Goal: Transaction & Acquisition: Book appointment/travel/reservation

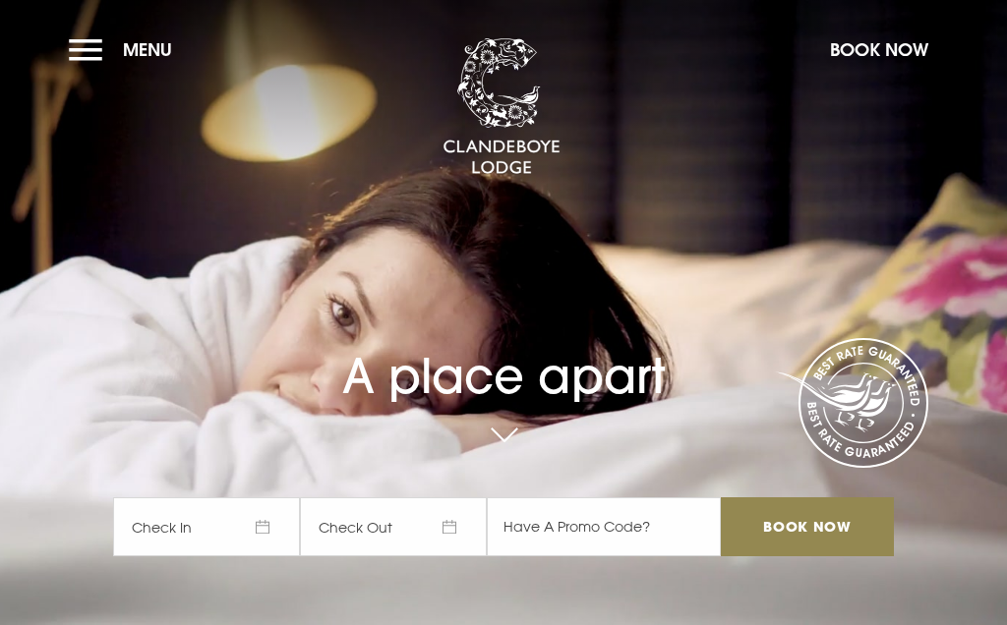
checkbox input "true"
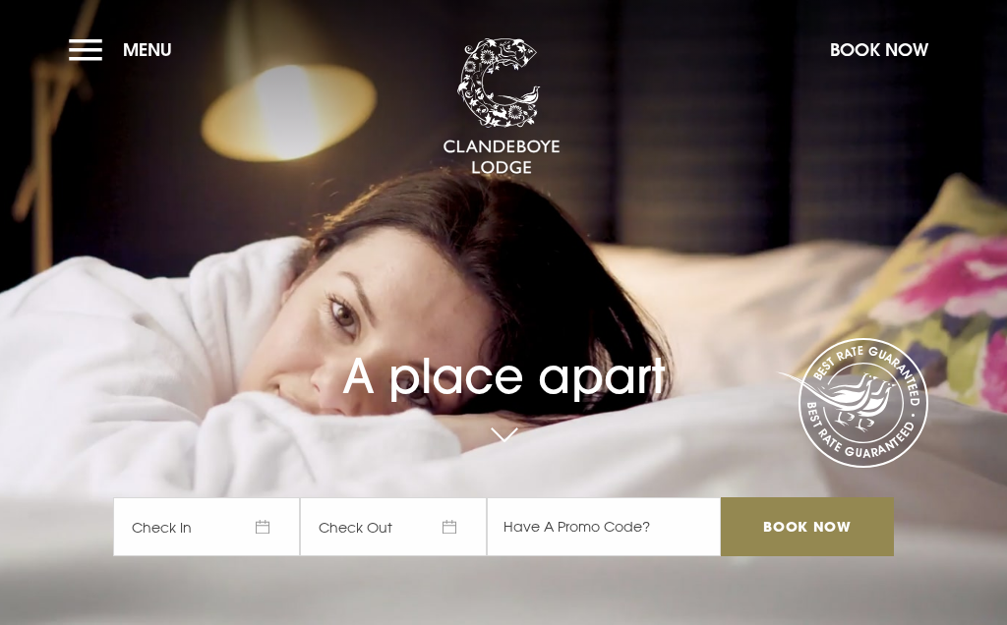
click at [720, 266] on div "A place apart Check In Check Out Mon Tue Wed Thur Fri Sat Sun Mon Tue Wed Thur …" at bounding box center [503, 360] width 804 height 432
click at [77, 43] on button "Menu" at bounding box center [125, 50] width 113 height 42
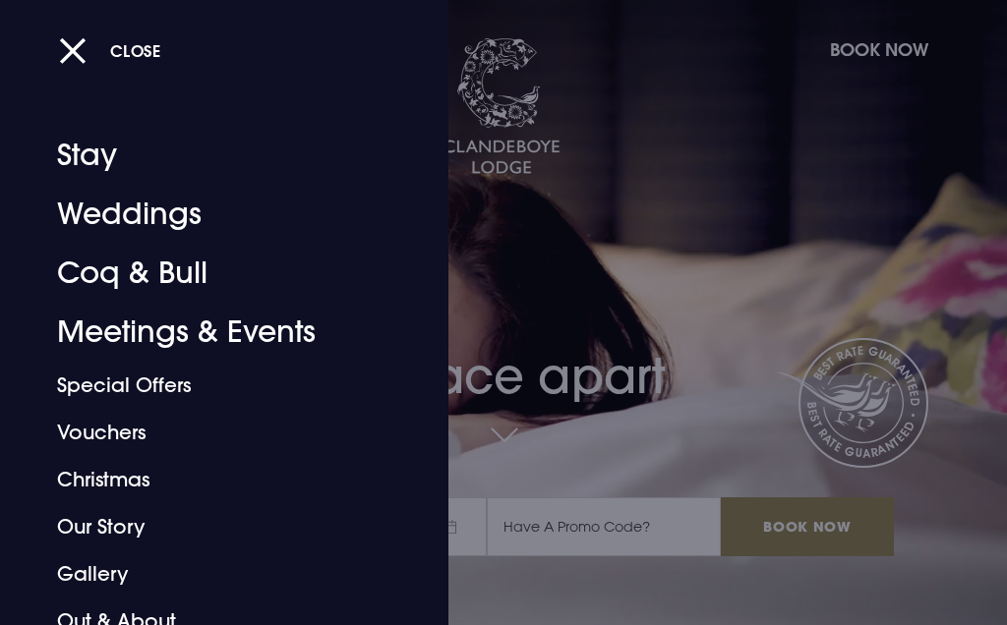
click at [75, 274] on link "Coq & Bull" at bounding box center [212, 273] width 311 height 59
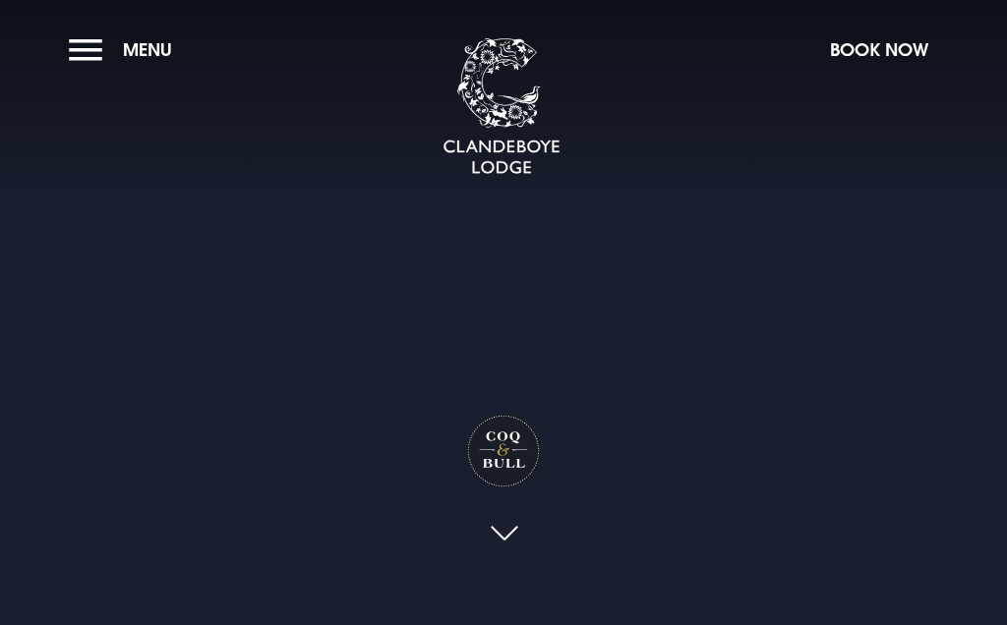
click at [95, 35] on button "Menu" at bounding box center [125, 50] width 113 height 42
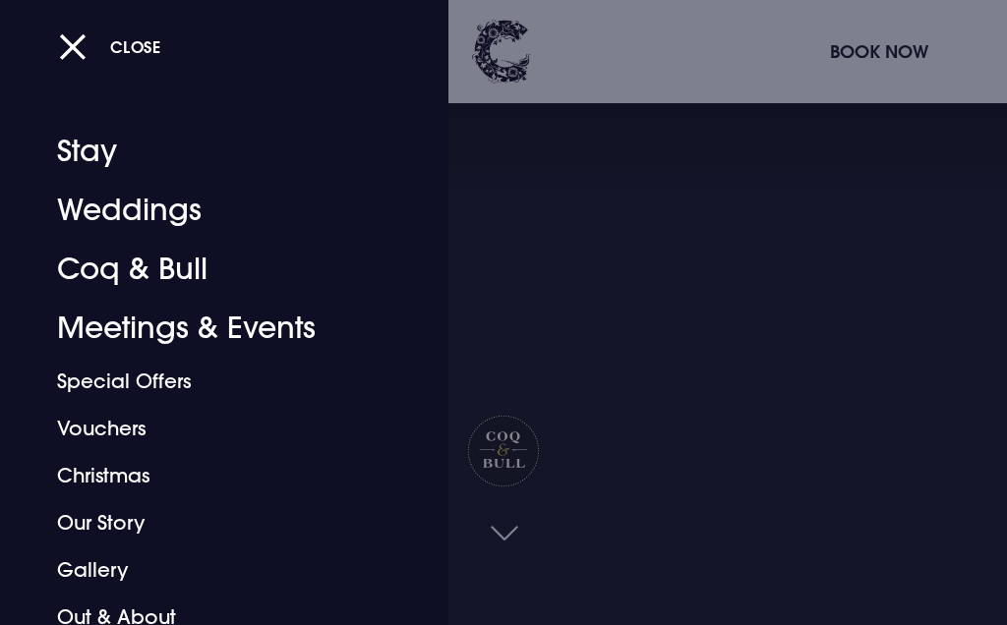
click at [85, 152] on link "Stay" at bounding box center [212, 151] width 311 height 59
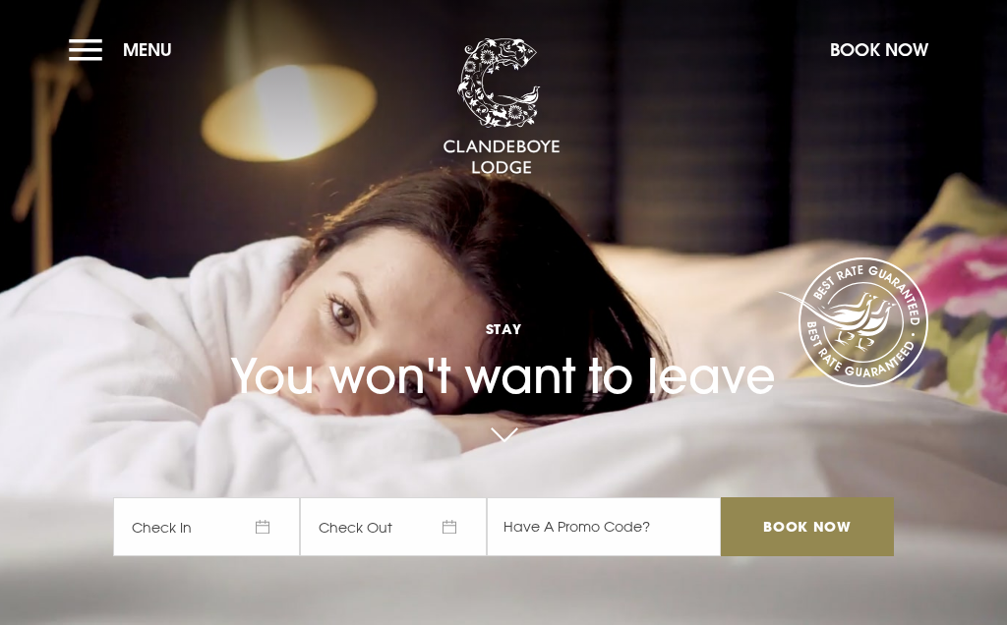
checkbox input "true"
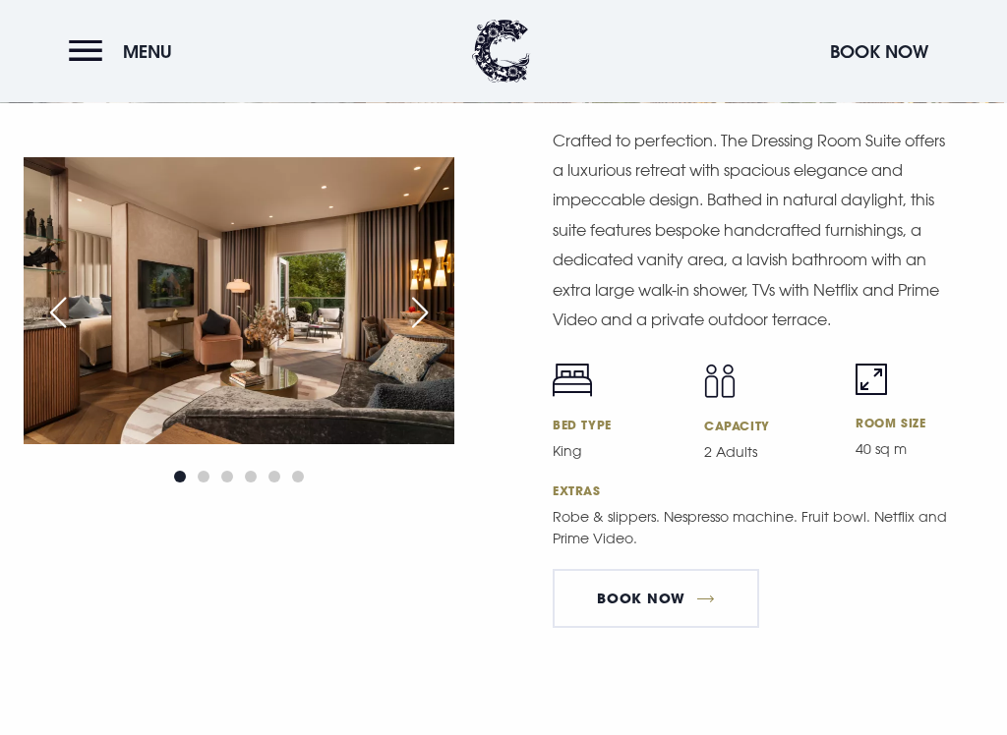
scroll to position [3436, 0]
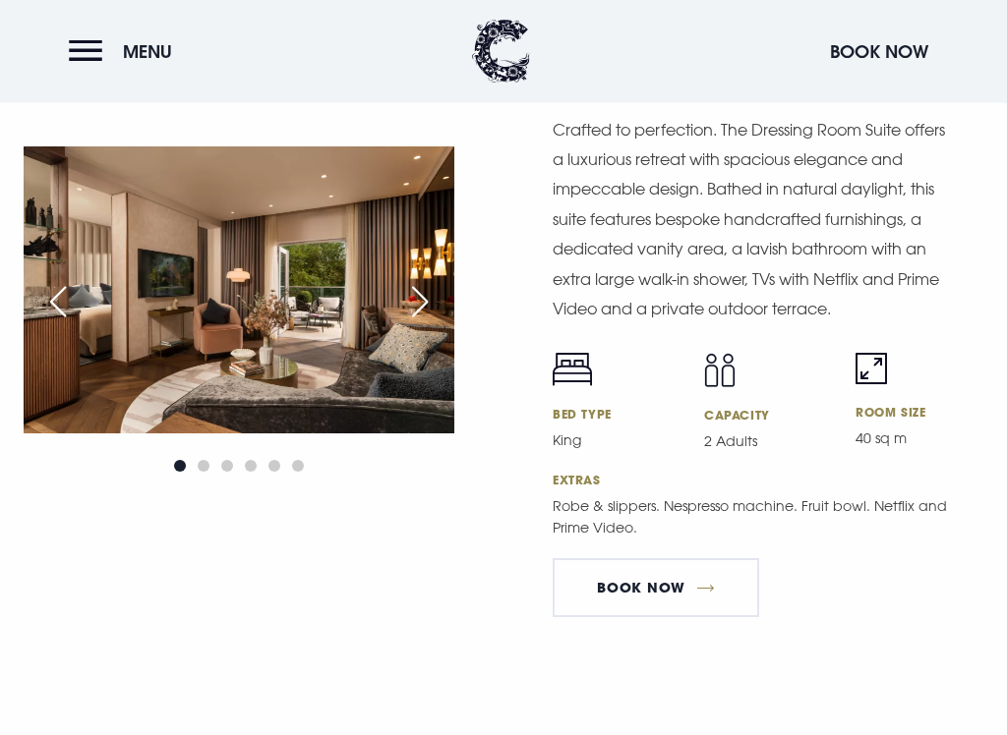
click at [286, 279] on img at bounding box center [239, 290] width 431 height 287
click at [273, 339] on img at bounding box center [239, 290] width 431 height 287
click at [417, 287] on div "Next slide" at bounding box center [419, 302] width 49 height 43
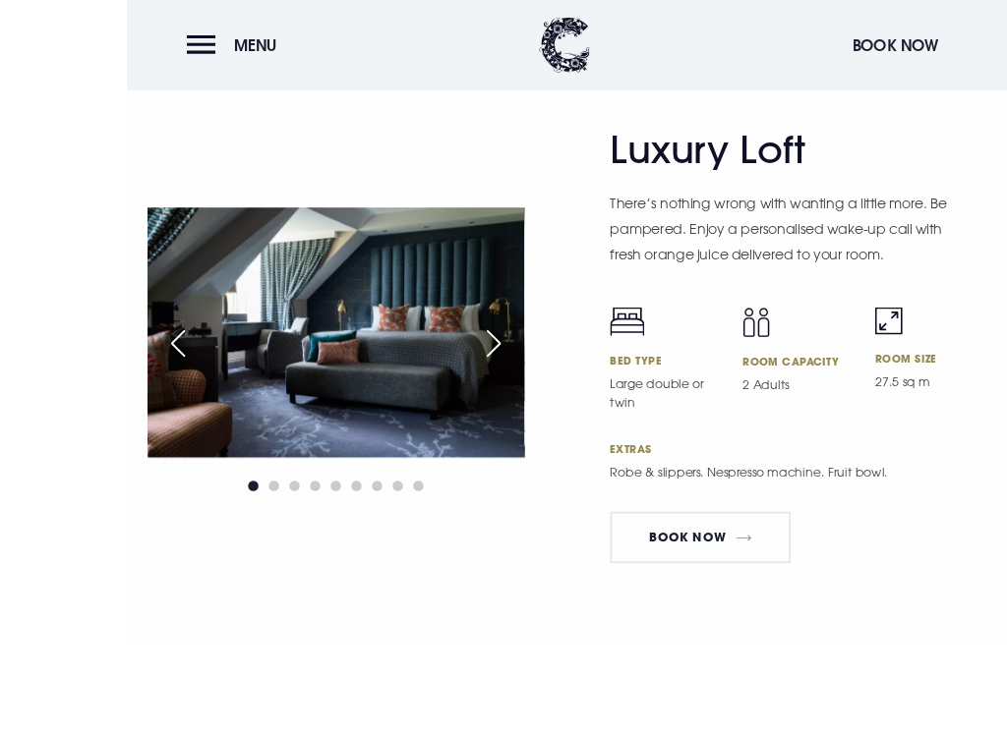
scroll to position [4875, 0]
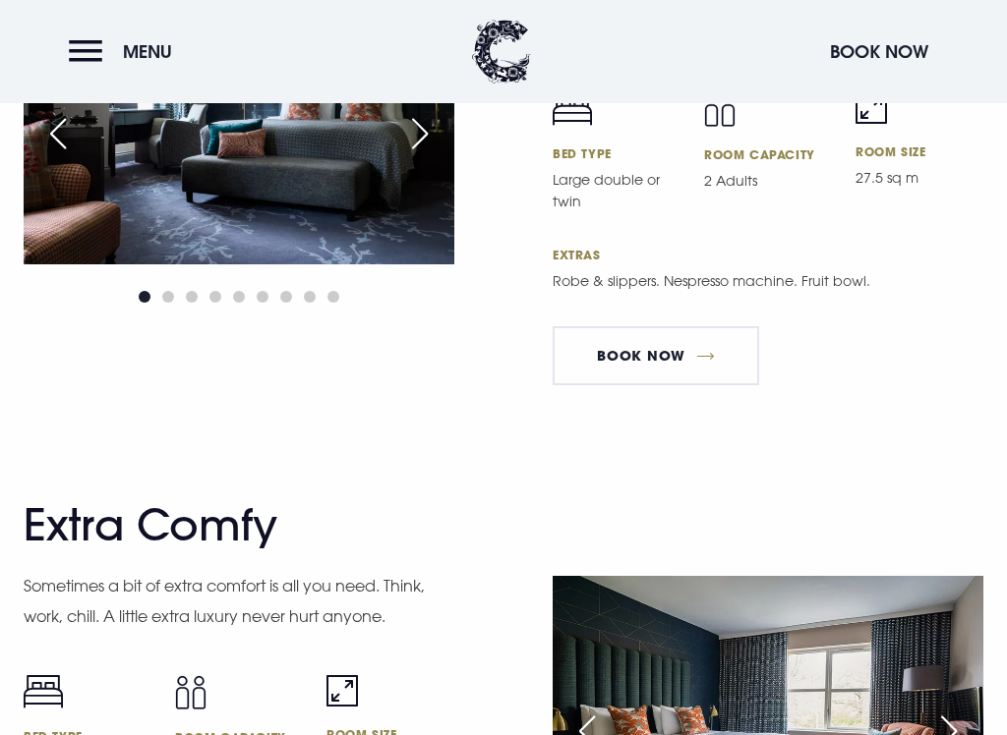
click at [279, 172] on img at bounding box center [239, 121] width 431 height 287
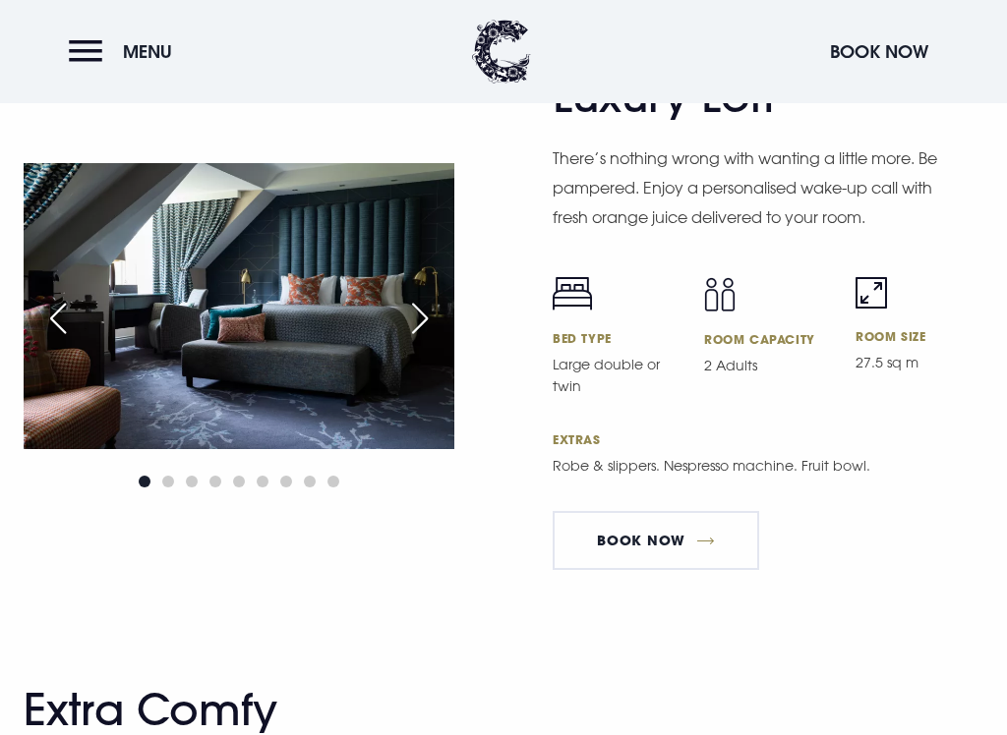
scroll to position [4662, 0]
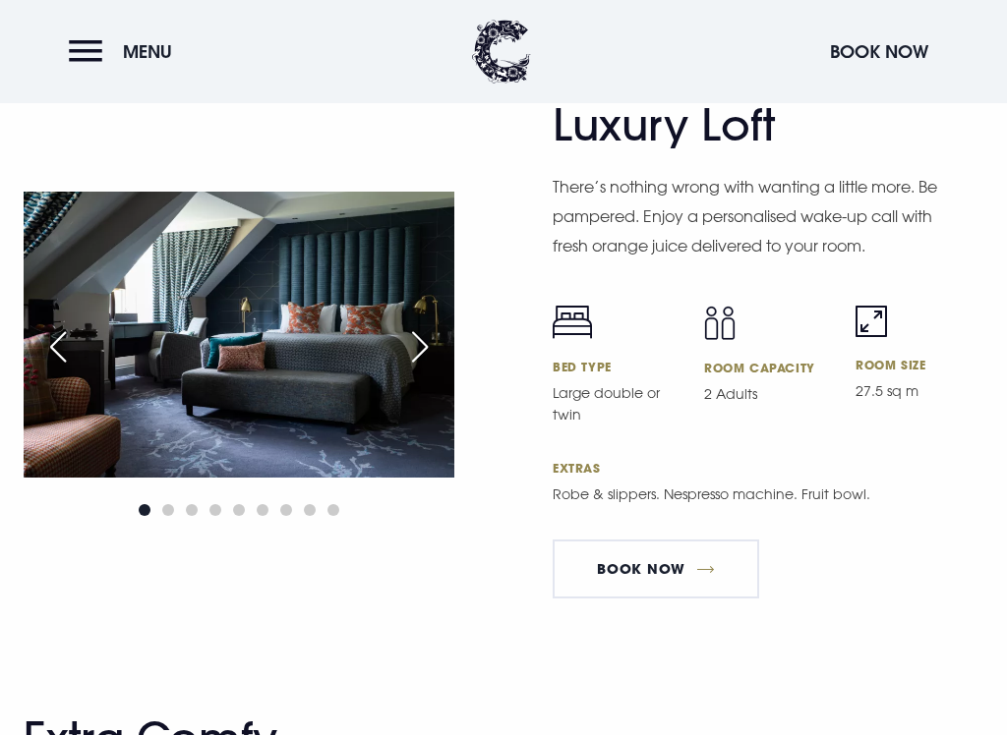
click at [212, 346] on img at bounding box center [239, 335] width 431 height 287
click at [417, 351] on div "Next slide" at bounding box center [419, 346] width 49 height 43
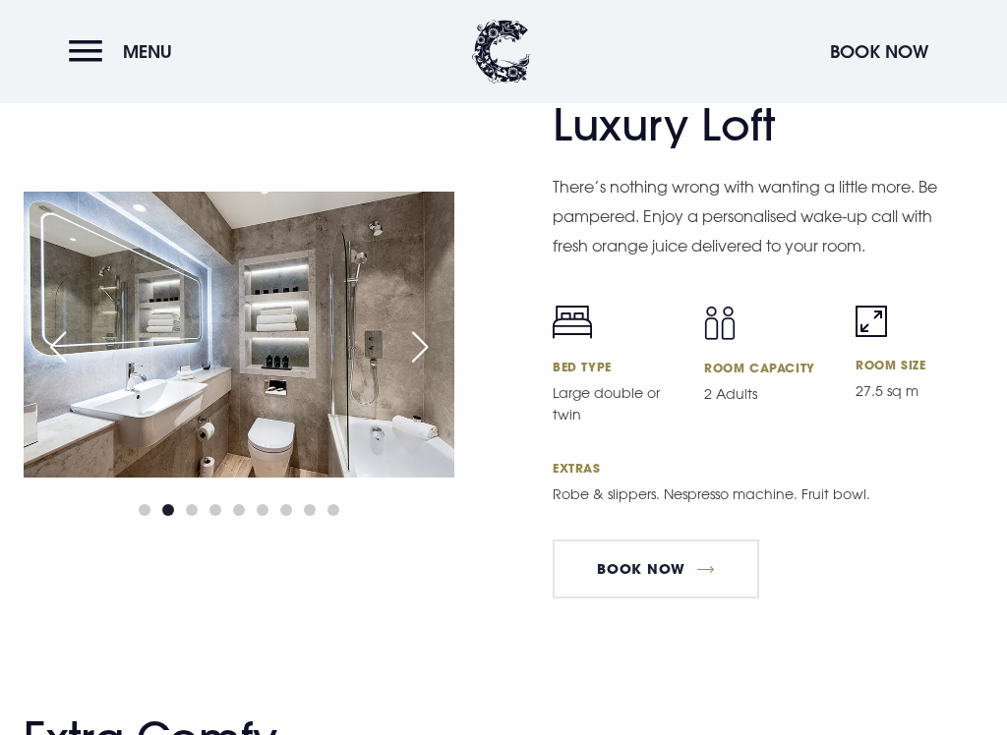
click at [404, 332] on div "Next slide" at bounding box center [419, 346] width 49 height 43
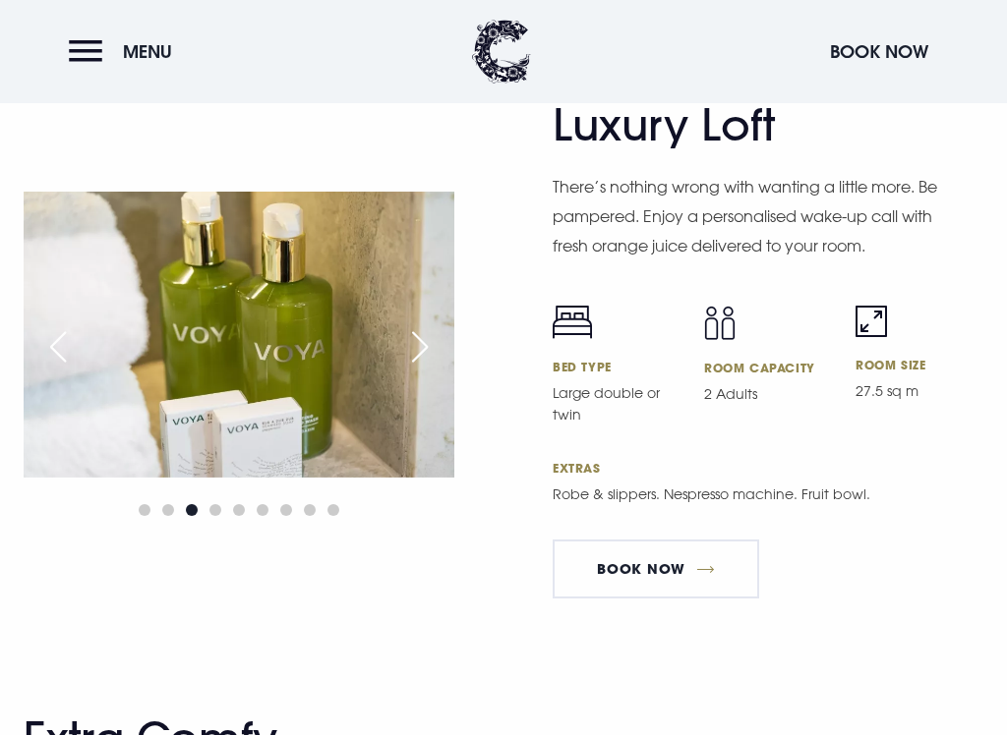
click at [427, 337] on div "Next slide" at bounding box center [419, 346] width 49 height 43
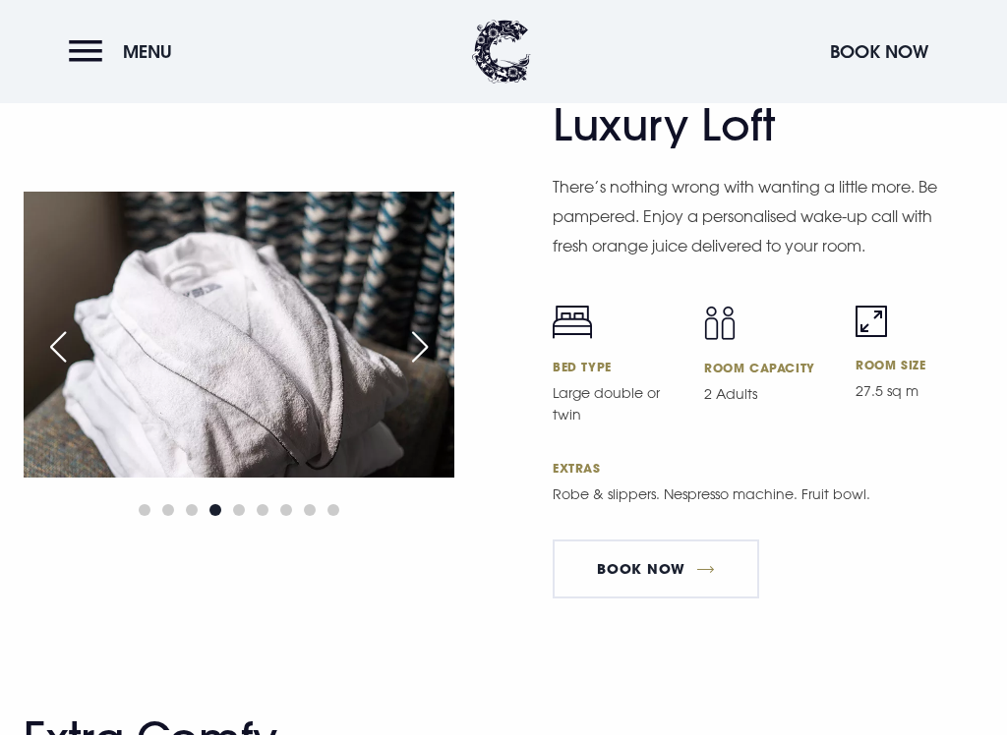
click at [415, 340] on div "Next slide" at bounding box center [419, 346] width 49 height 43
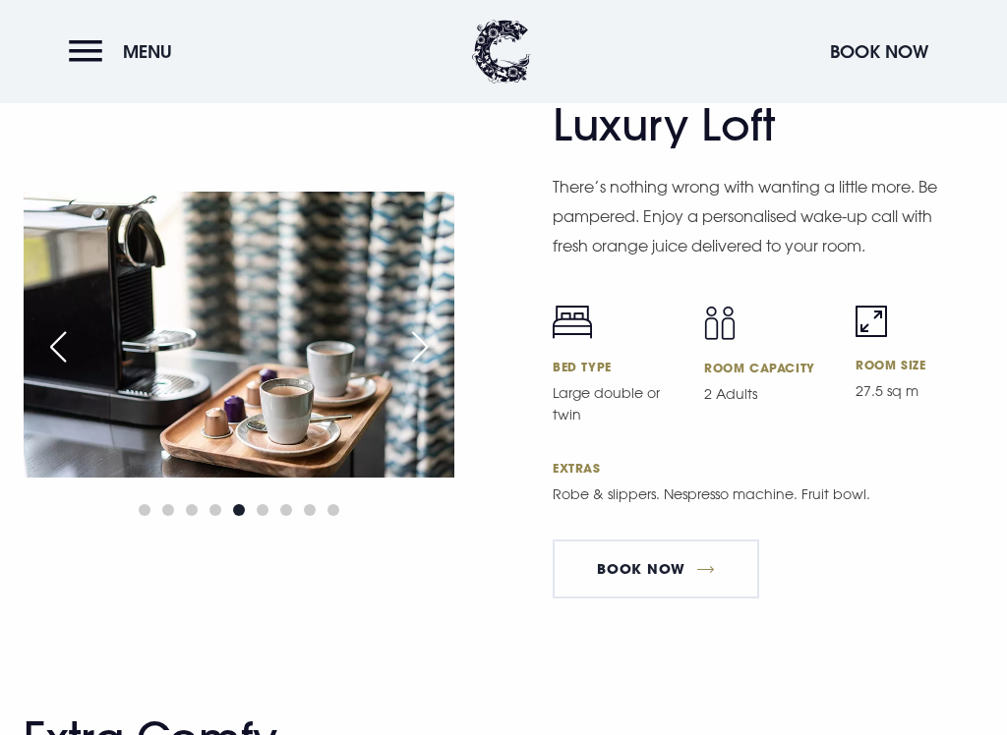
click at [413, 344] on div "Next slide" at bounding box center [419, 346] width 49 height 43
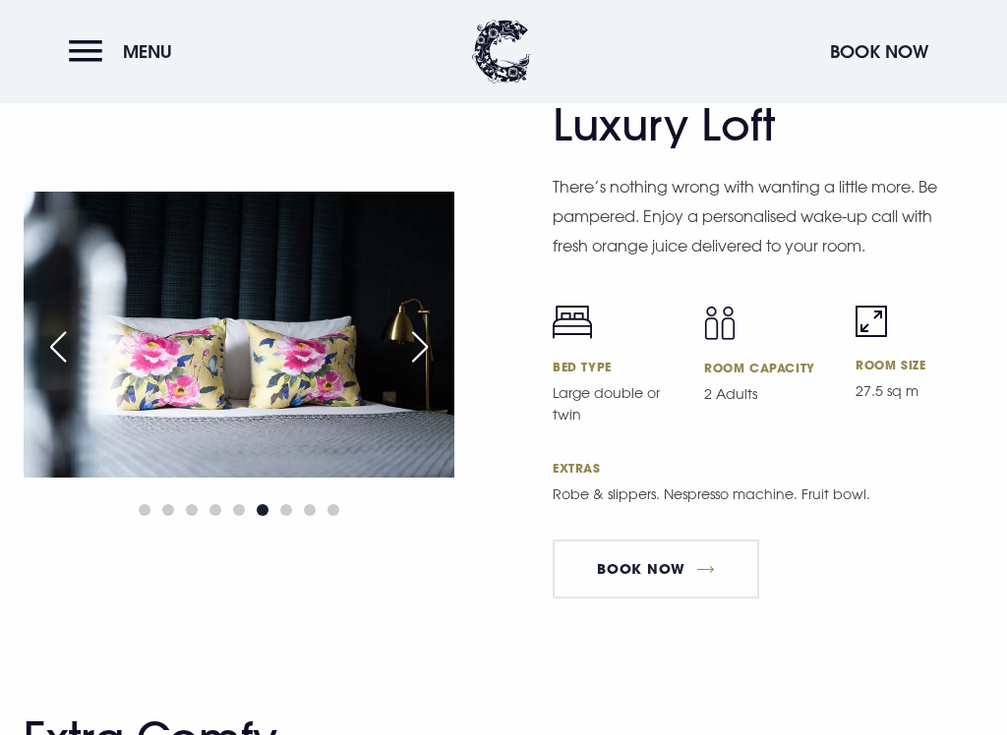
click at [412, 337] on div "Next slide" at bounding box center [419, 346] width 49 height 43
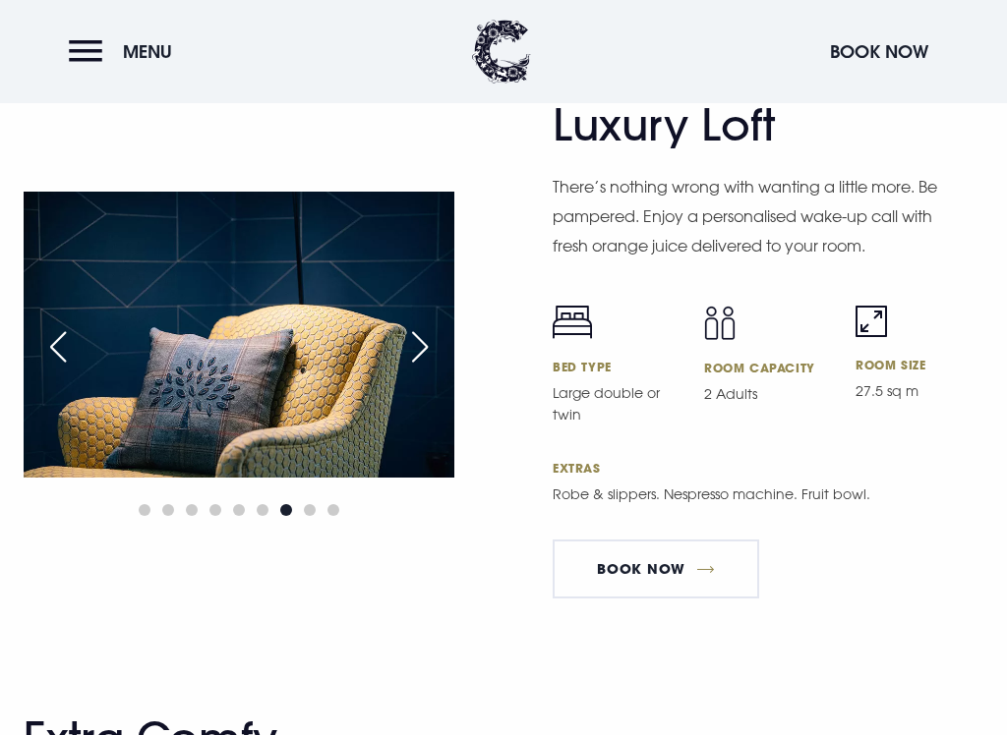
click at [418, 344] on div "Next slide" at bounding box center [419, 346] width 49 height 43
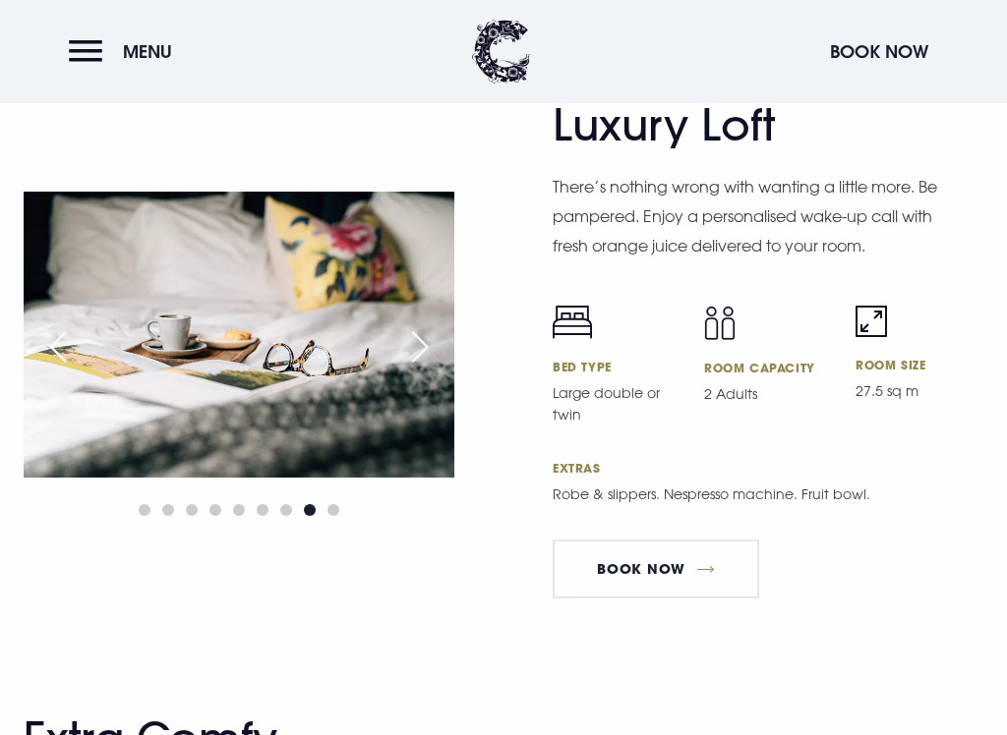
click at [427, 339] on div "Next slide" at bounding box center [419, 346] width 49 height 43
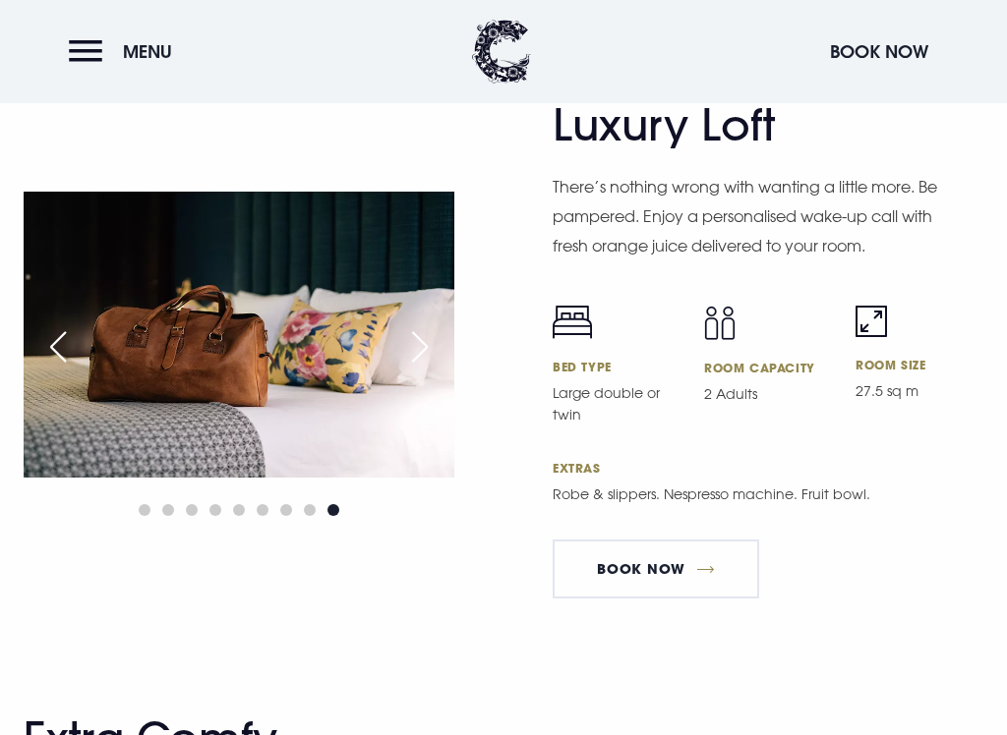
click at [408, 342] on div "Next slide" at bounding box center [419, 346] width 49 height 43
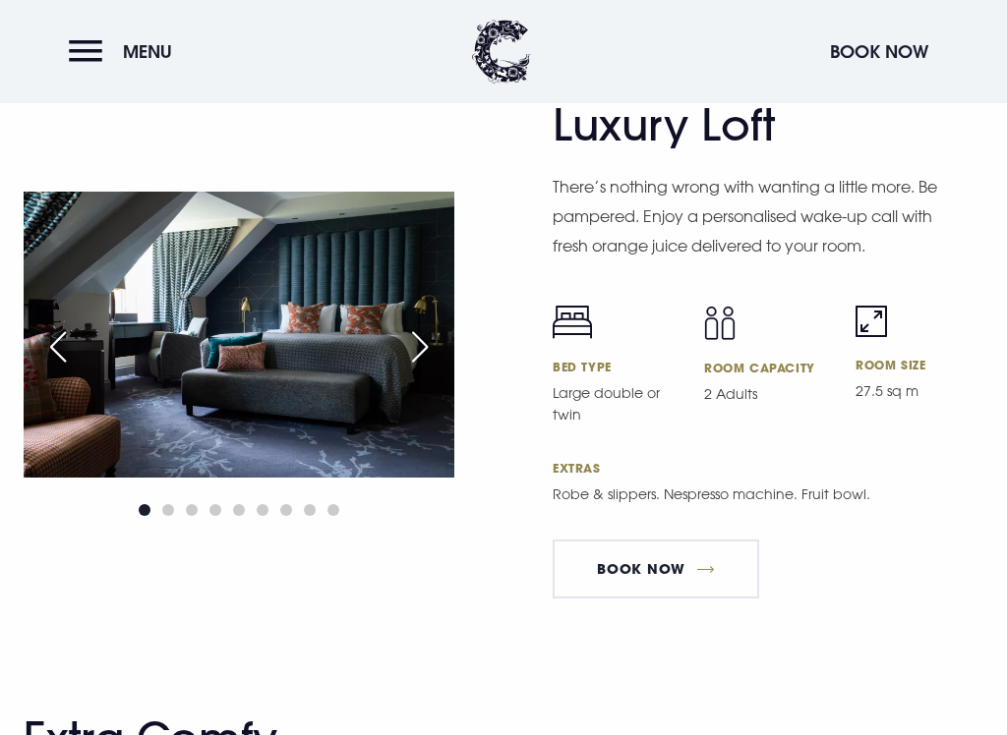
click at [402, 326] on div "Next slide" at bounding box center [419, 346] width 49 height 43
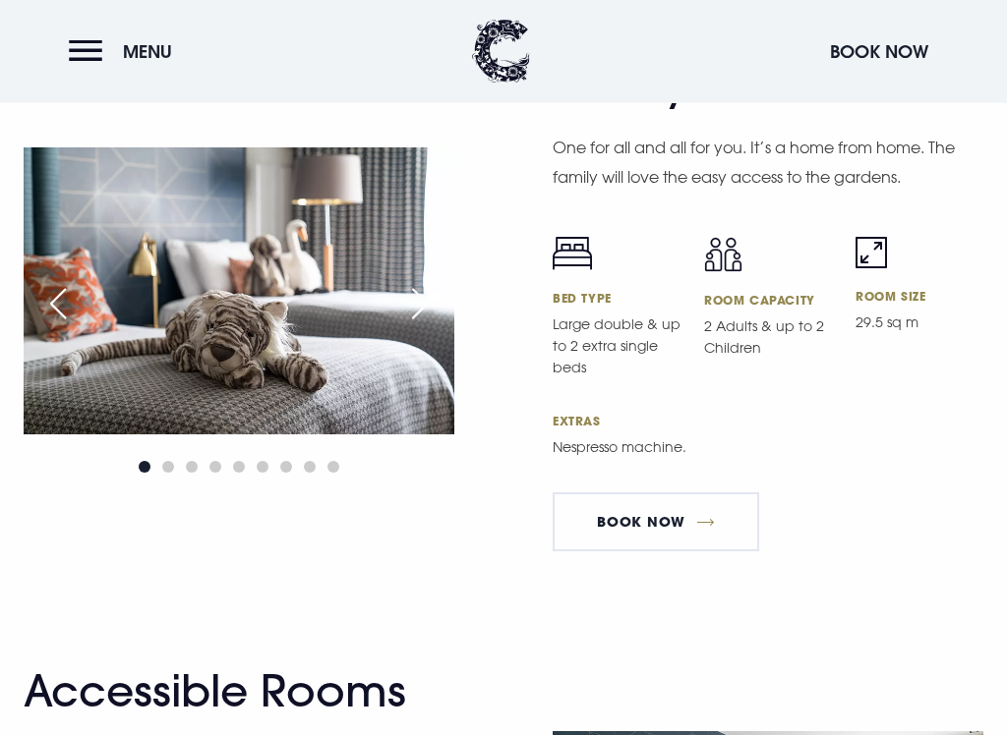
scroll to position [5898, 0]
click at [269, 301] on img at bounding box center [239, 290] width 431 height 287
click at [413, 325] on div "Next slide" at bounding box center [419, 303] width 49 height 43
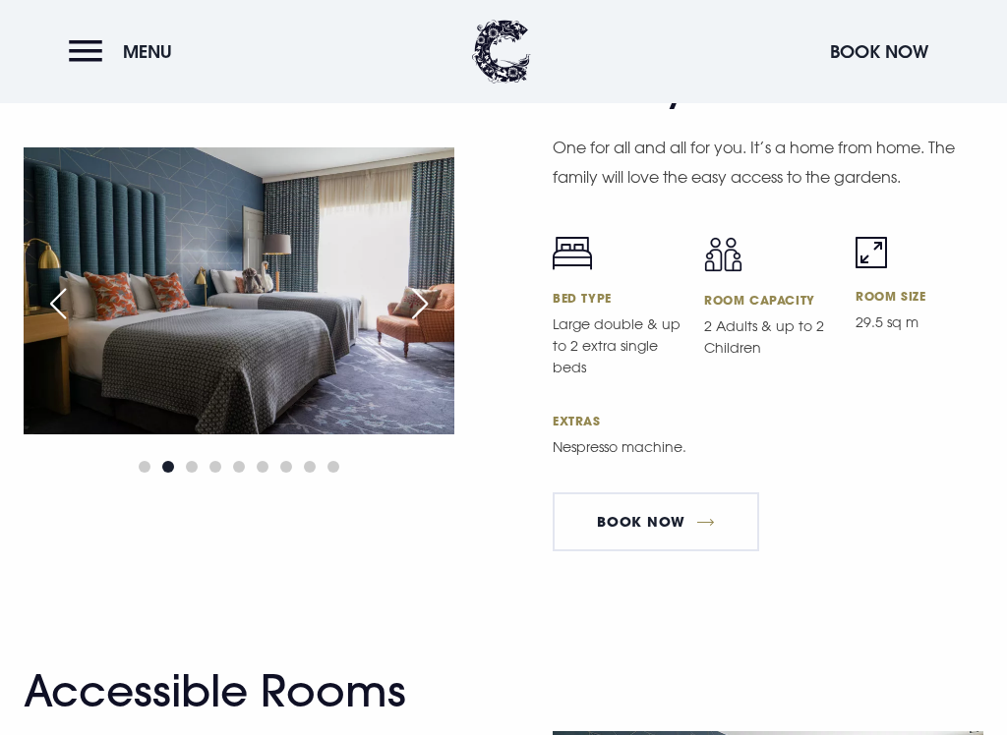
click at [401, 325] on div "Next slide" at bounding box center [419, 303] width 49 height 43
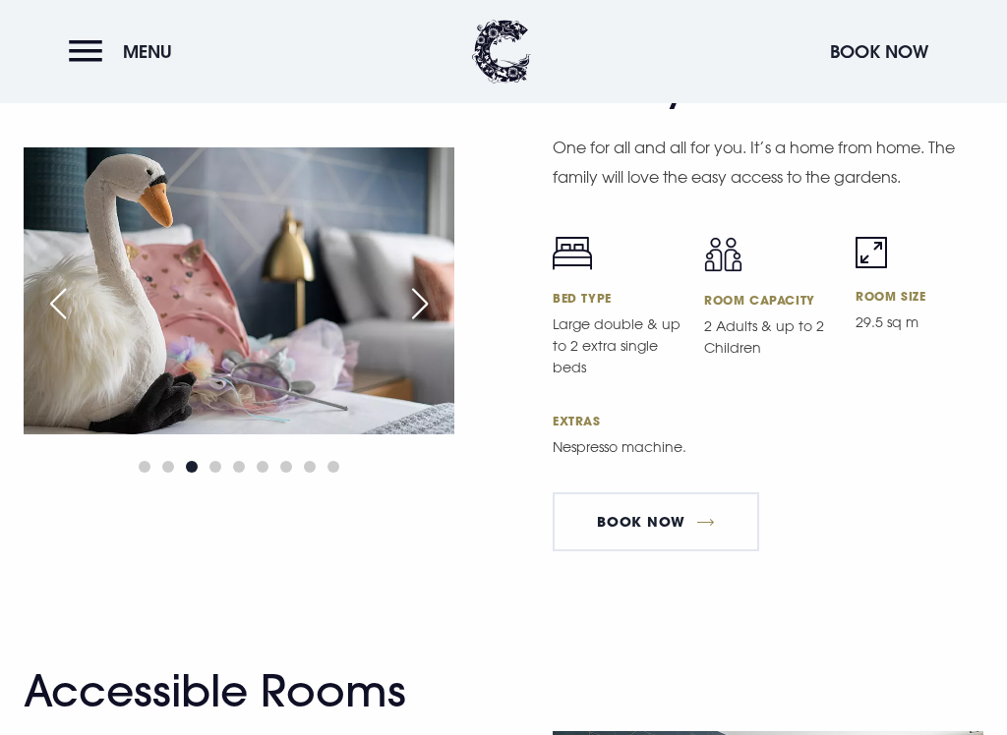
click at [415, 318] on div "Next slide" at bounding box center [419, 303] width 49 height 43
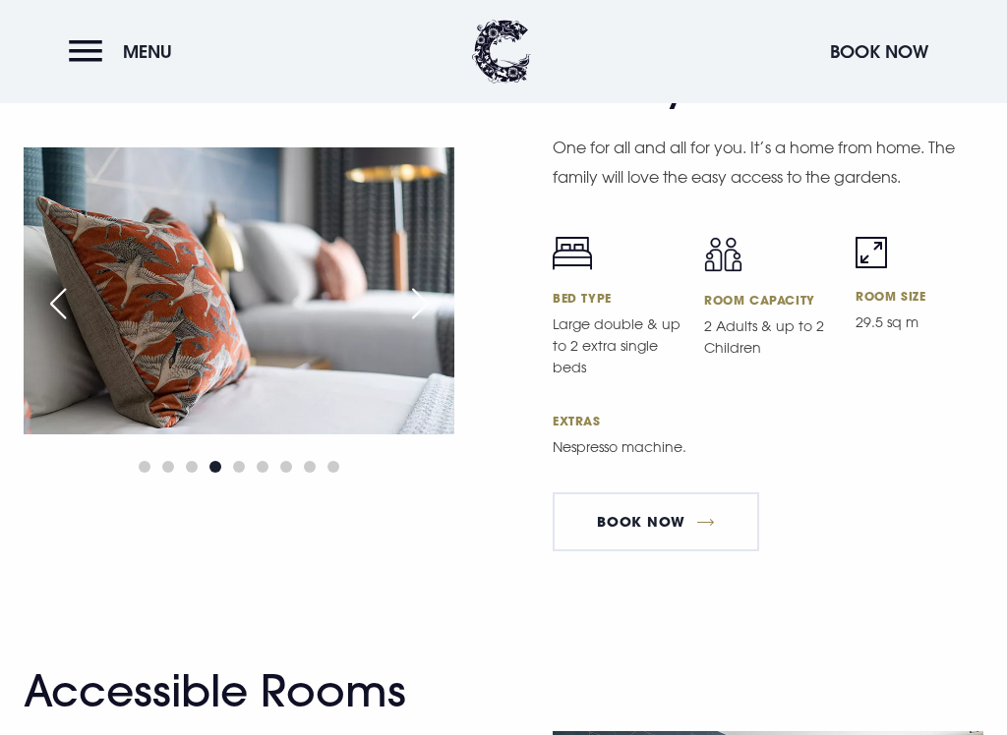
click at [419, 322] on div "Next slide" at bounding box center [419, 303] width 49 height 43
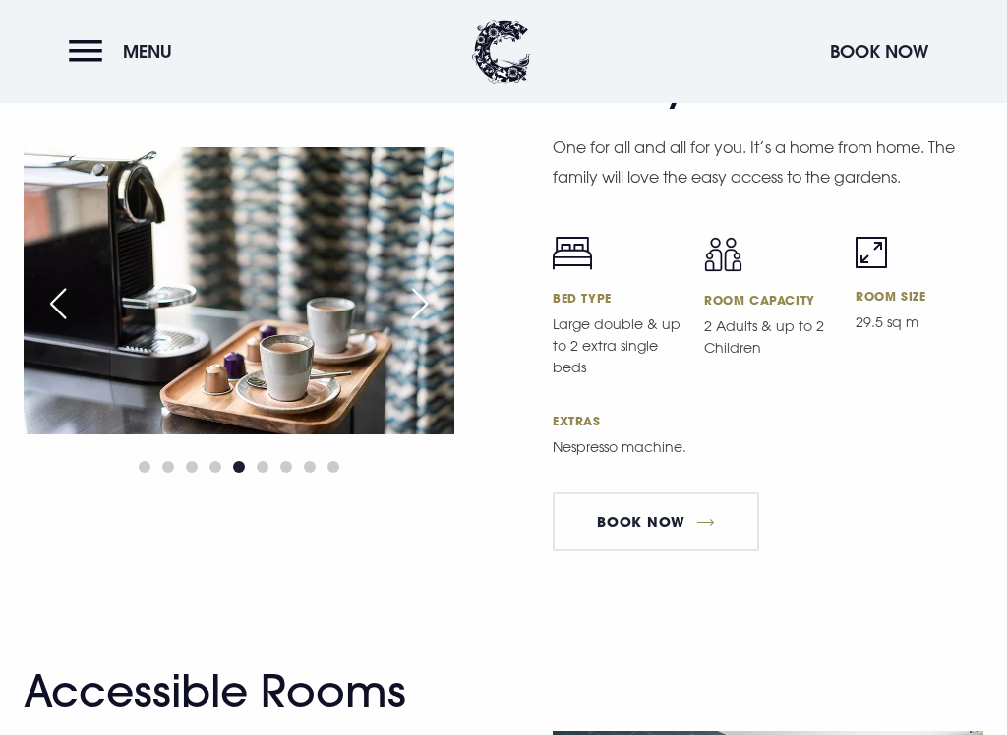
click at [406, 321] on div "Next slide" at bounding box center [419, 303] width 49 height 43
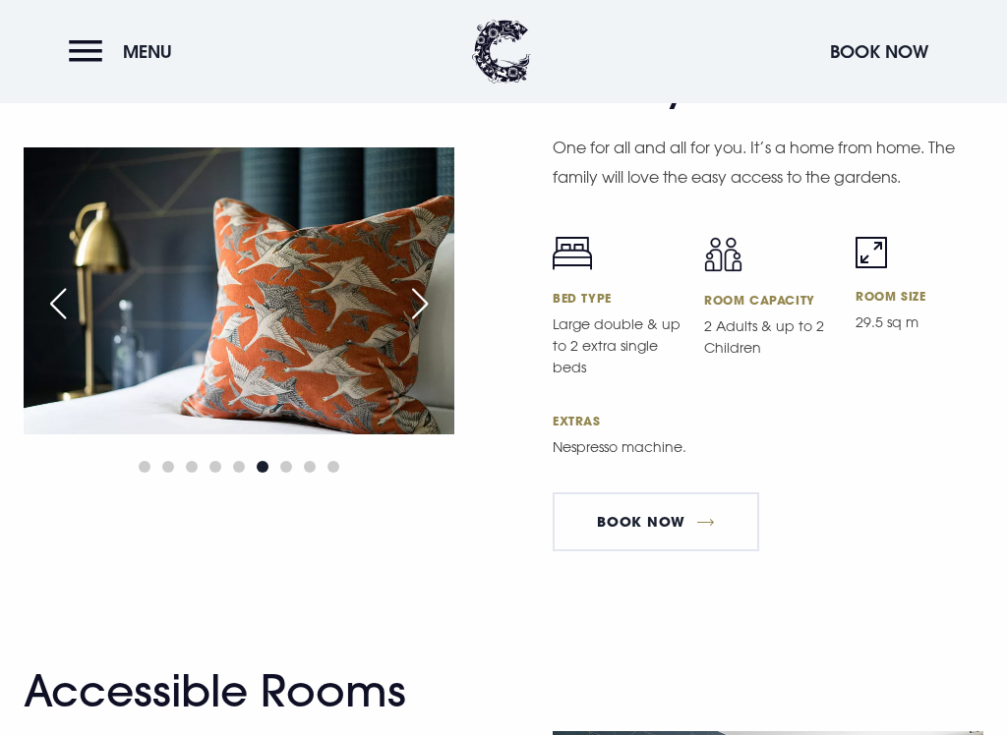
click at [410, 325] on div "Next slide" at bounding box center [419, 303] width 49 height 43
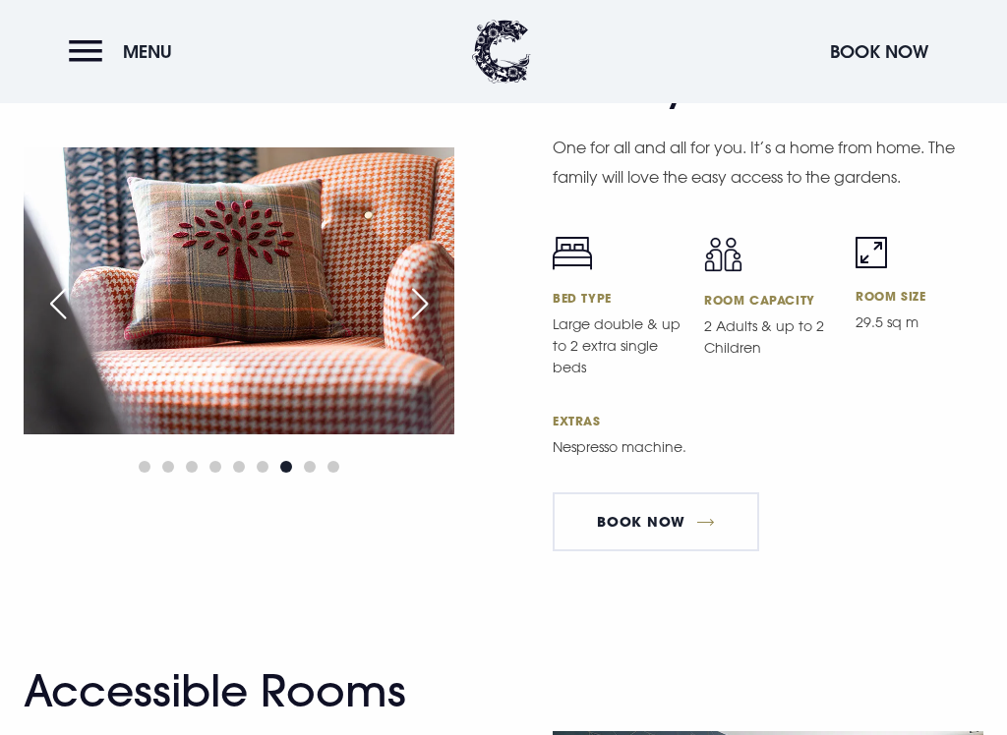
click at [416, 325] on div "Next slide" at bounding box center [419, 303] width 49 height 43
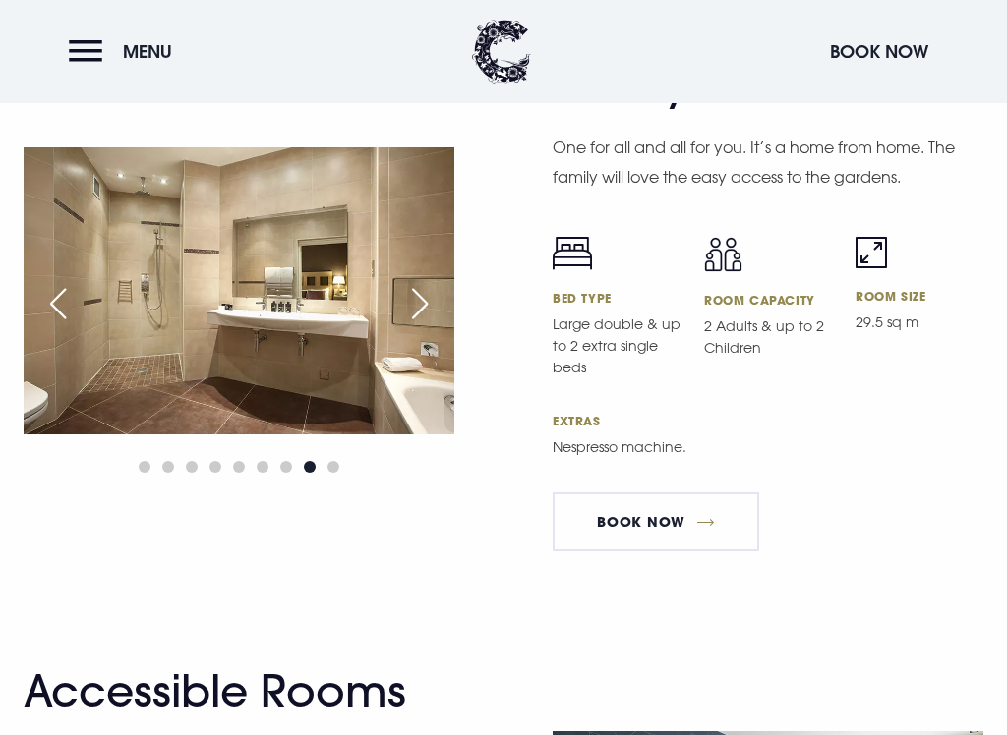
click at [418, 325] on div "Next slide" at bounding box center [419, 303] width 49 height 43
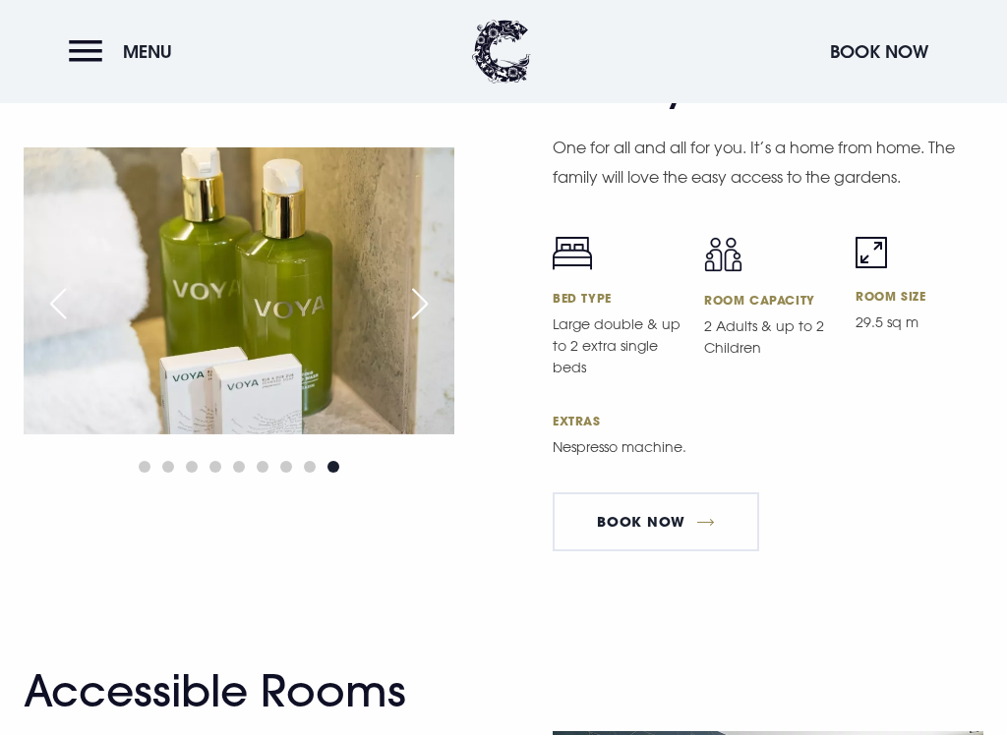
click at [411, 325] on div "Next slide" at bounding box center [419, 303] width 49 height 43
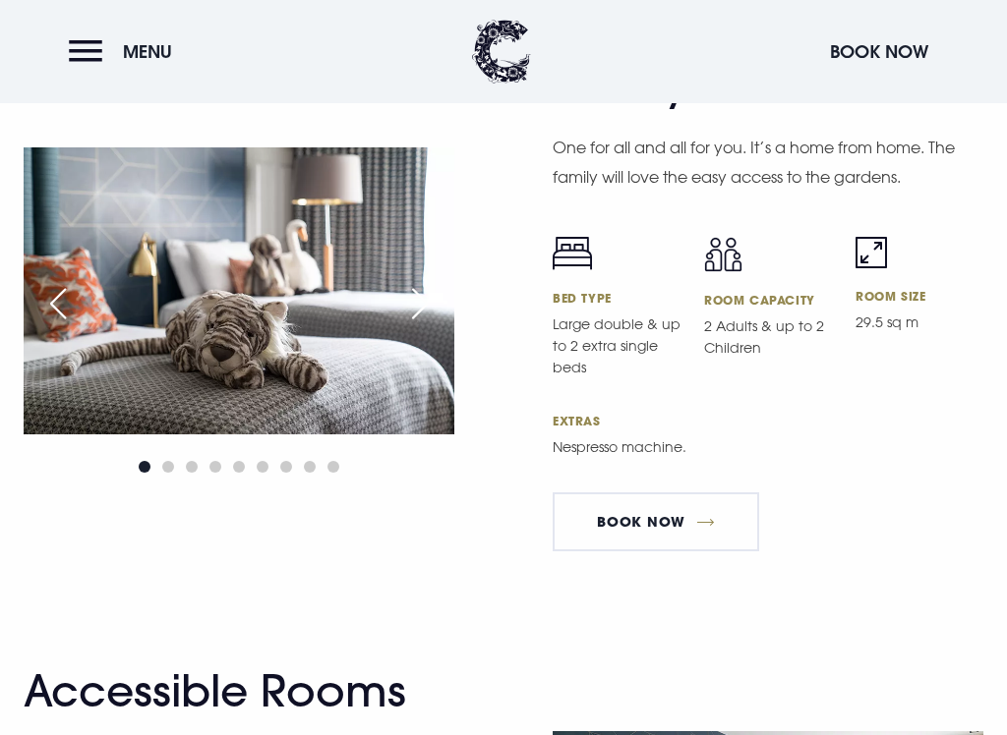
click at [405, 321] on div "Next slide" at bounding box center [419, 303] width 49 height 43
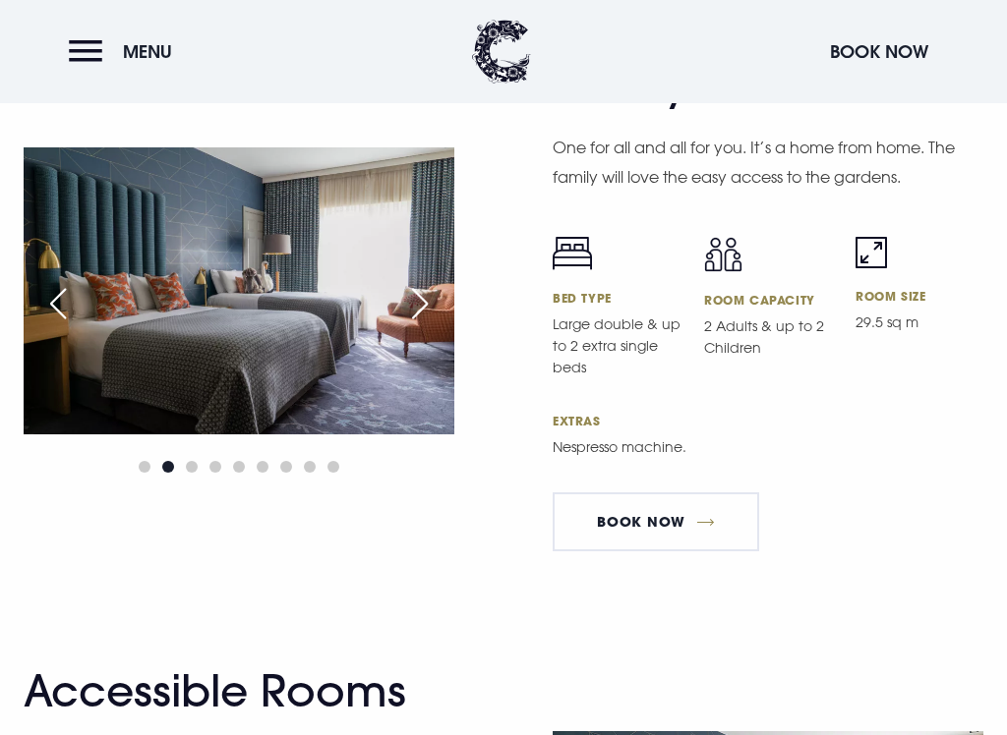
click at [420, 322] on div "Next slide" at bounding box center [419, 303] width 49 height 43
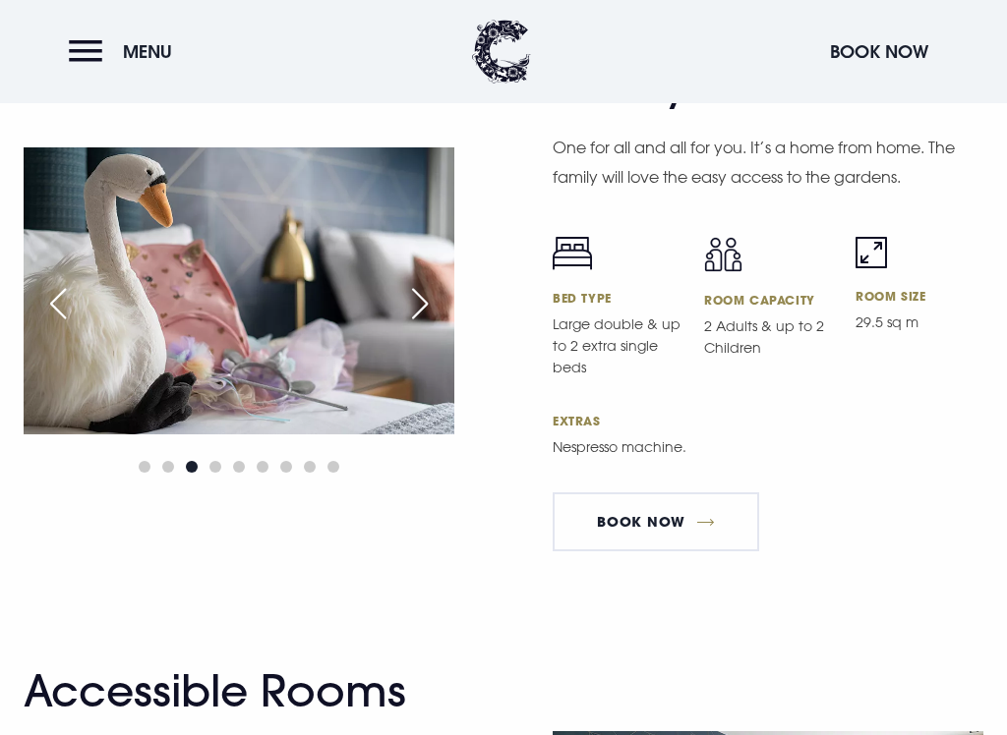
click at [428, 325] on div "Next slide" at bounding box center [419, 303] width 49 height 43
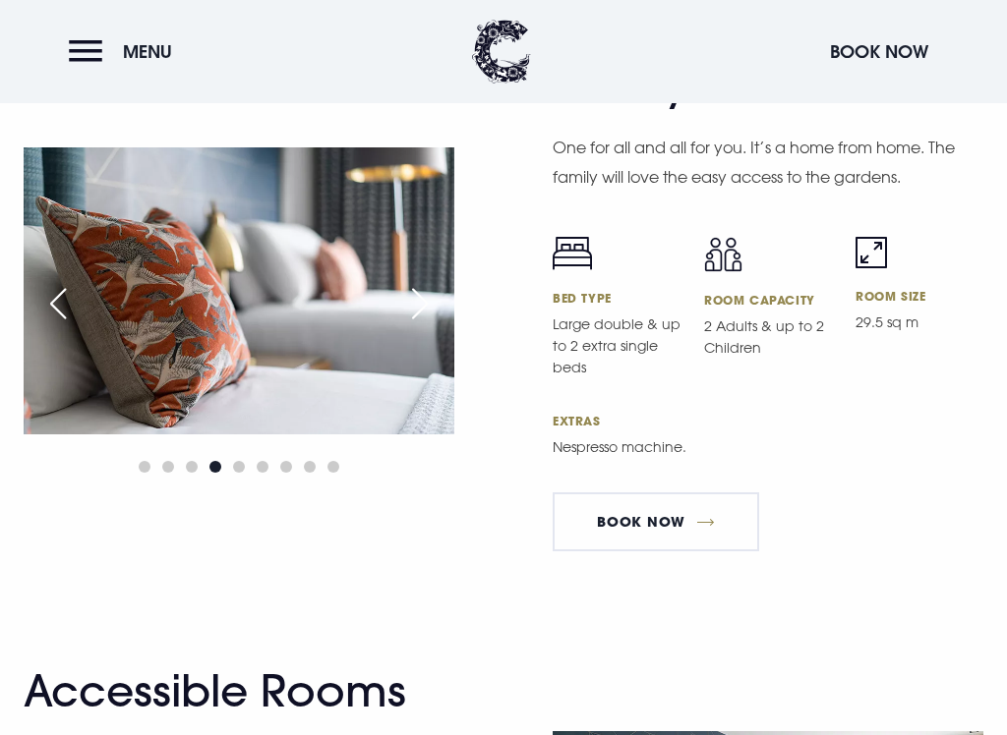
click at [421, 325] on div "Next slide" at bounding box center [419, 303] width 49 height 43
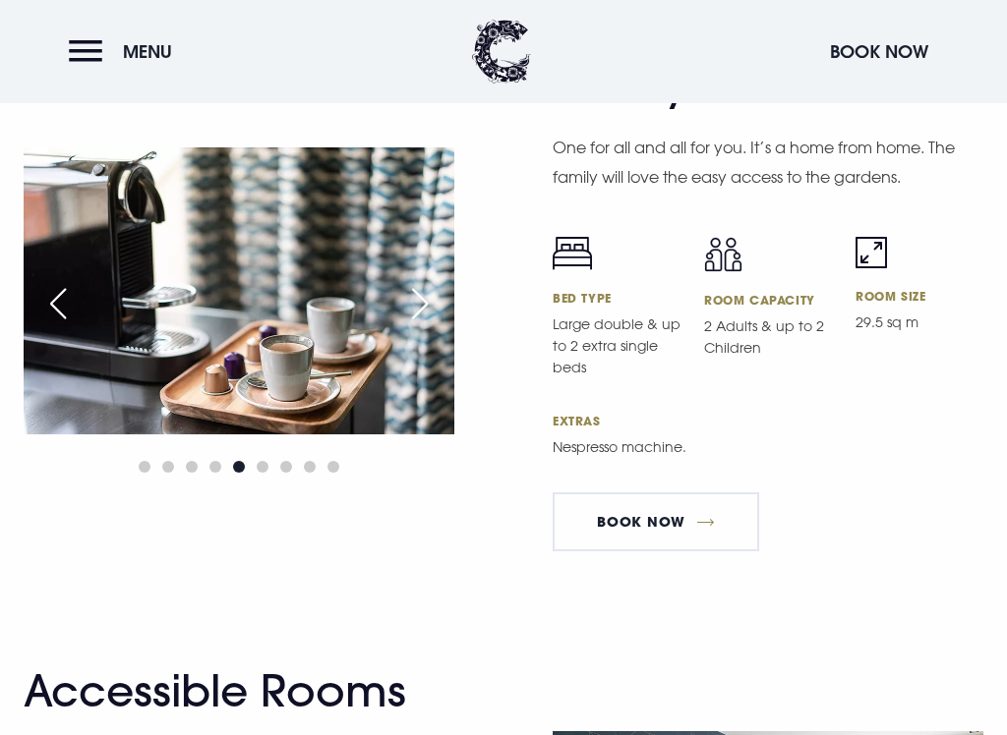
click at [427, 325] on div "Next slide" at bounding box center [419, 303] width 49 height 43
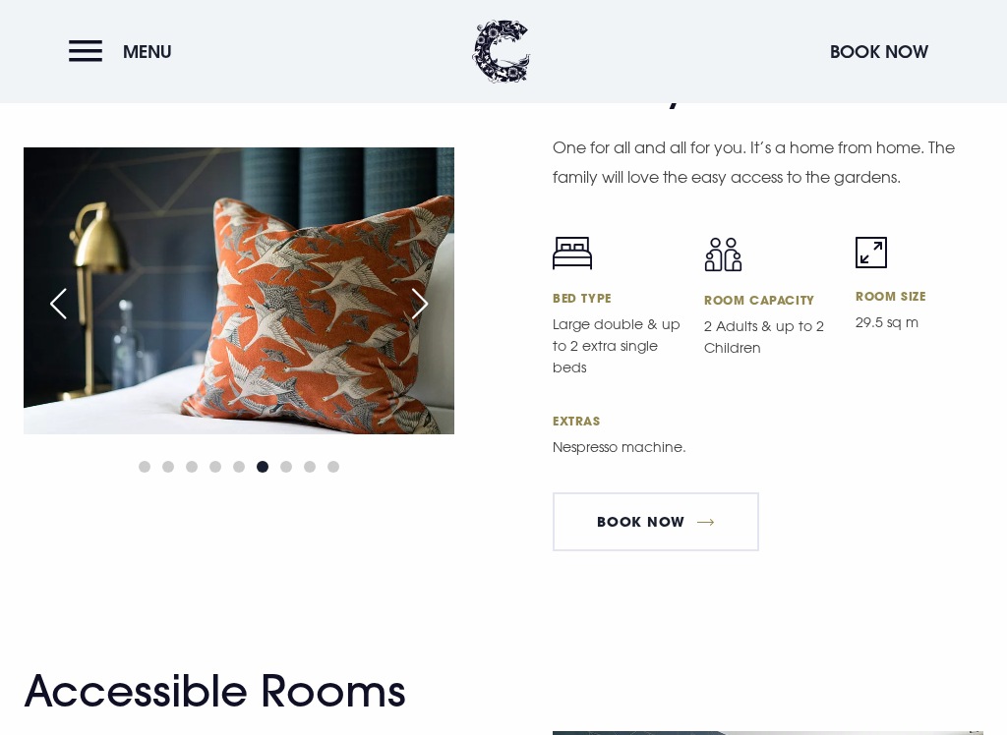
click at [414, 354] on img at bounding box center [239, 290] width 431 height 287
click at [432, 317] on div "Next slide" at bounding box center [419, 303] width 49 height 43
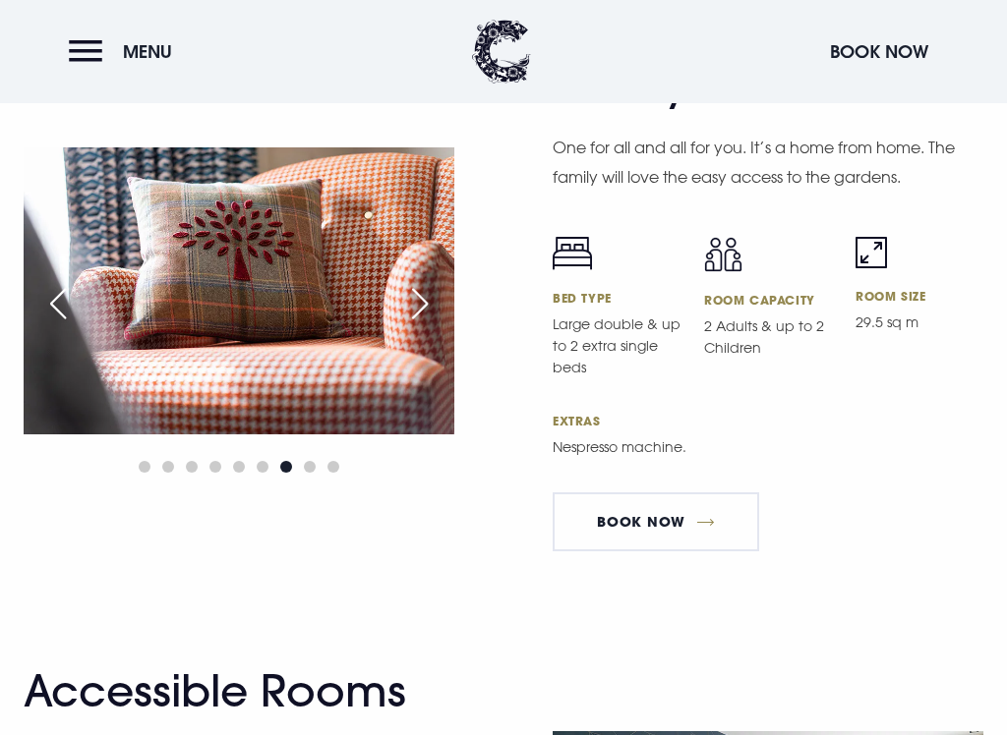
click at [418, 321] on div "Next slide" at bounding box center [419, 303] width 49 height 43
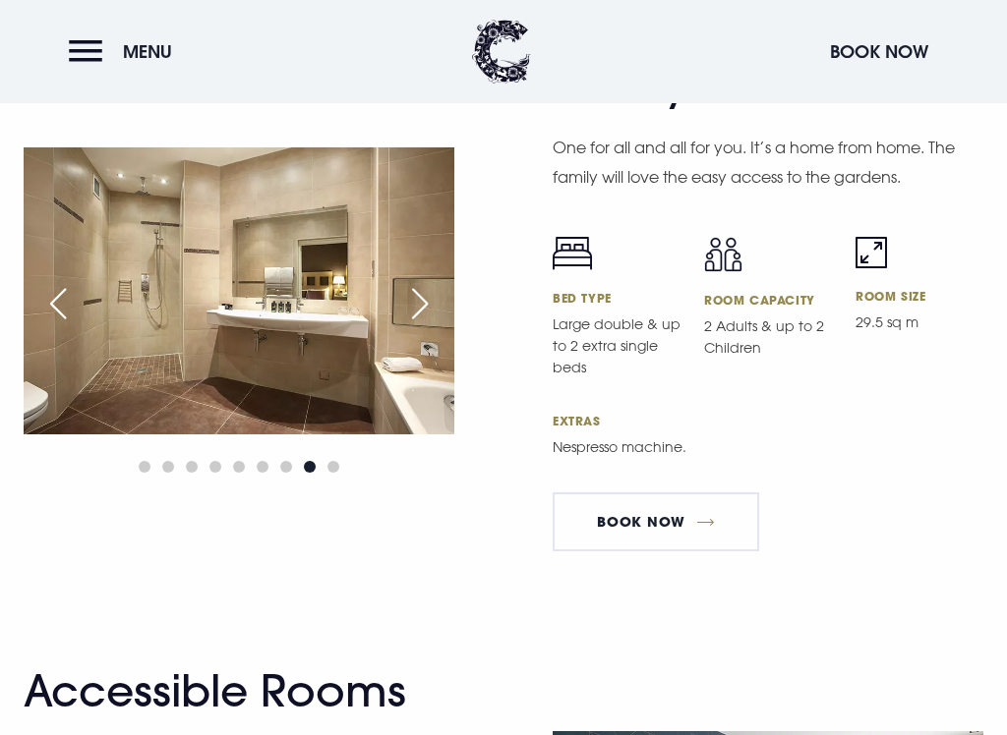
click at [423, 324] on div "Next slide" at bounding box center [419, 303] width 49 height 43
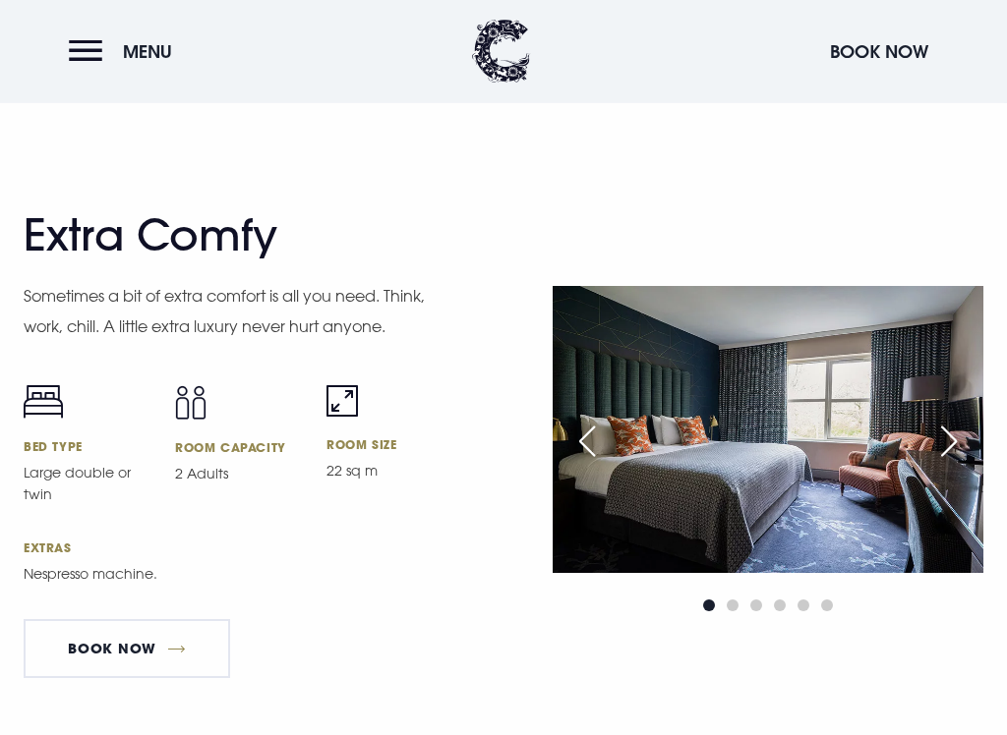
scroll to position [5165, 0]
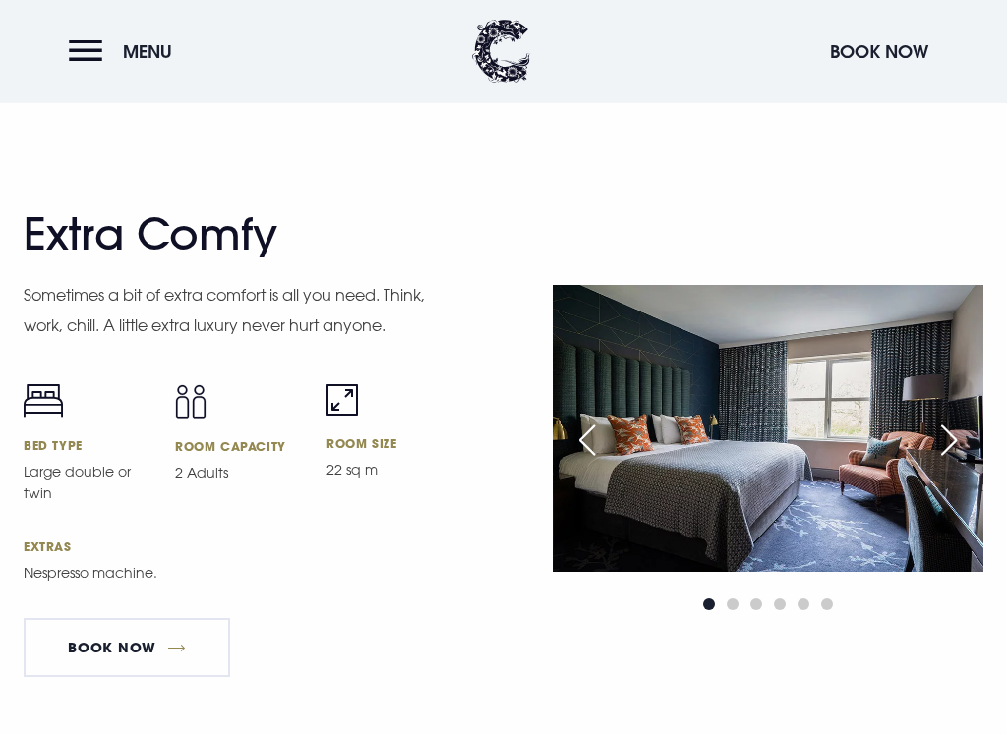
click at [762, 439] on img at bounding box center [767, 429] width 431 height 287
click at [774, 471] on img at bounding box center [767, 429] width 431 height 287
click at [947, 443] on div "Next slide" at bounding box center [948, 441] width 49 height 43
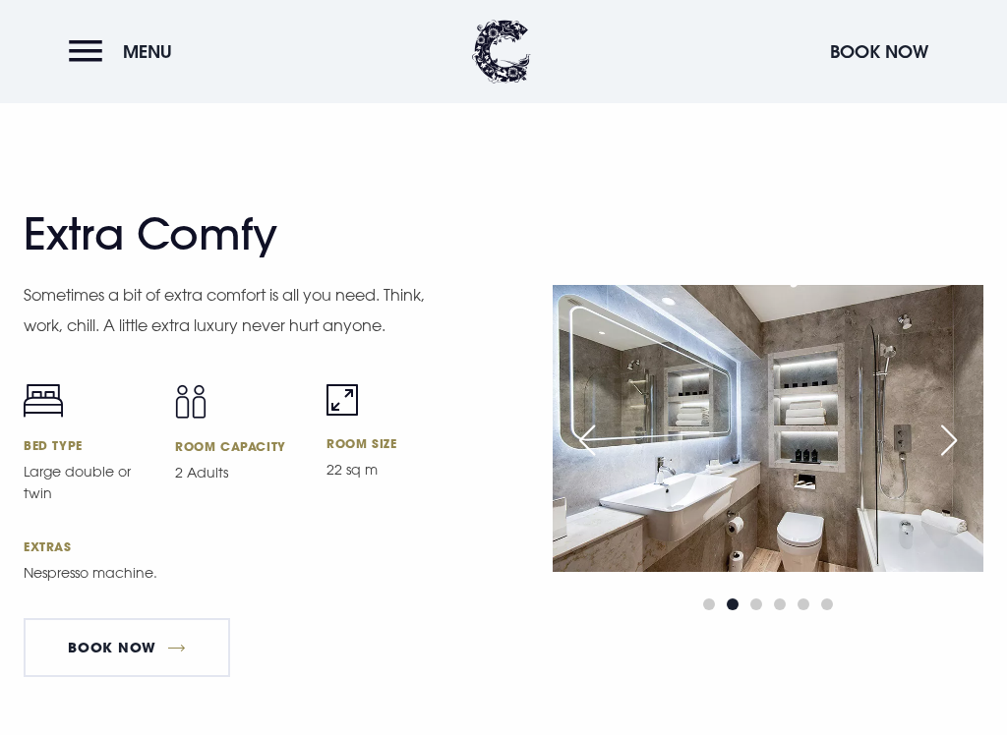
click at [951, 448] on div "Next slide" at bounding box center [948, 440] width 49 height 43
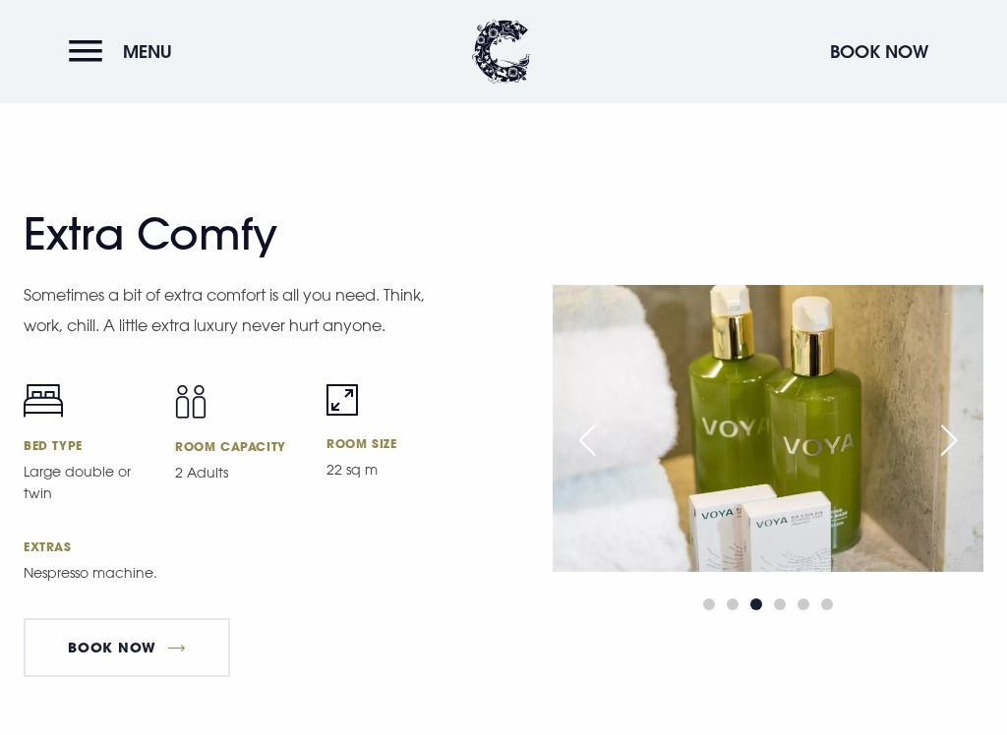
click at [955, 441] on div "Next slide" at bounding box center [948, 440] width 49 height 43
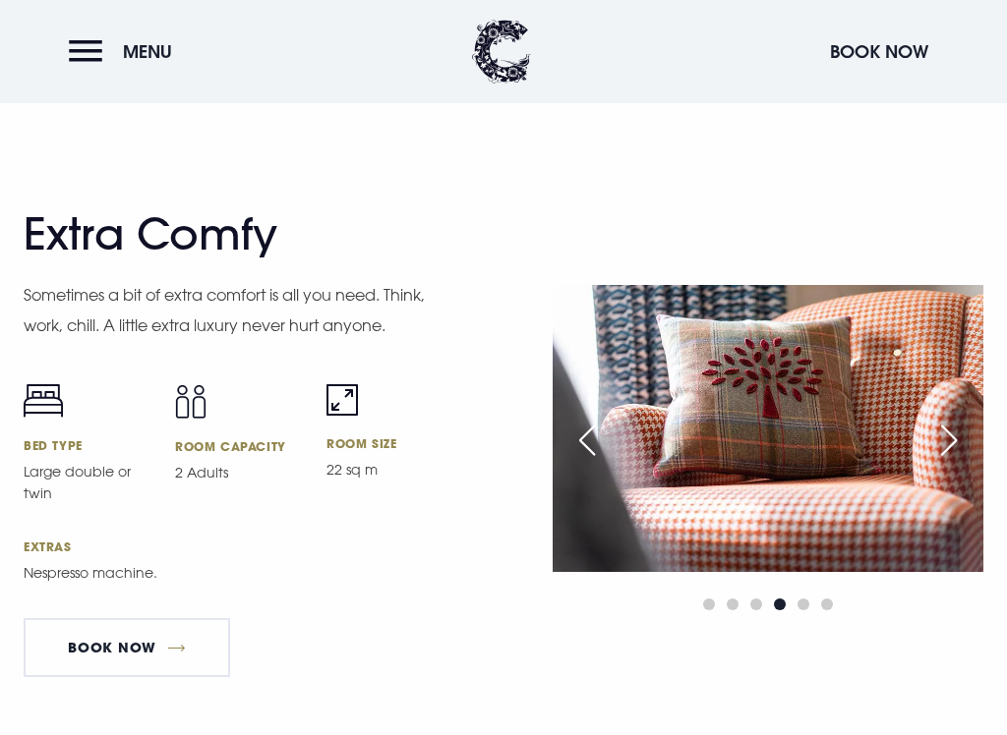
click at [944, 435] on div "Next slide" at bounding box center [948, 440] width 49 height 43
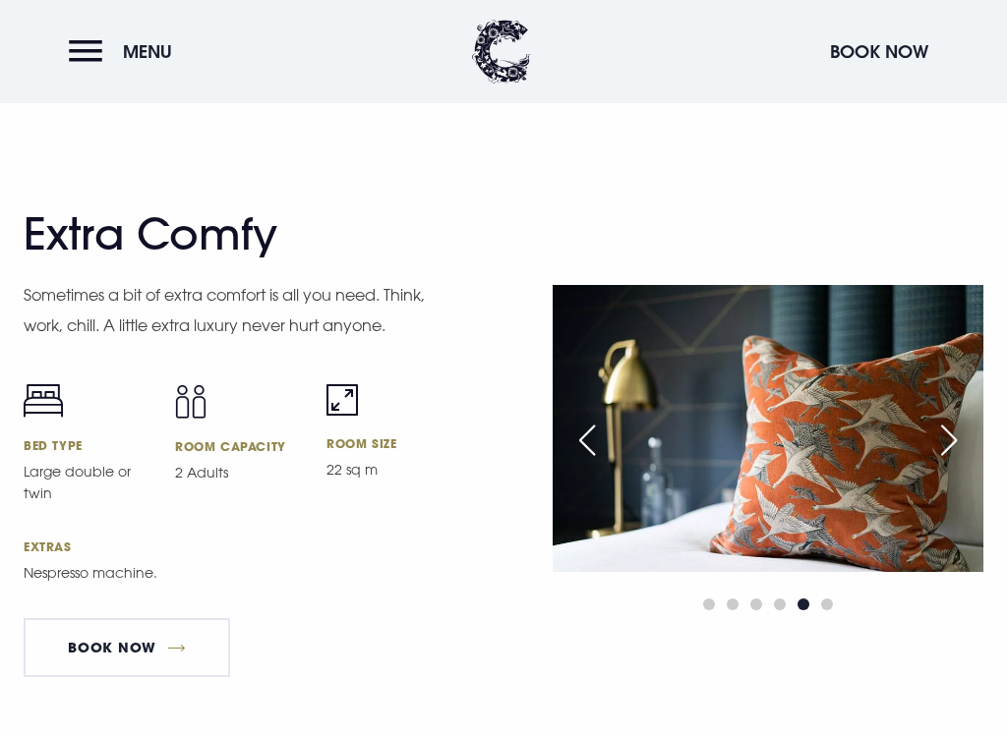
click at [951, 453] on div "Next slide" at bounding box center [948, 440] width 49 height 43
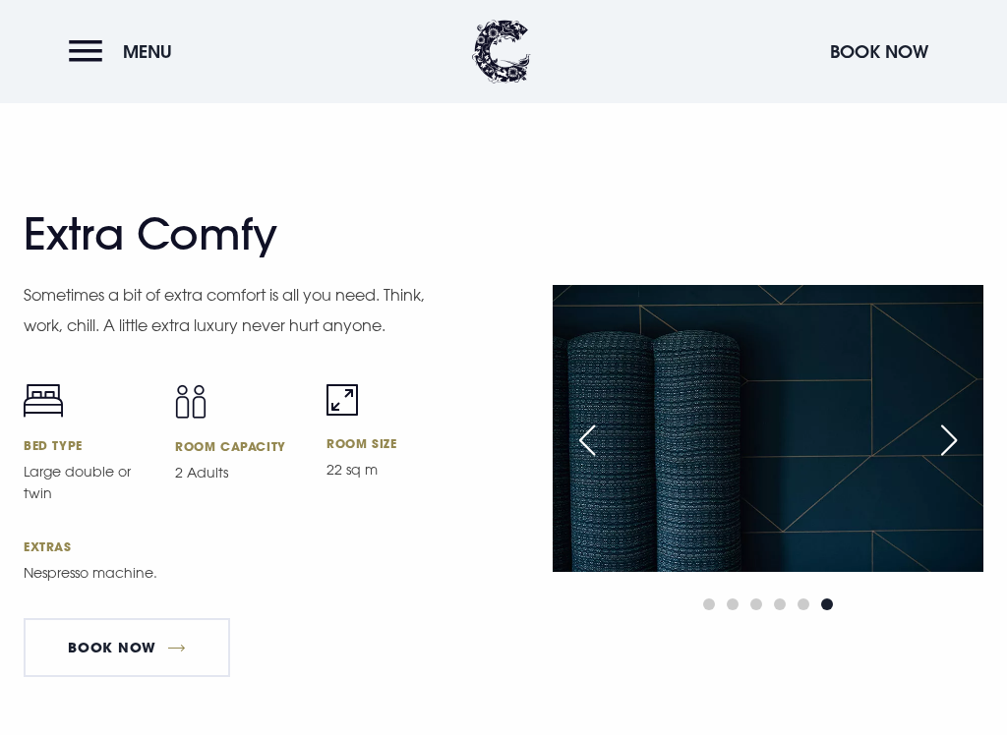
click at [950, 448] on div "Next slide" at bounding box center [948, 440] width 49 height 43
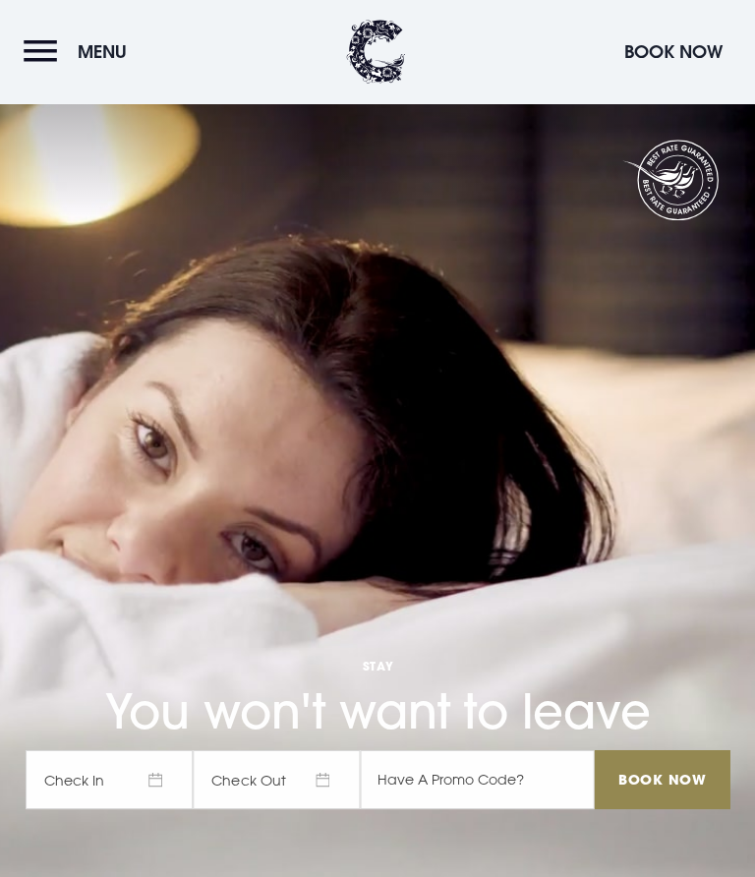
scroll to position [0, 0]
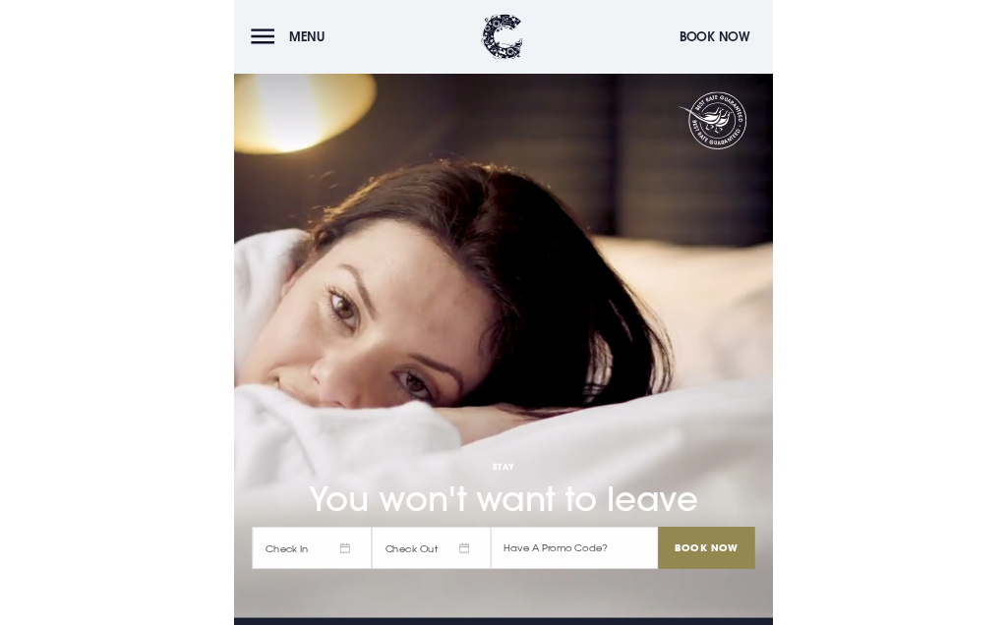
scroll to position [5, 0]
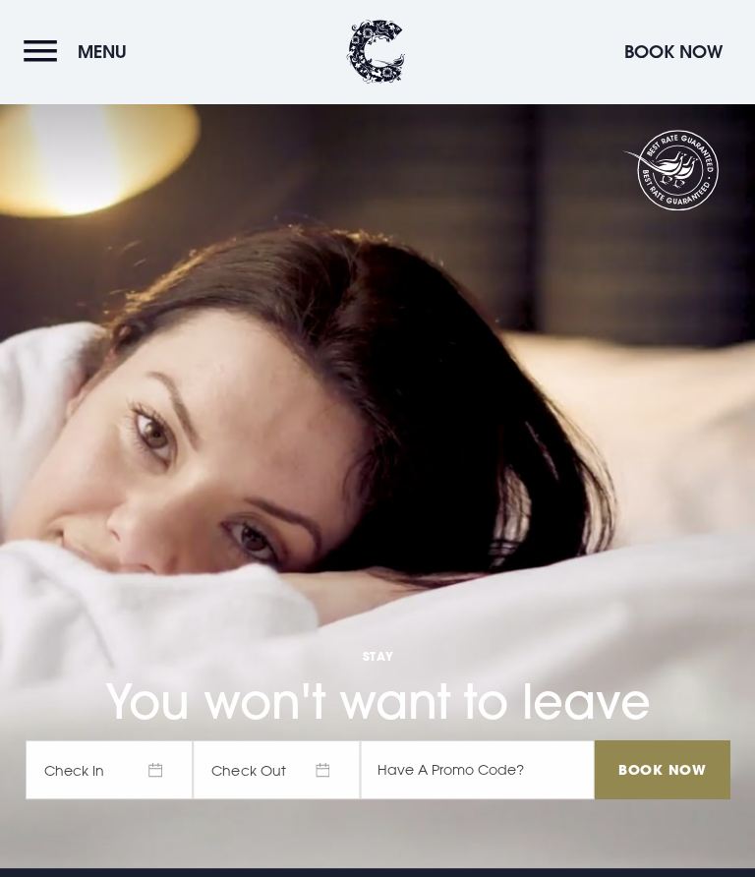
click at [51, 54] on button "Menu" at bounding box center [80, 51] width 113 height 42
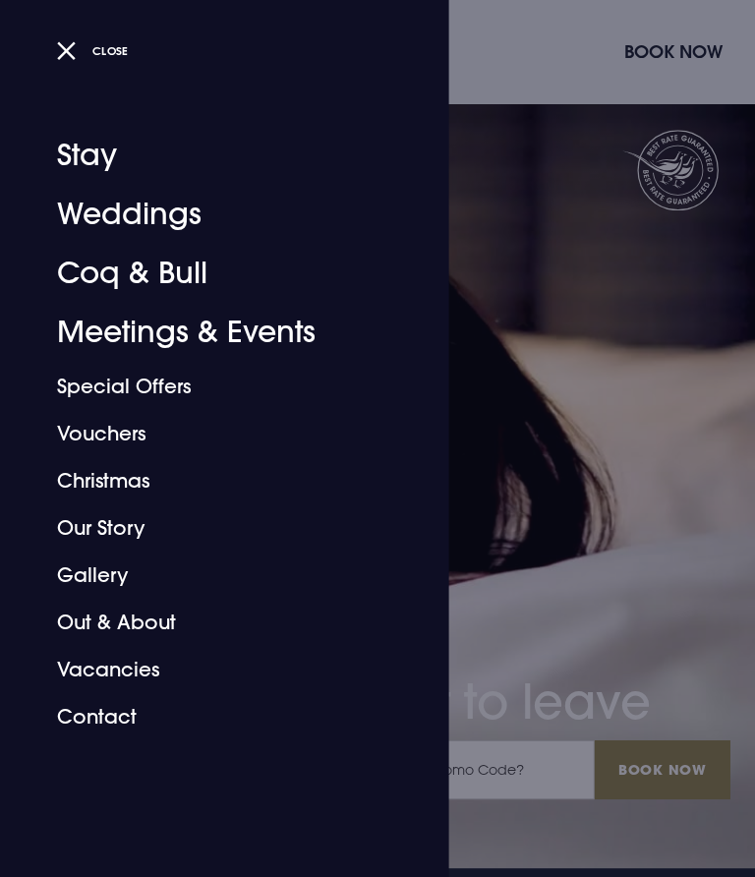
click at [156, 201] on link "Weddings" at bounding box center [212, 214] width 311 height 59
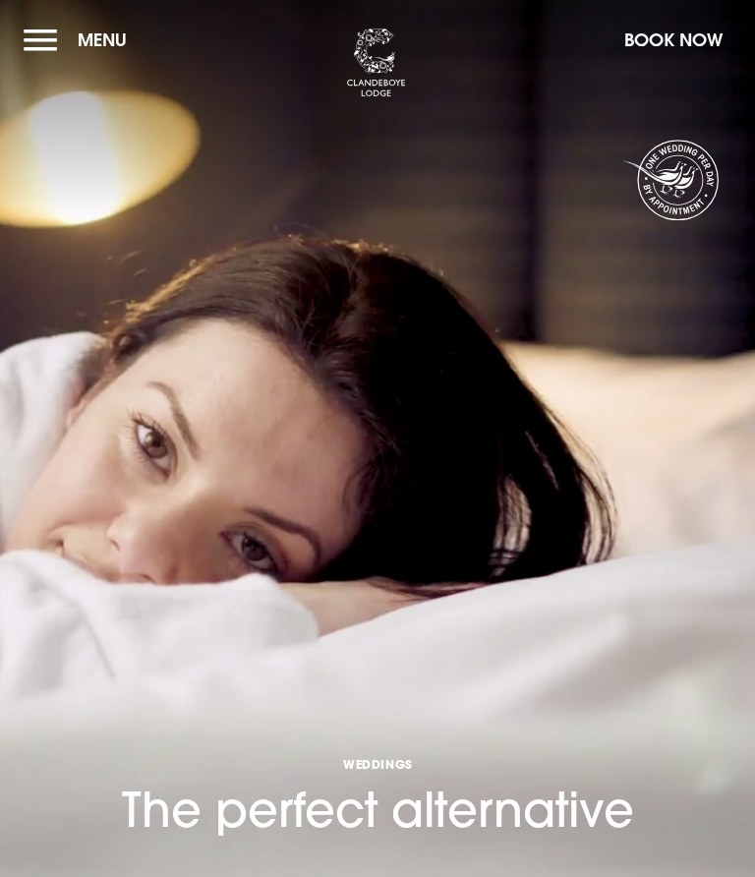
scroll to position [5, 0]
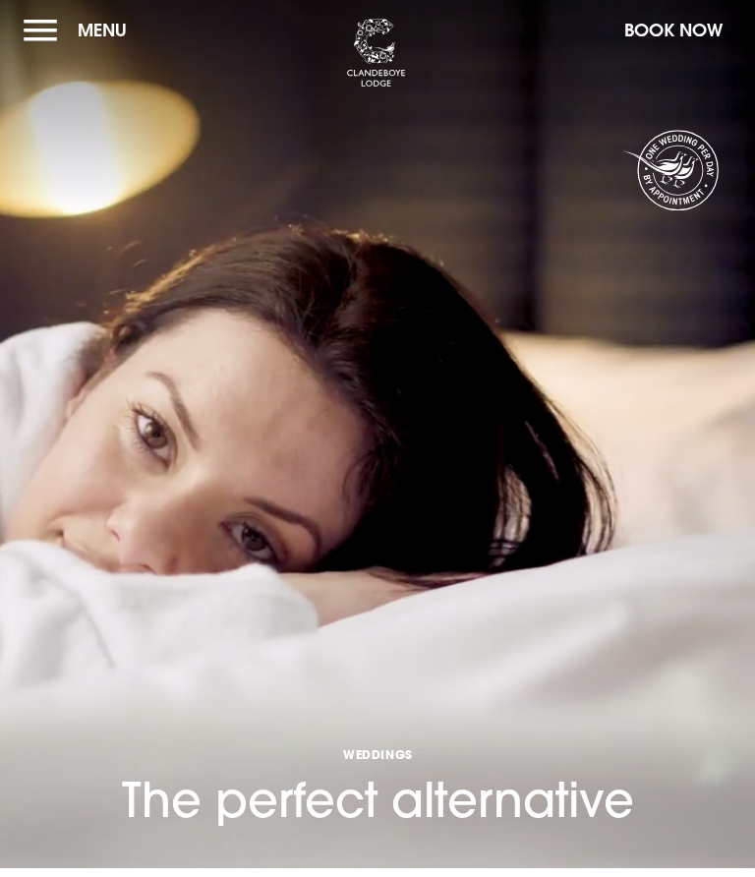
click at [40, 38] on button "Menu" at bounding box center [80, 30] width 113 height 42
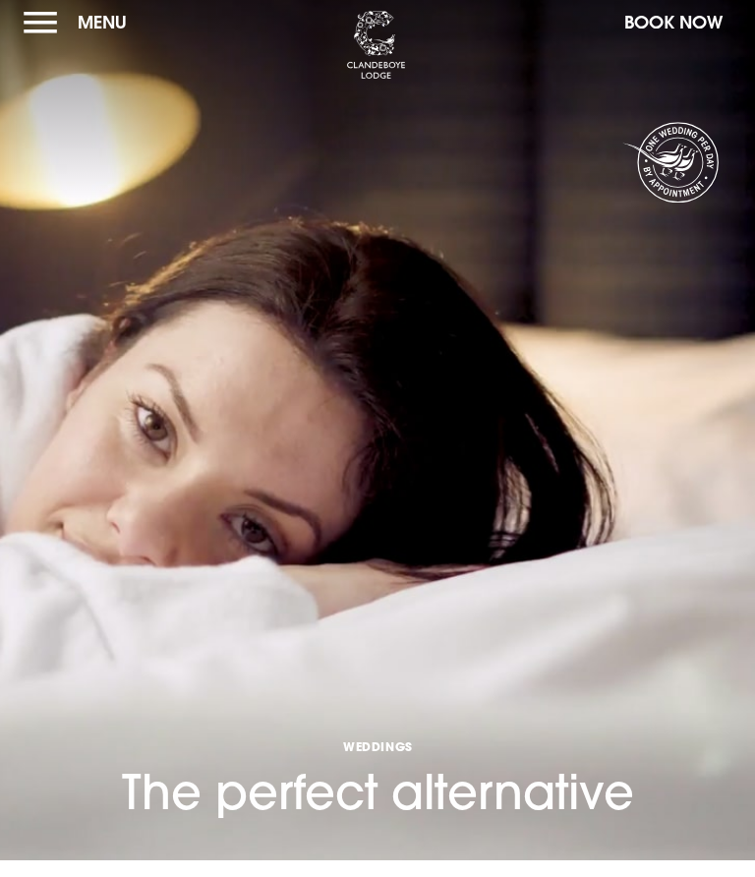
scroll to position [5, 0]
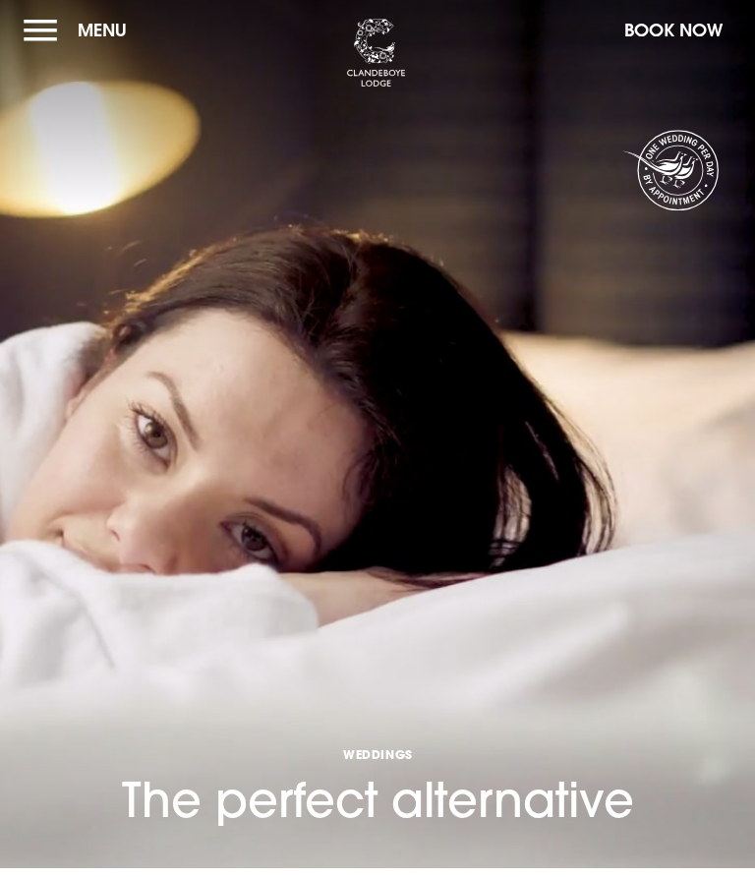
click at [678, 34] on button "Book Now" at bounding box center [672, 30] width 118 height 42
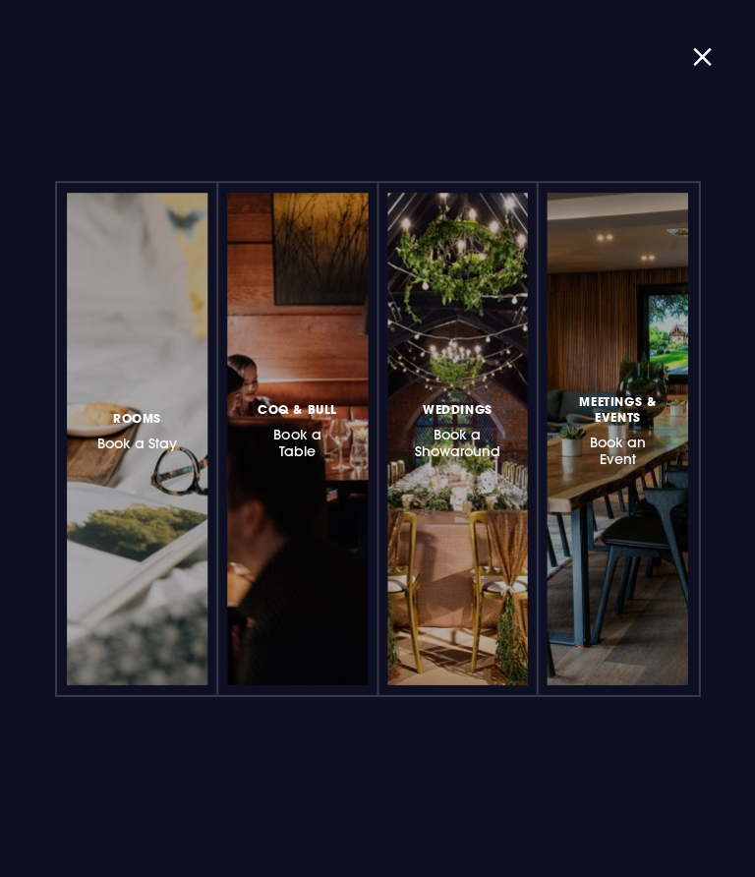
click at [184, 438] on div at bounding box center [184, 438] width 0 height 0
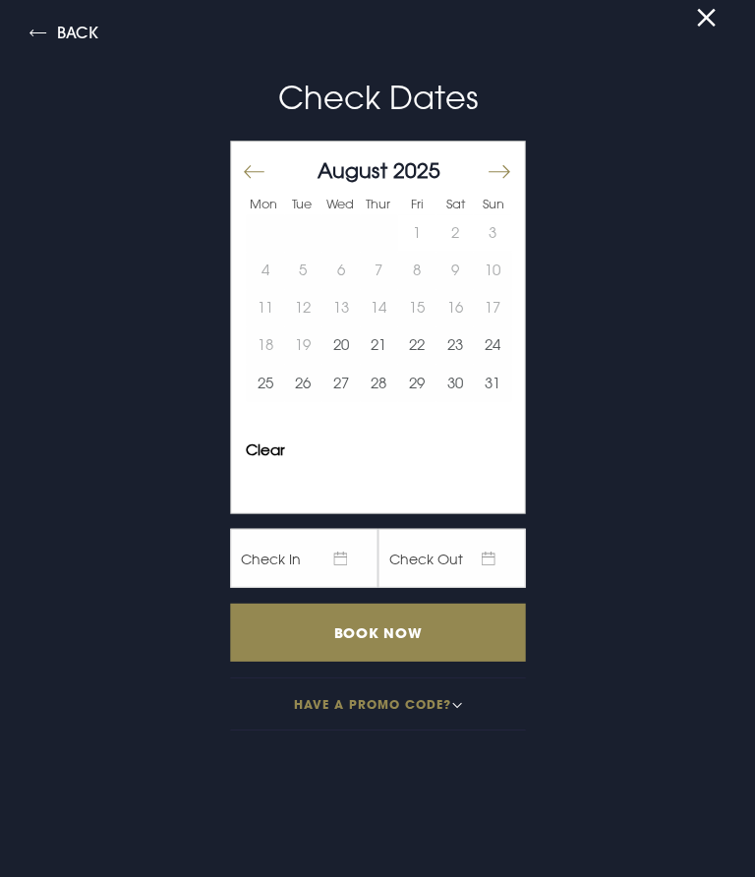
click at [500, 164] on button "Move forward to switch to the next month." at bounding box center [498, 170] width 24 height 41
click at [507, 156] on button "Move forward to switch to the next month." at bounding box center [498, 170] width 24 height 41
click at [383, 302] on button "16" at bounding box center [379, 307] width 38 height 37
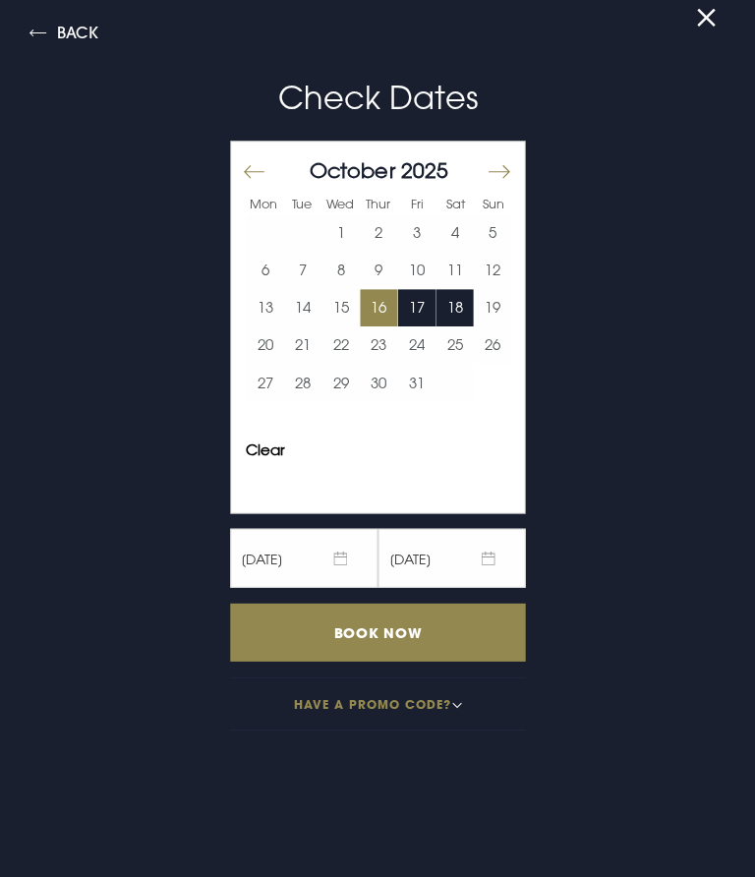
click at [498, 305] on button "19" at bounding box center [492, 307] width 38 height 37
click at [409, 643] on input "Book Now" at bounding box center [377, 632] width 295 height 58
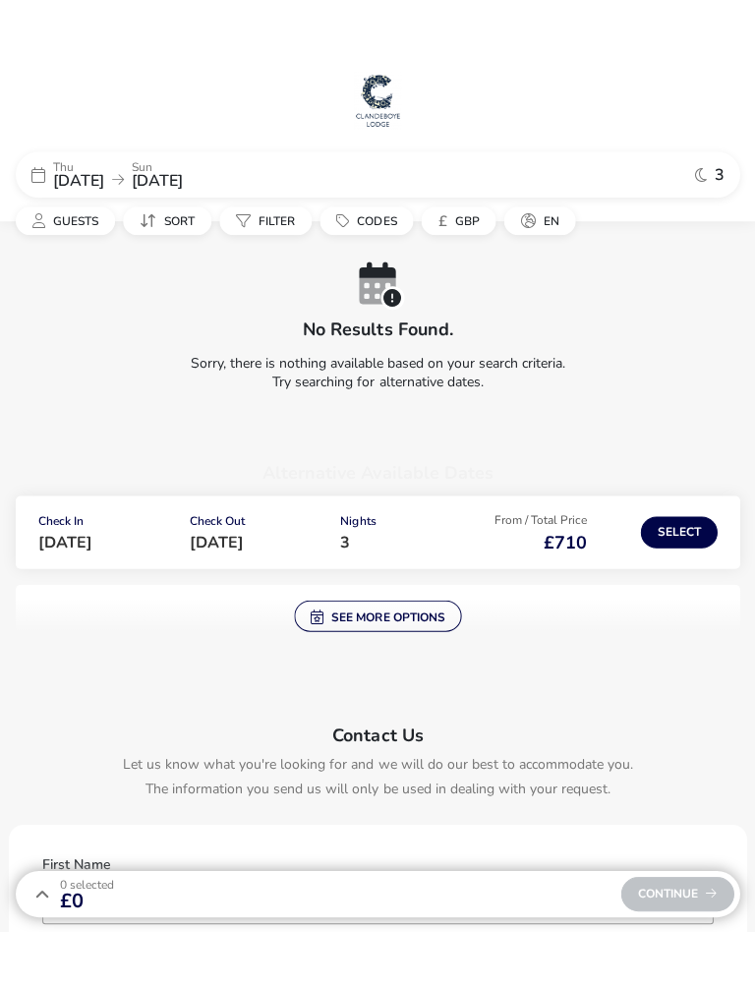
scroll to position [70, 0]
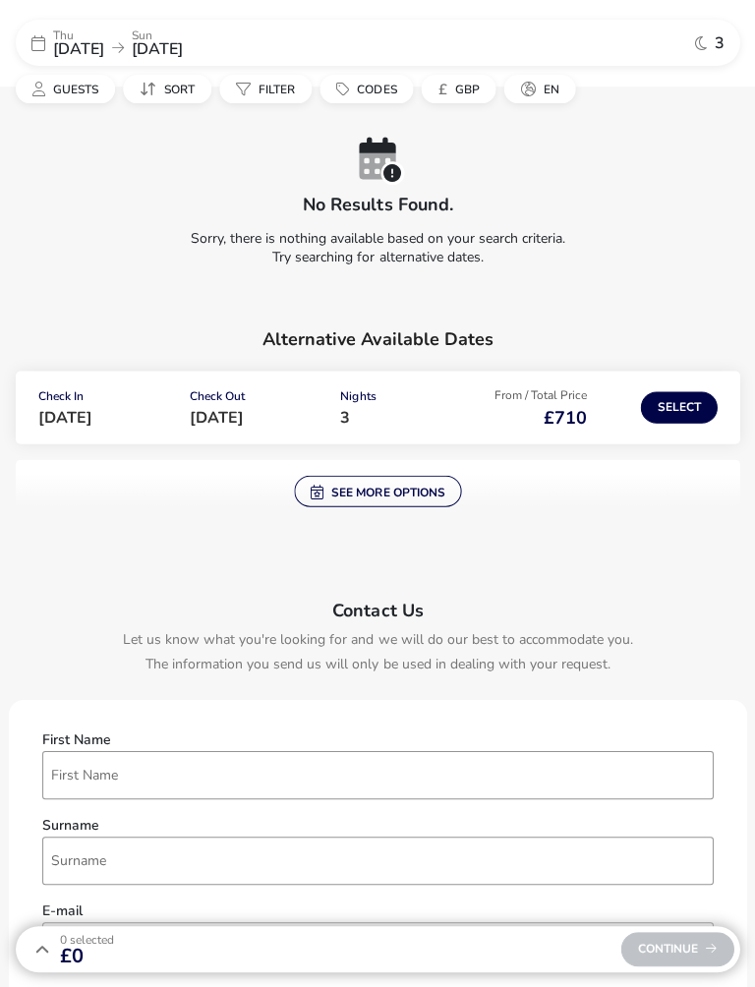
click at [681, 398] on button "Select" at bounding box center [678, 406] width 77 height 31
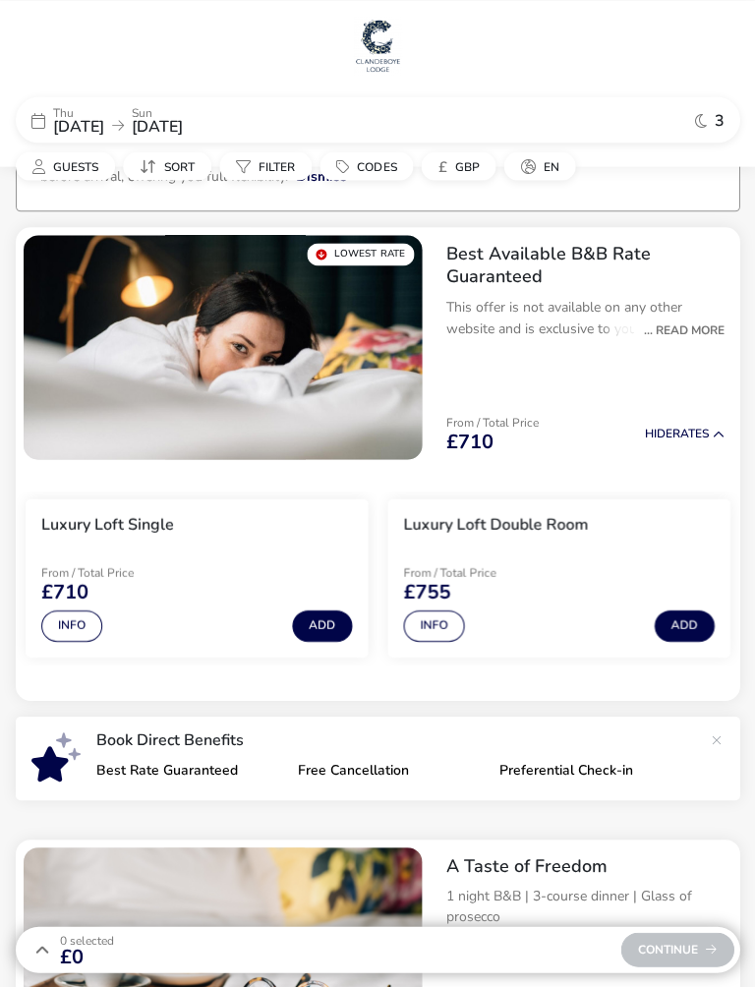
scroll to position [35, 0]
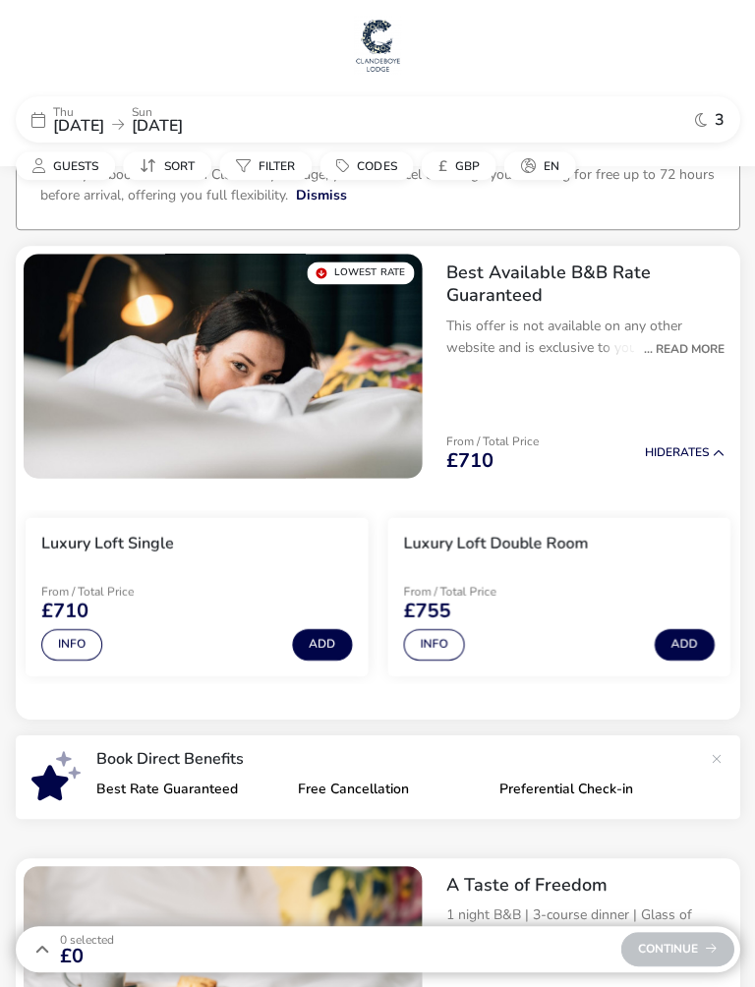
click at [444, 646] on button "Info" at bounding box center [433, 643] width 61 height 31
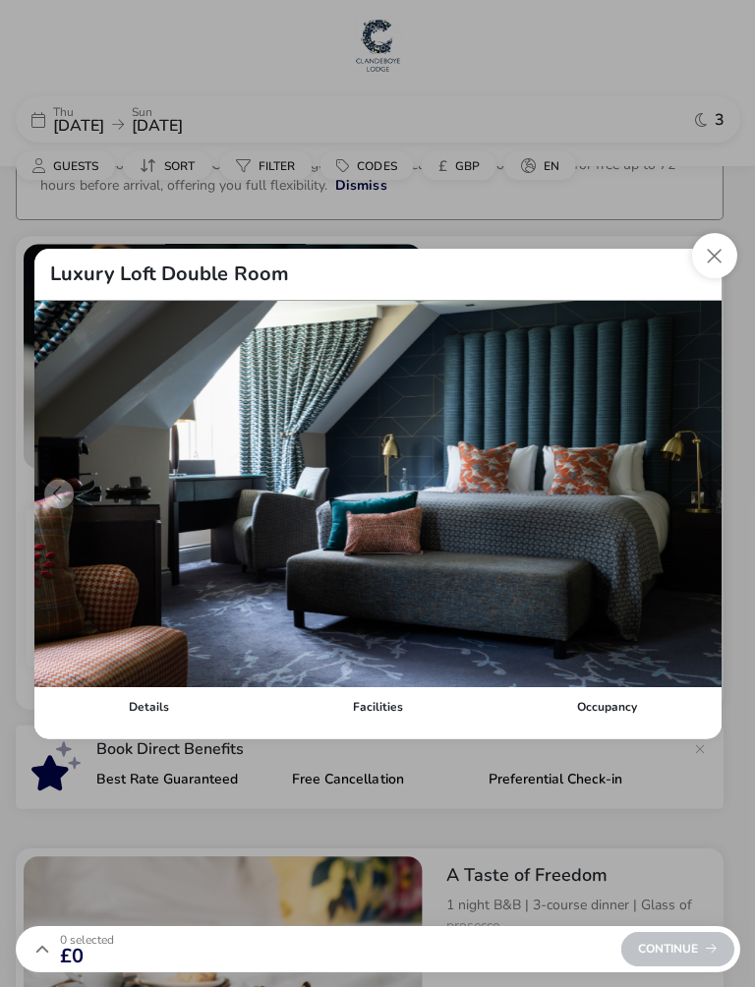
scroll to position [45, 0]
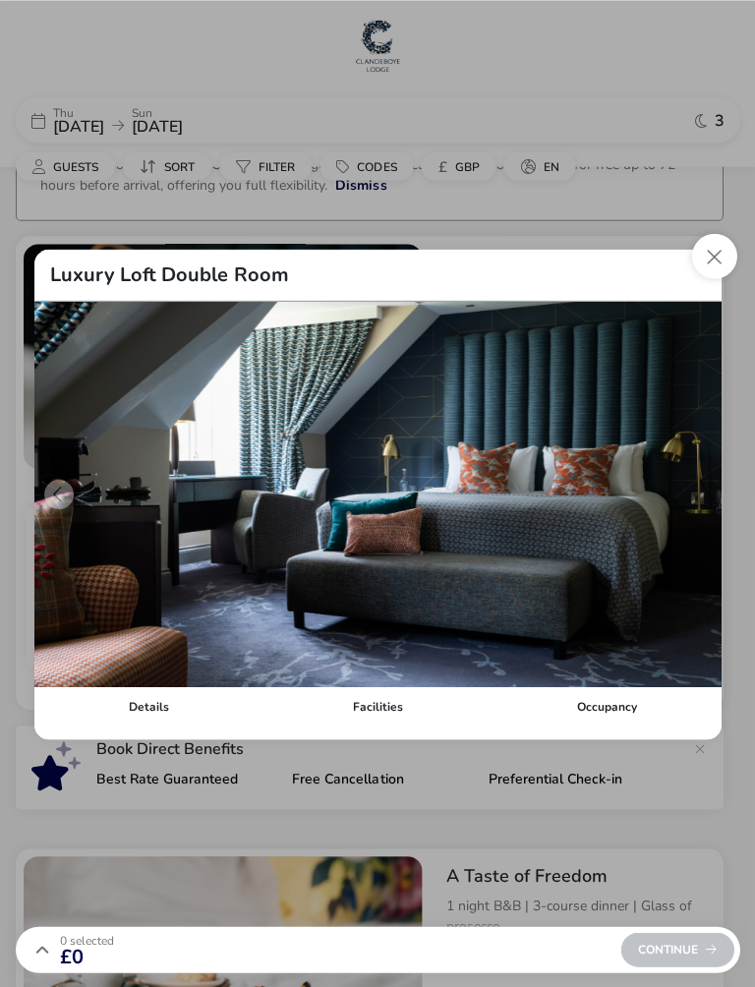
click at [705, 496] on button "details" at bounding box center [695, 493] width 29 height 29
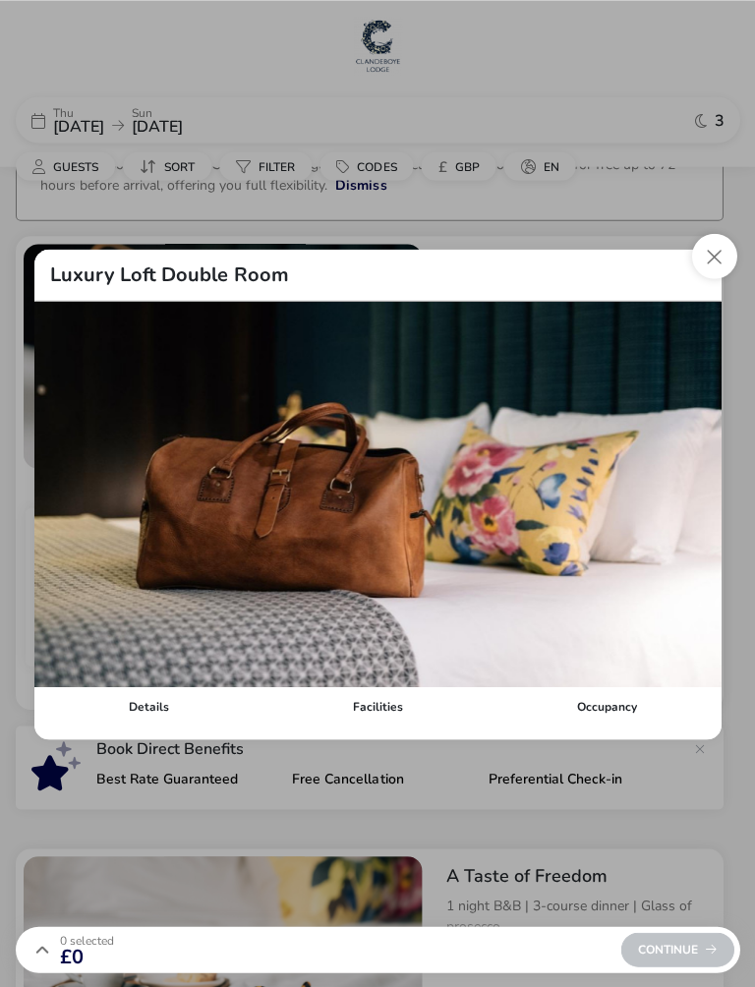
click at [695, 489] on button "details" at bounding box center [695, 493] width 29 height 29
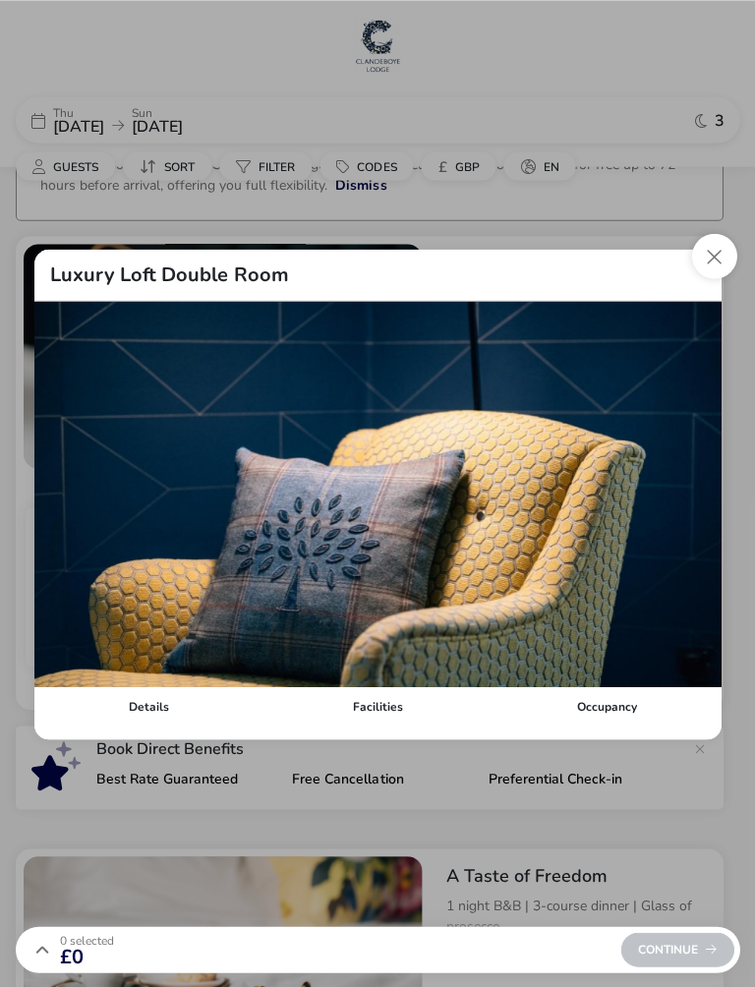
click at [697, 494] on button "details" at bounding box center [695, 493] width 29 height 29
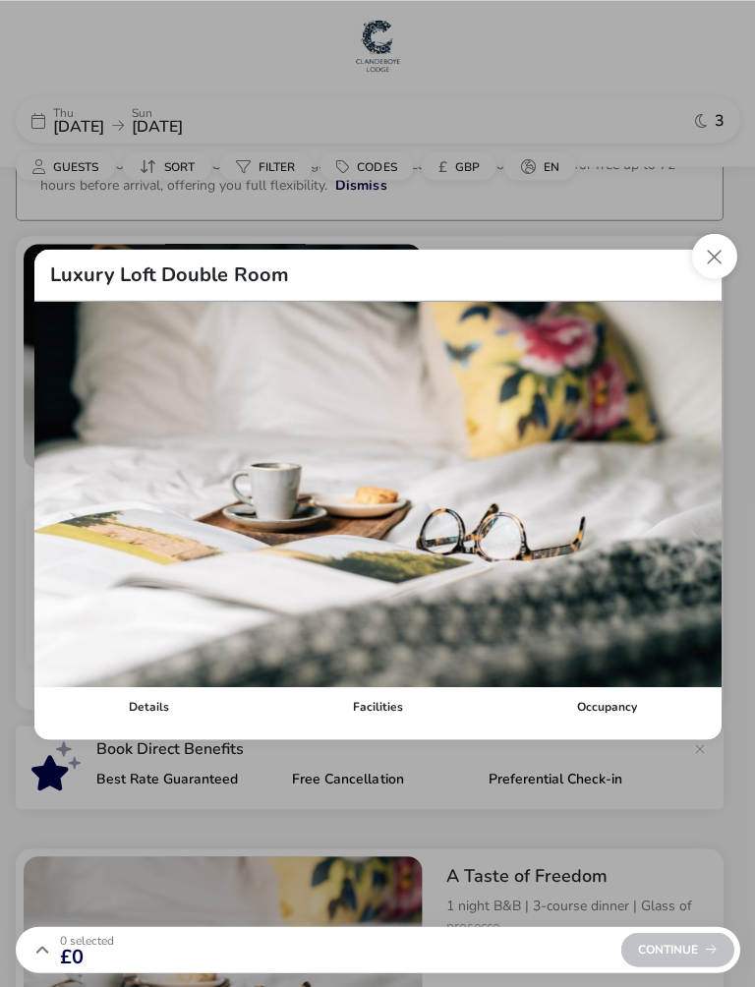
click at [694, 498] on button "details" at bounding box center [695, 493] width 29 height 29
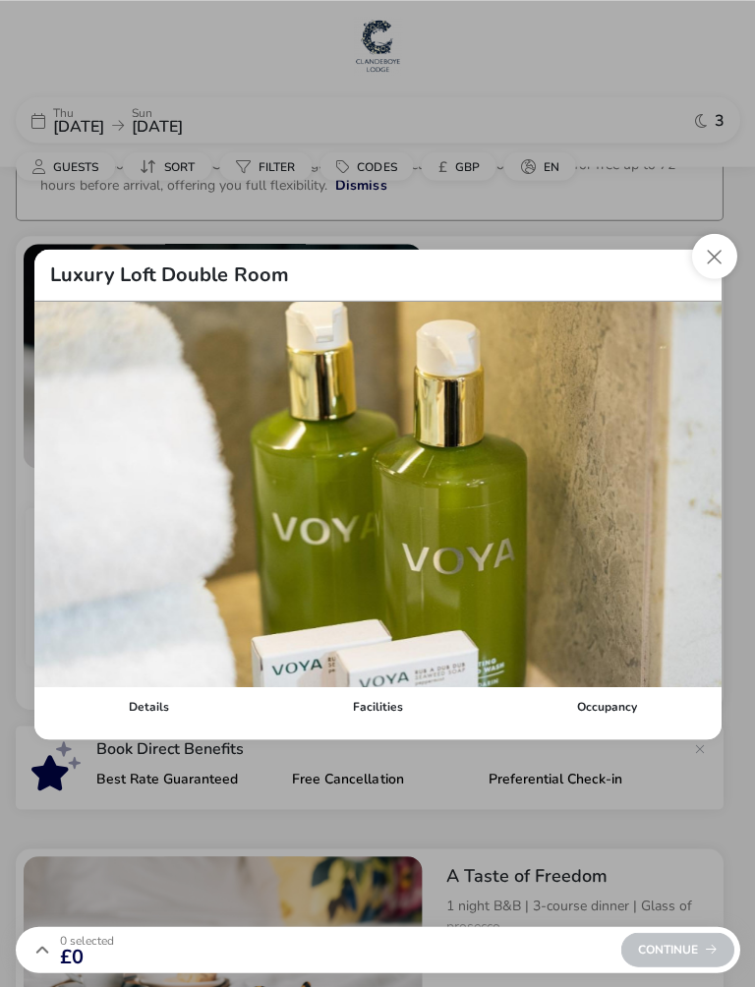
click at [713, 489] on img "5 / 9" at bounding box center [377, 493] width 686 height 385
click at [702, 490] on button "details" at bounding box center [695, 493] width 29 height 29
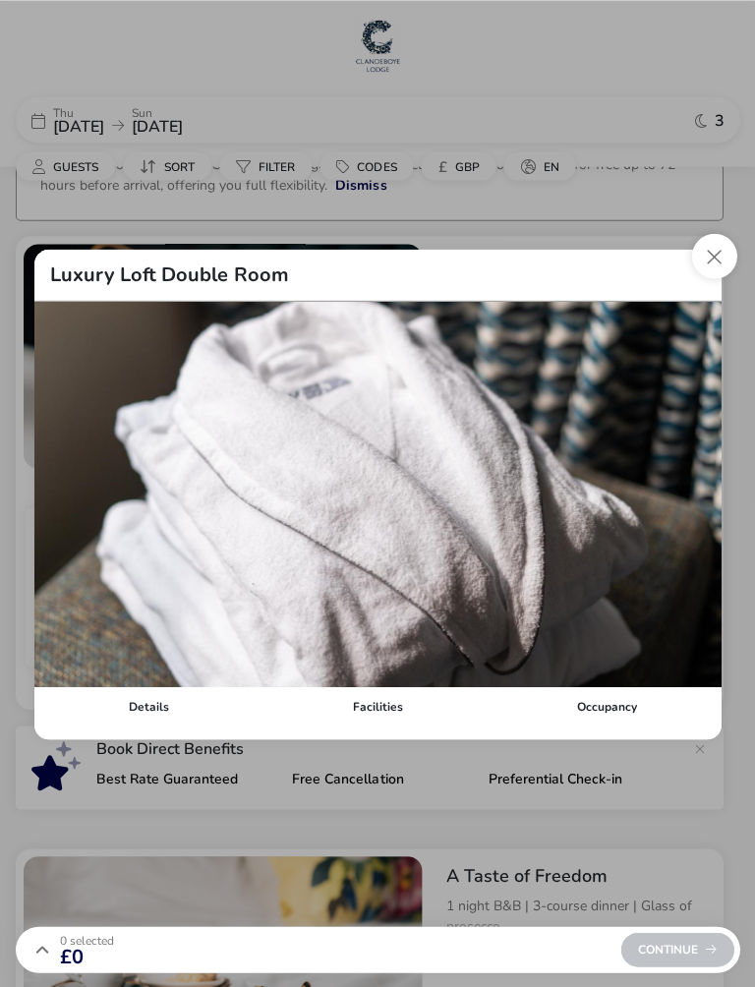
click at [700, 500] on button "details" at bounding box center [695, 493] width 29 height 29
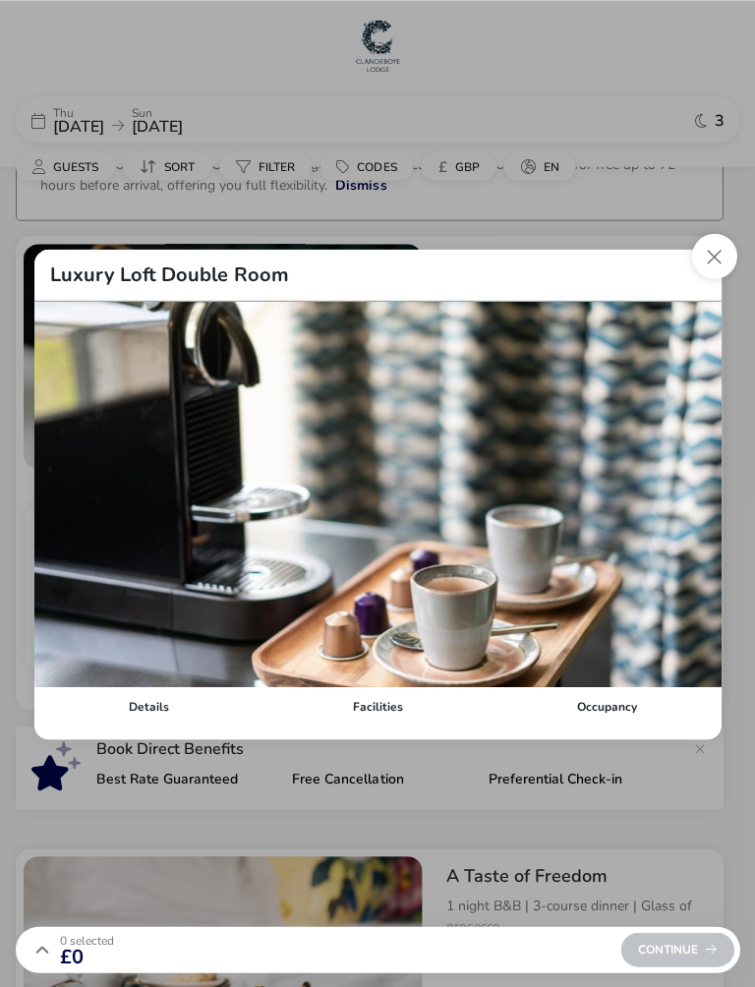
click at [690, 496] on button "details" at bounding box center [695, 493] width 29 height 29
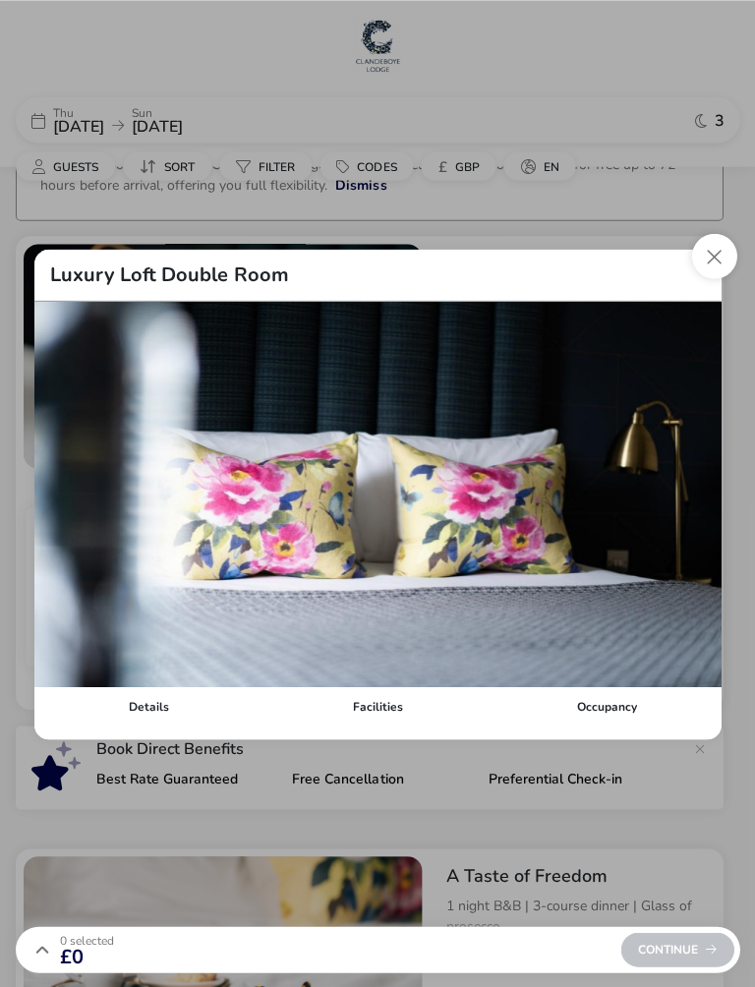
click at [720, 265] on button "Close dialog" at bounding box center [713, 255] width 45 height 45
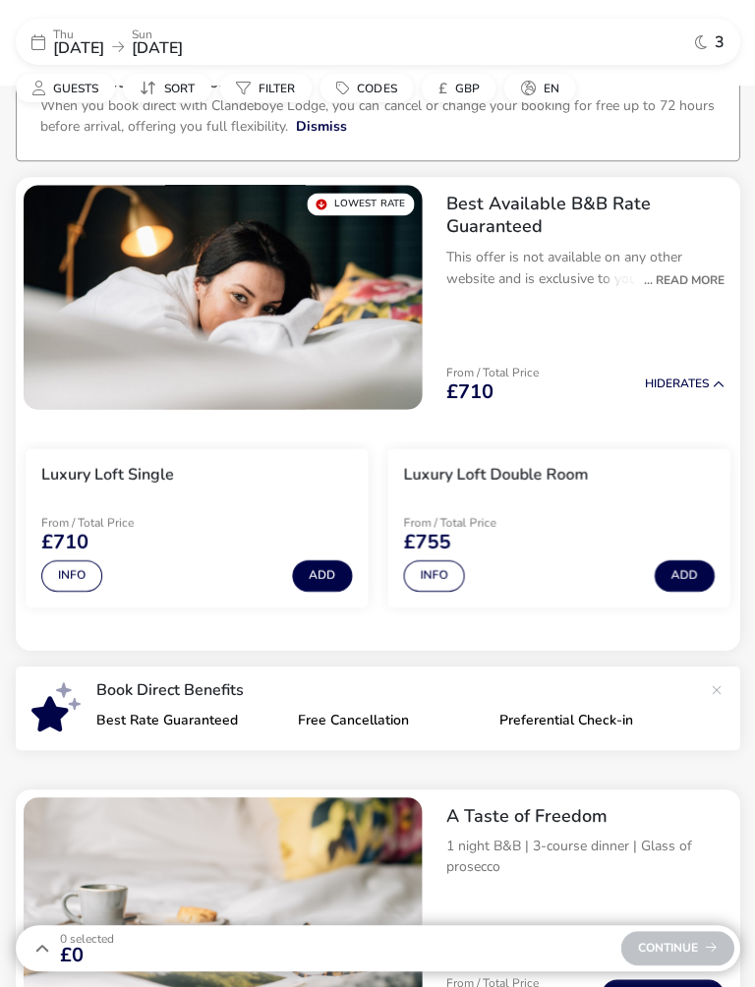
scroll to position [109, 0]
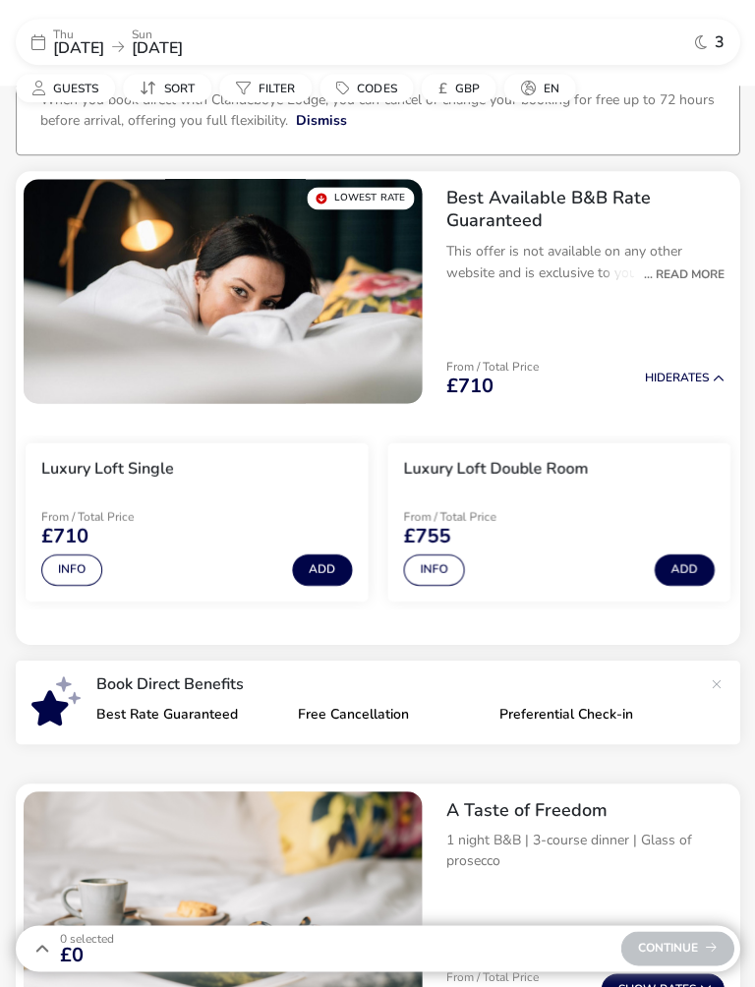
click at [693, 570] on button "Add" at bounding box center [684, 569] width 60 height 31
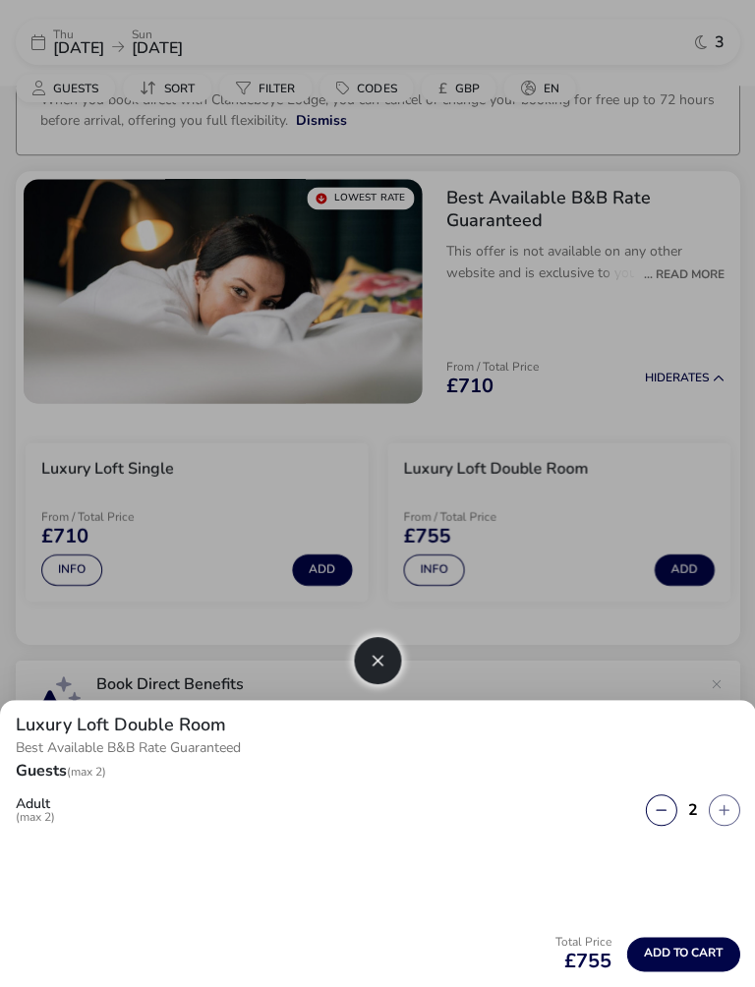
click at [386, 667] on button "button" at bounding box center [377, 660] width 47 height 47
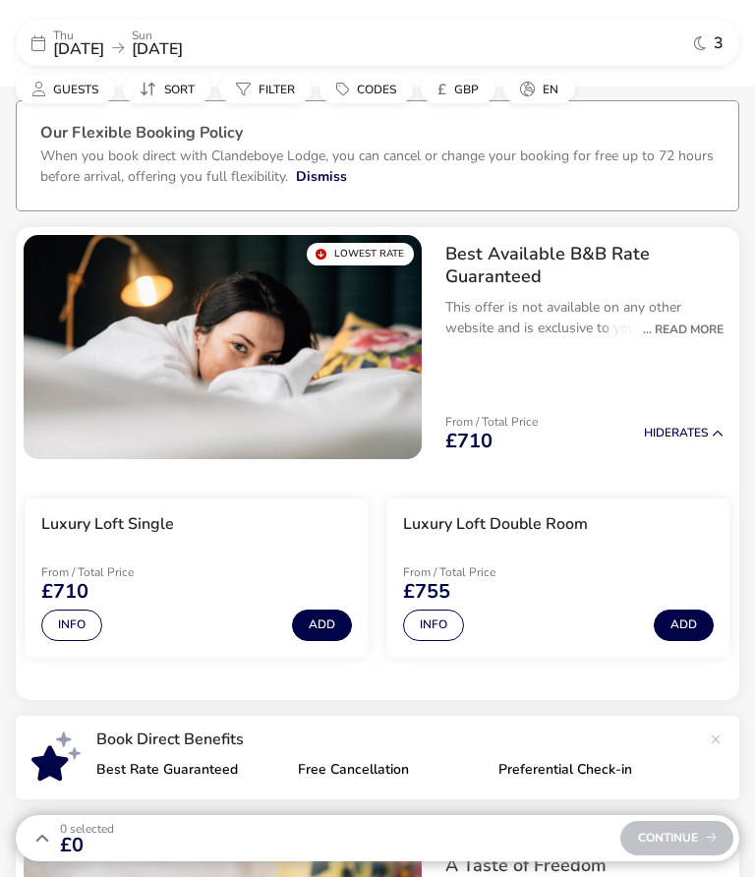
scroll to position [0, 0]
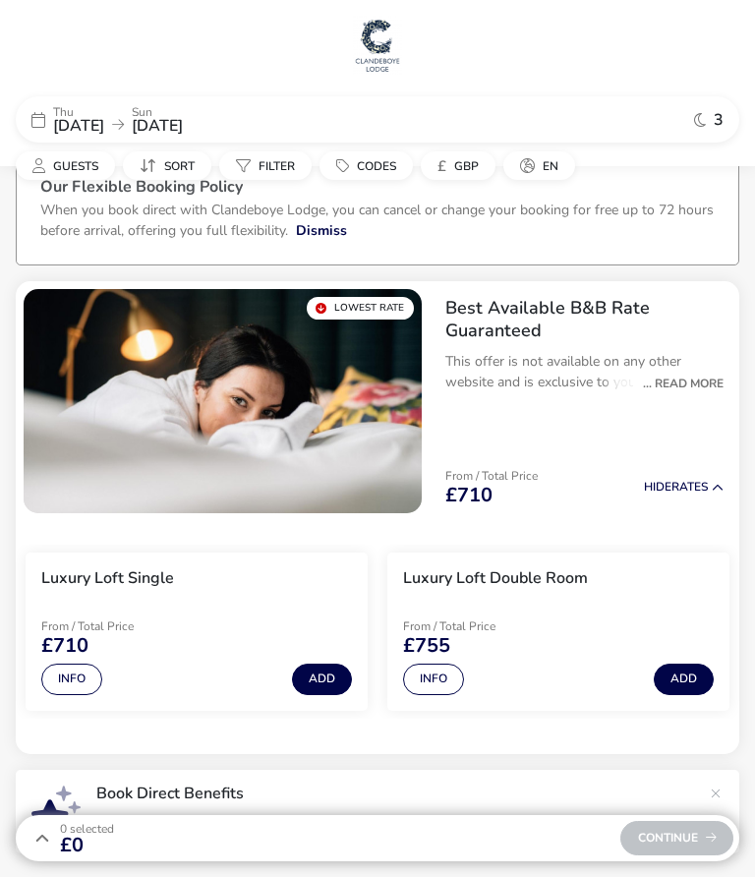
click at [86, 166] on span "Guests" at bounding box center [75, 166] width 45 height 16
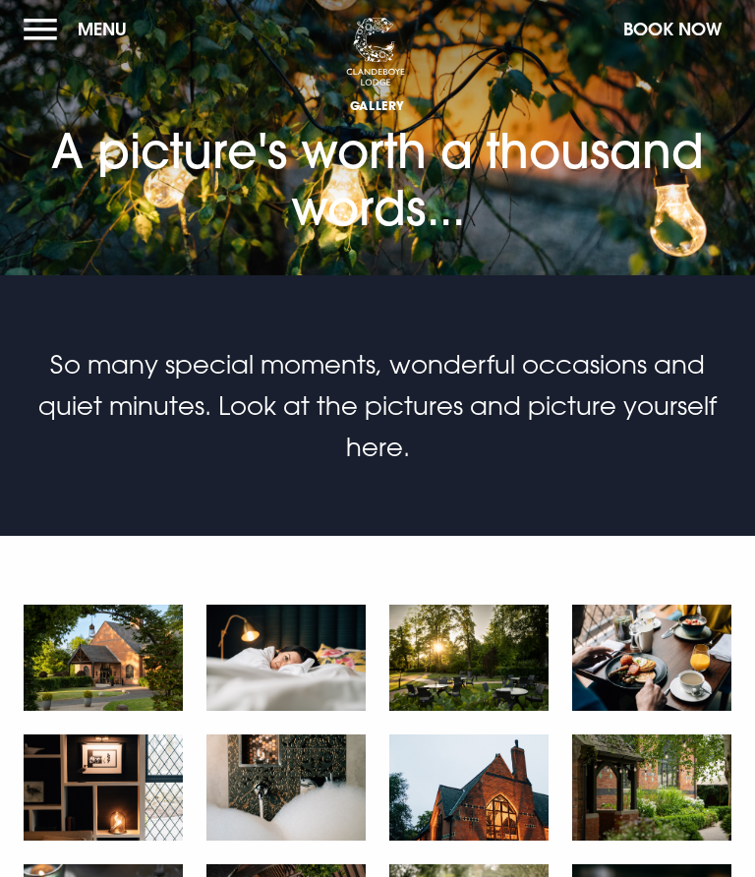
scroll to position [5, 0]
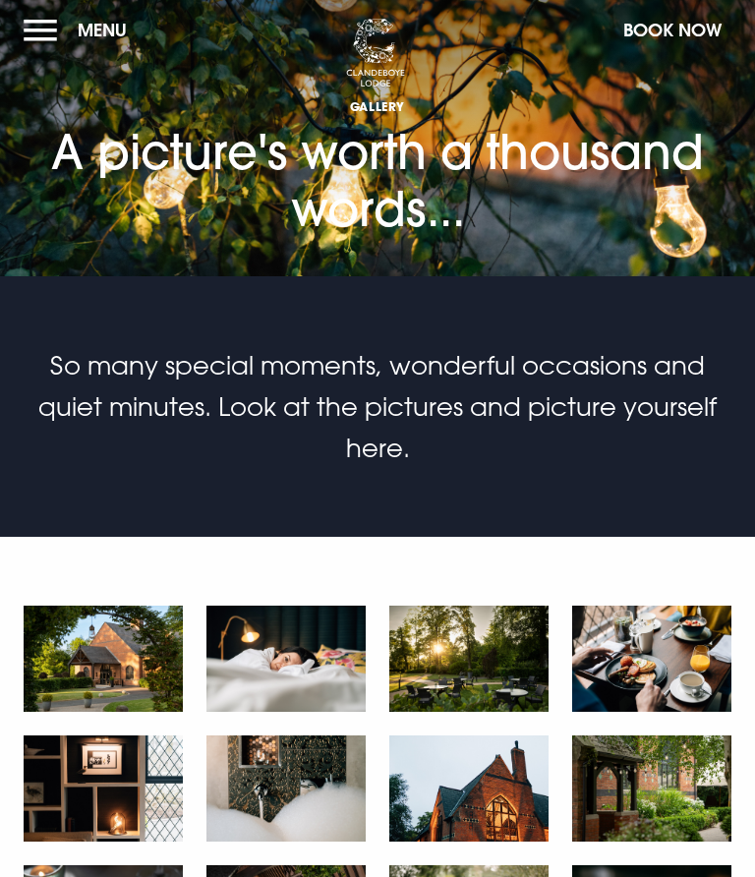
click at [111, 659] on img at bounding box center [103, 658] width 159 height 106
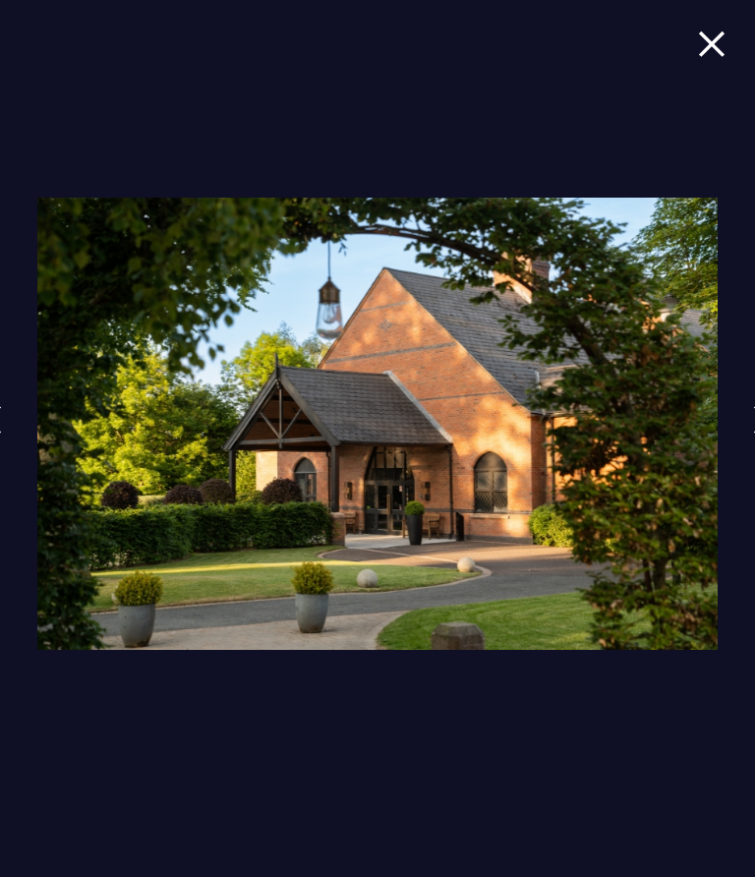
click at [753, 420] on img at bounding box center [762, 419] width 18 height 29
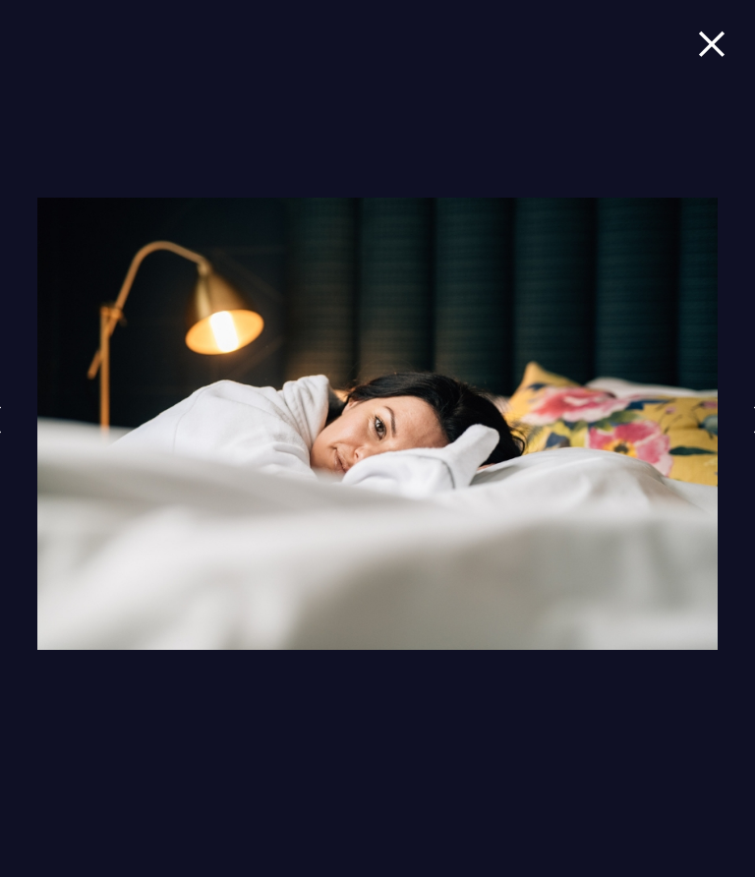
click at [753, 415] on img at bounding box center [762, 419] width 18 height 29
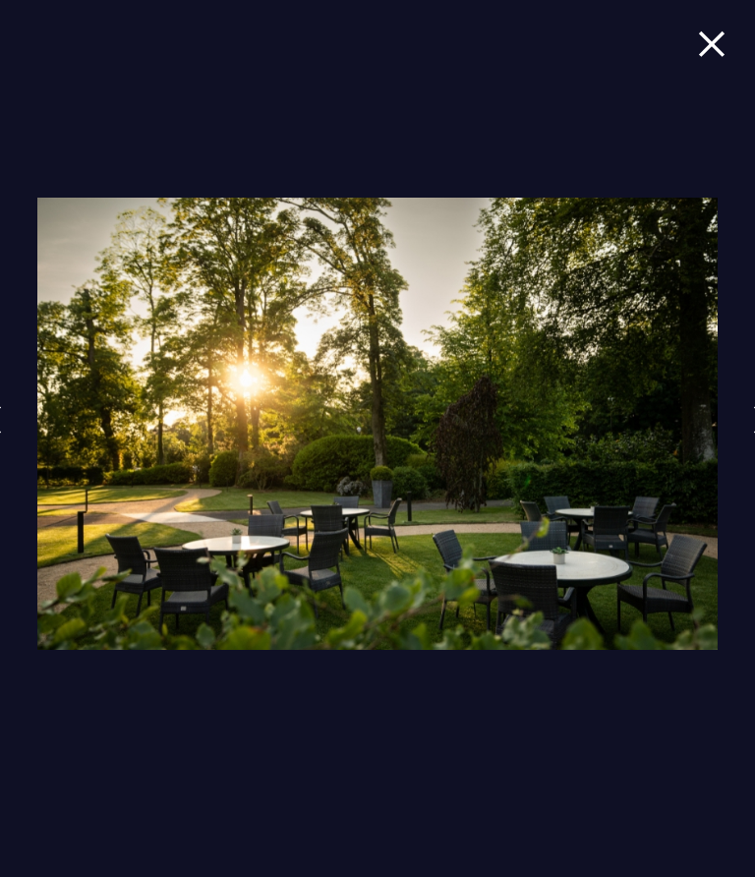
click at [746, 420] on link at bounding box center [761, 434] width 49 height 90
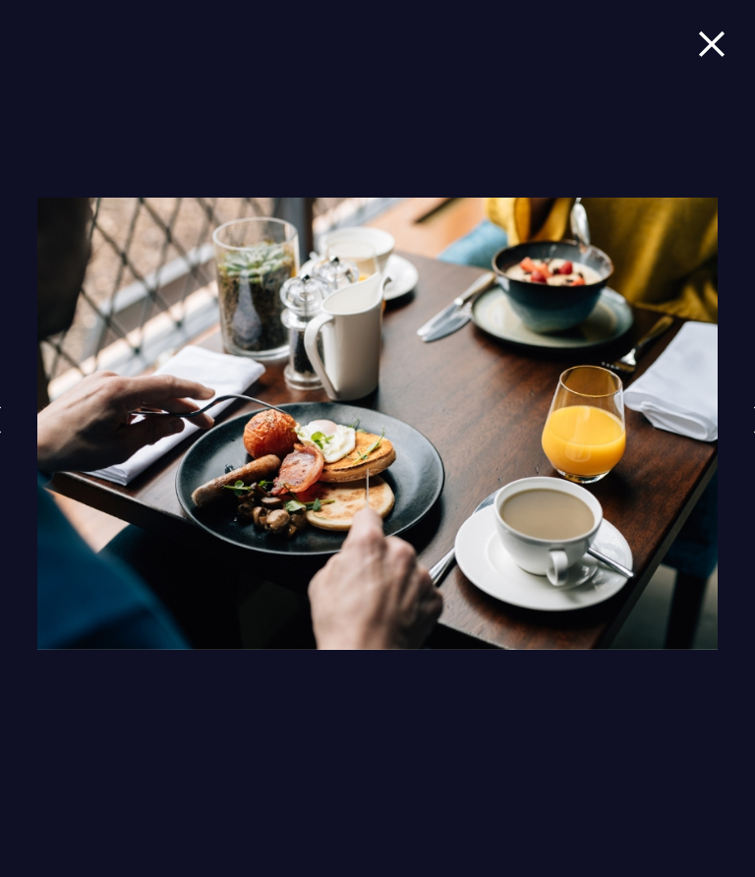
click at [753, 414] on img at bounding box center [762, 419] width 18 height 29
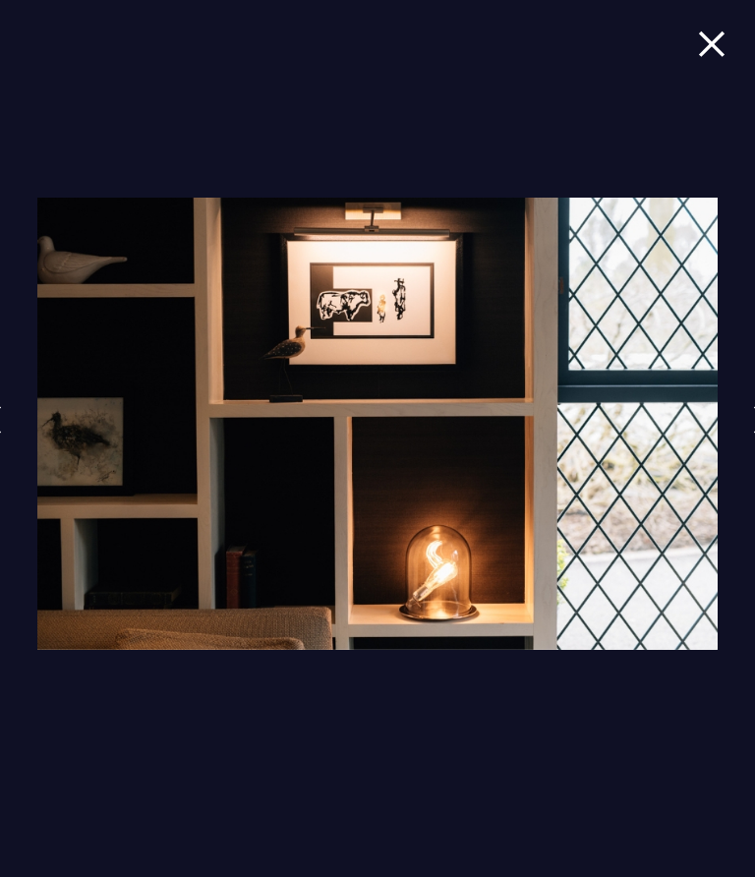
click at [752, 404] on link at bounding box center [761, 434] width 49 height 90
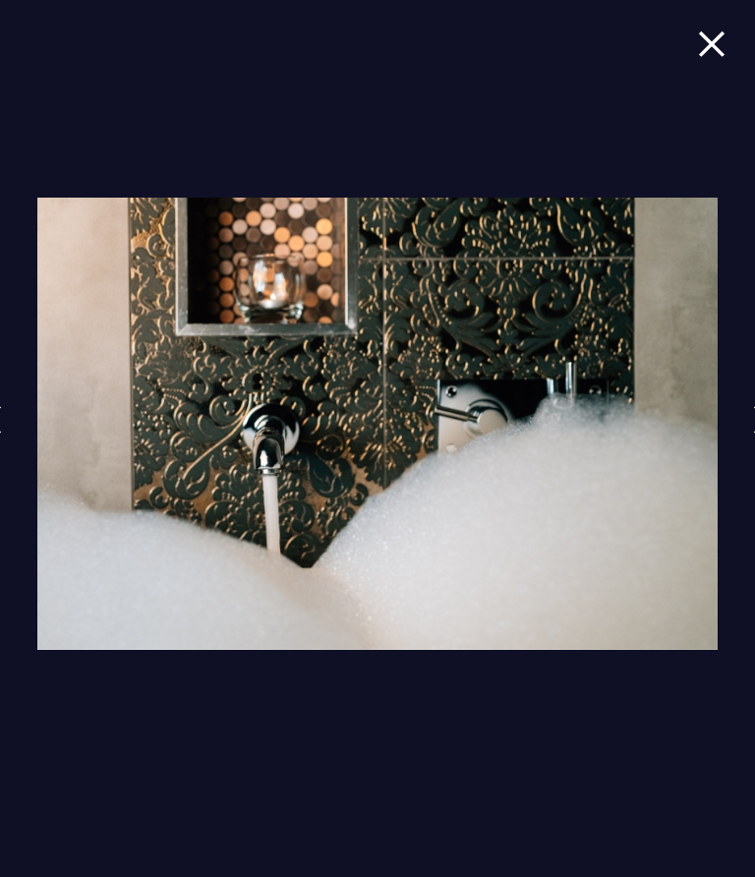
click at [753, 410] on img at bounding box center [762, 419] width 18 height 29
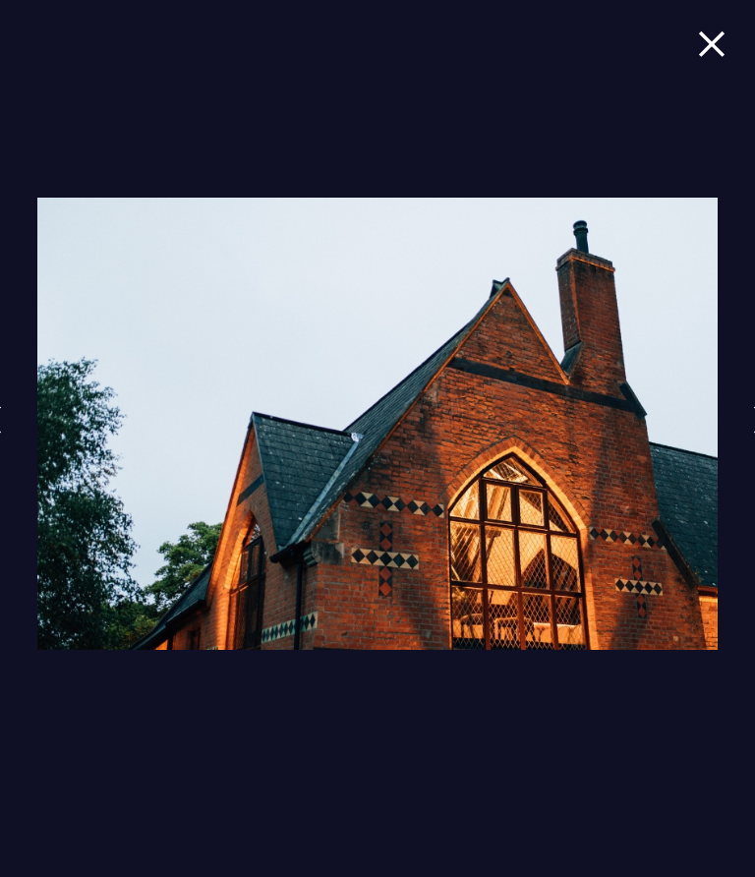
click at [753, 405] on img at bounding box center [762, 419] width 18 height 29
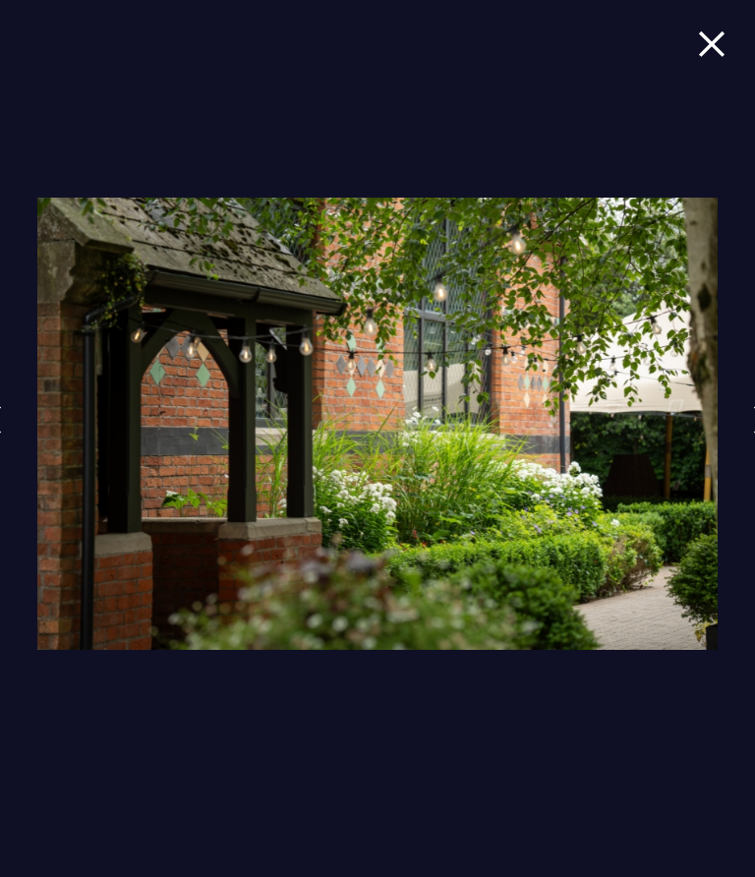
click at [749, 394] on link at bounding box center [761, 434] width 49 height 90
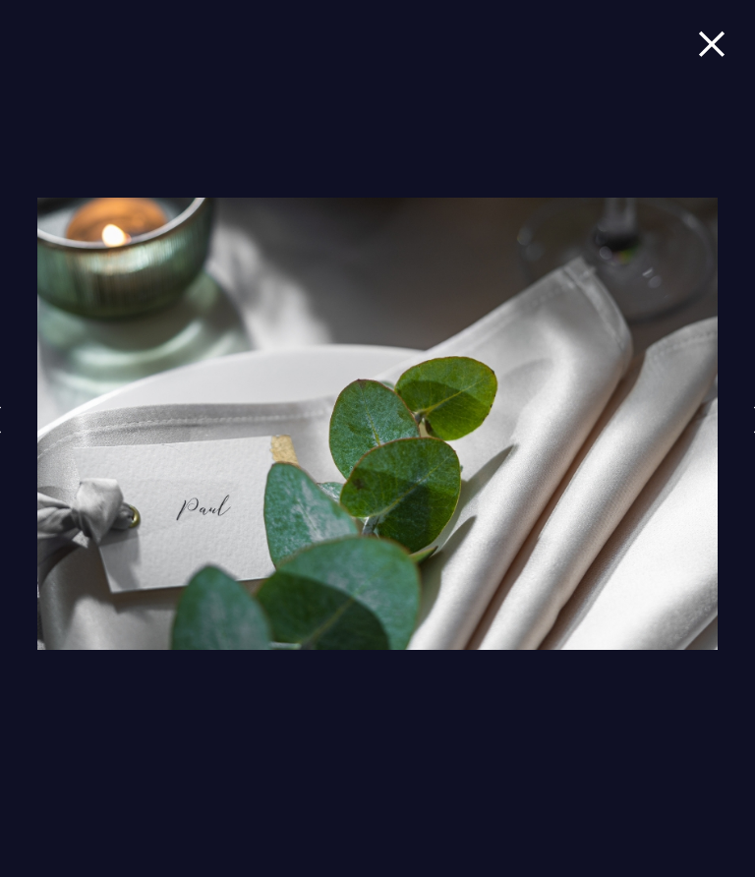
click at [753, 413] on img at bounding box center [762, 419] width 18 height 29
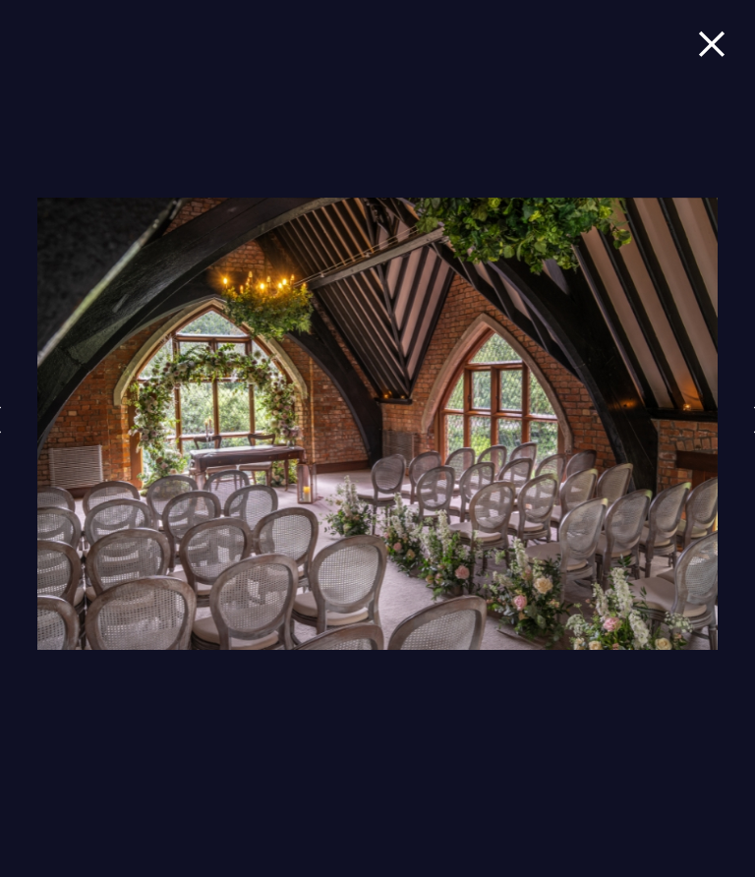
click at [753, 426] on img at bounding box center [762, 419] width 18 height 29
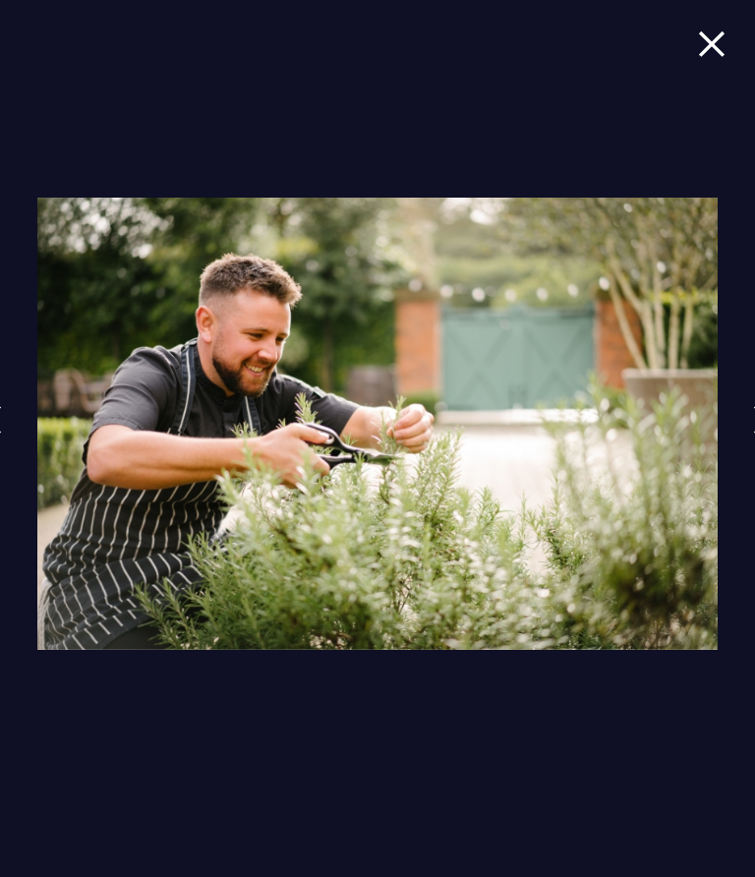
click at [753, 419] on img at bounding box center [762, 419] width 18 height 29
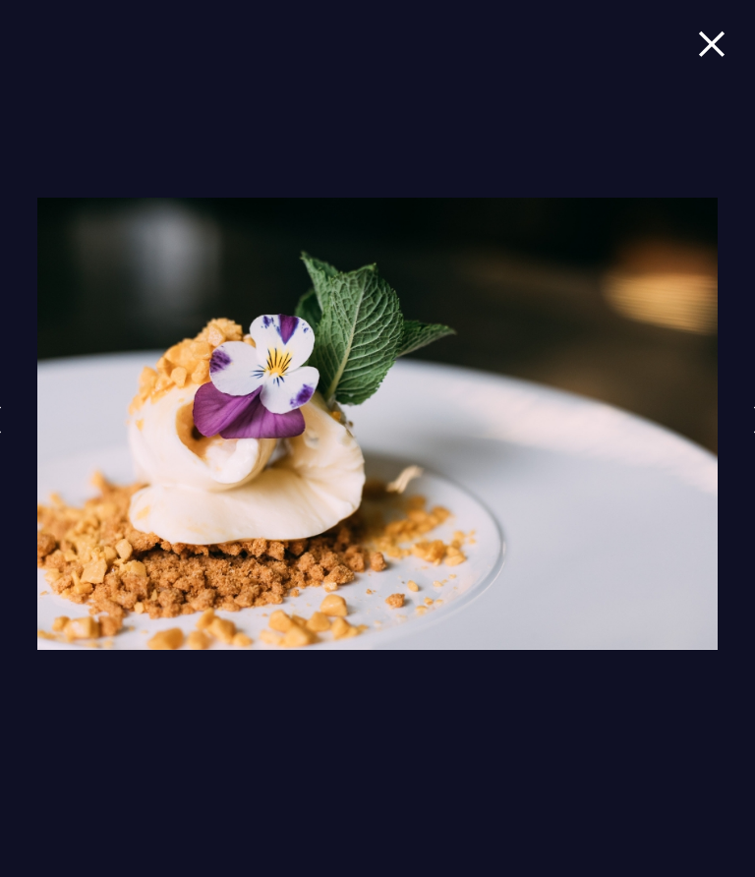
click at [747, 423] on link at bounding box center [761, 434] width 49 height 90
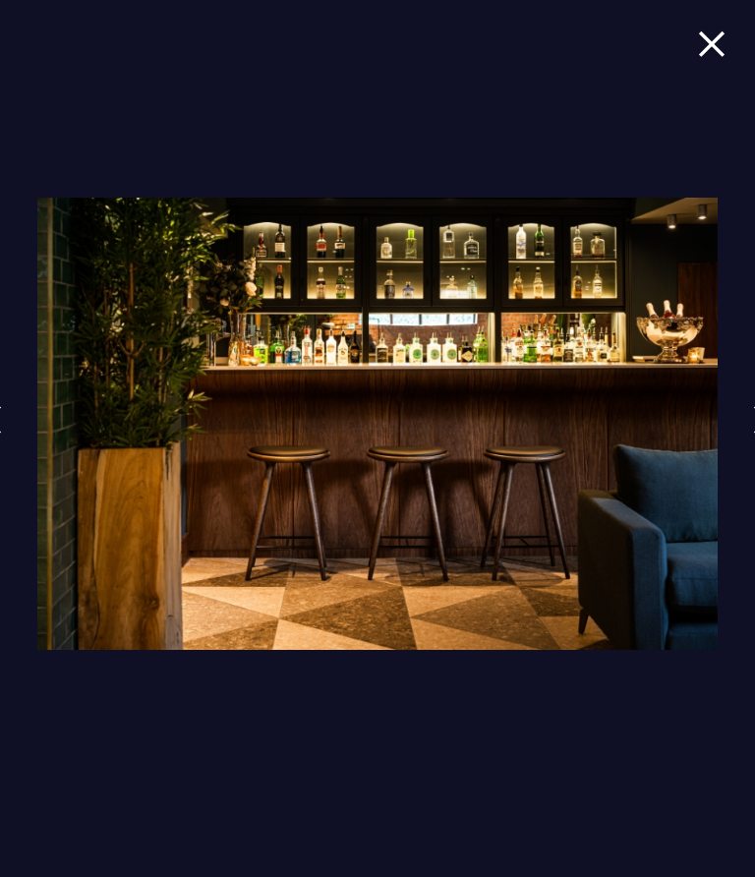
click at [741, 424] on link at bounding box center [761, 434] width 49 height 90
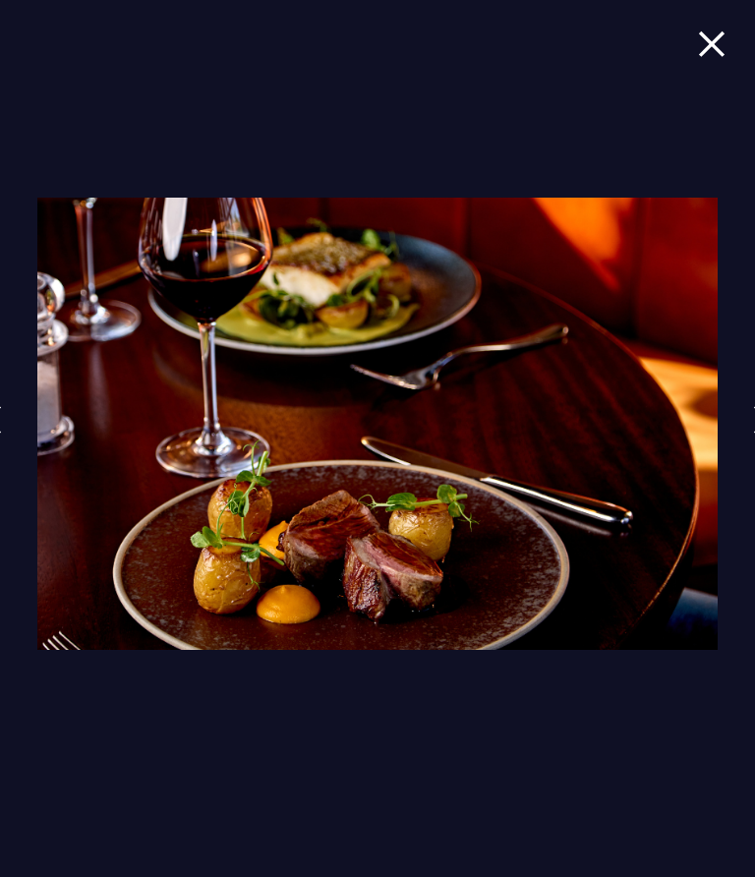
click at [728, 405] on div at bounding box center [377, 438] width 755 height 877
click at [714, 421] on img at bounding box center [376, 424] width 679 height 453
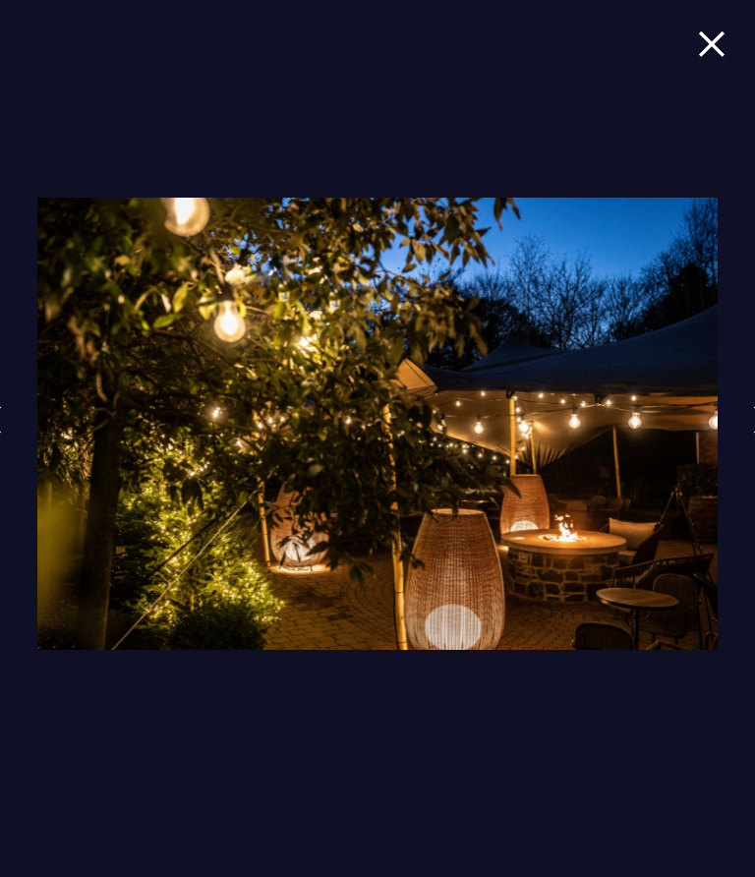
click at [754, 403] on link at bounding box center [761, 434] width 49 height 90
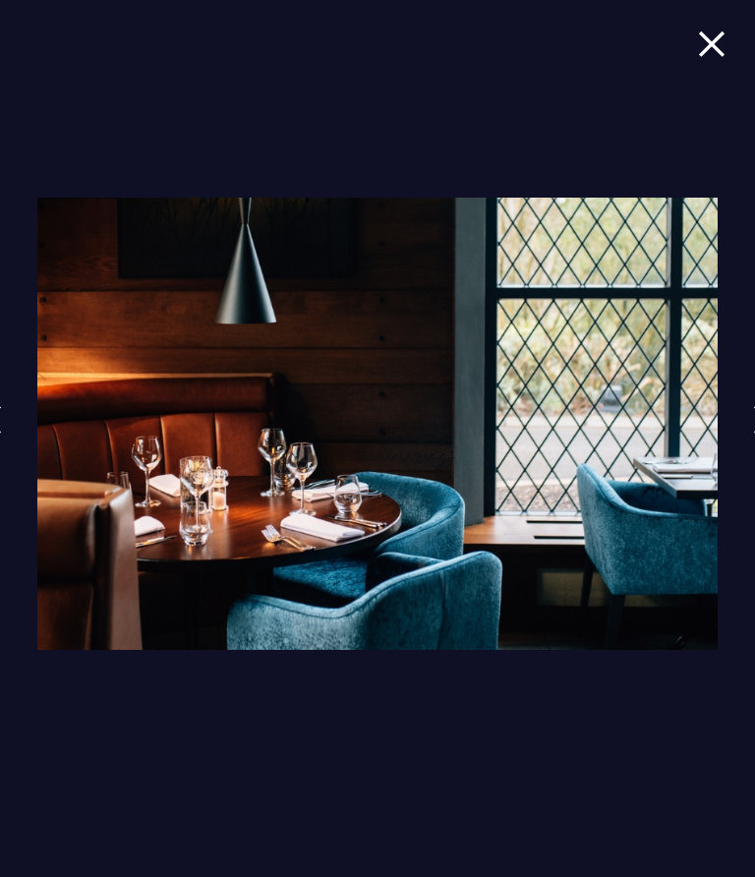
click at [754, 402] on link at bounding box center [761, 434] width 49 height 90
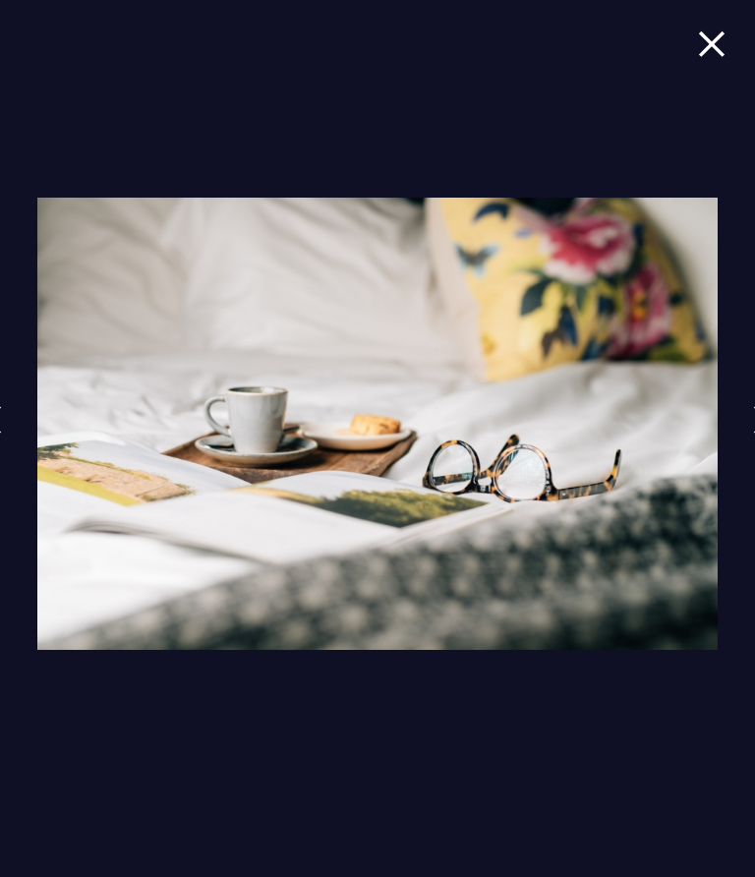
click at [754, 426] on img at bounding box center [762, 419] width 18 height 29
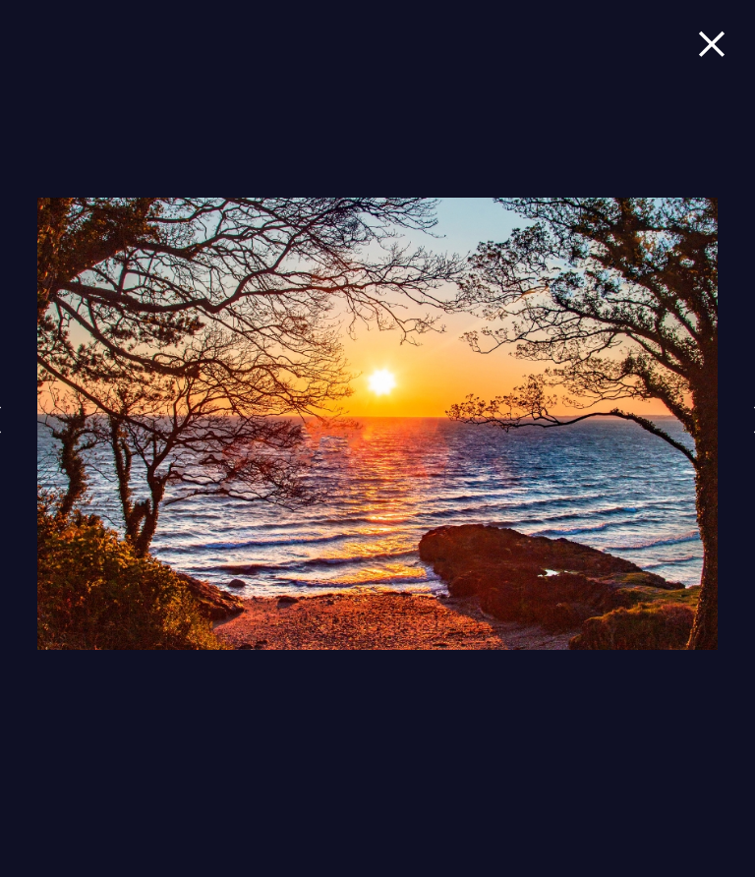
click at [753, 416] on img at bounding box center [762, 419] width 18 height 29
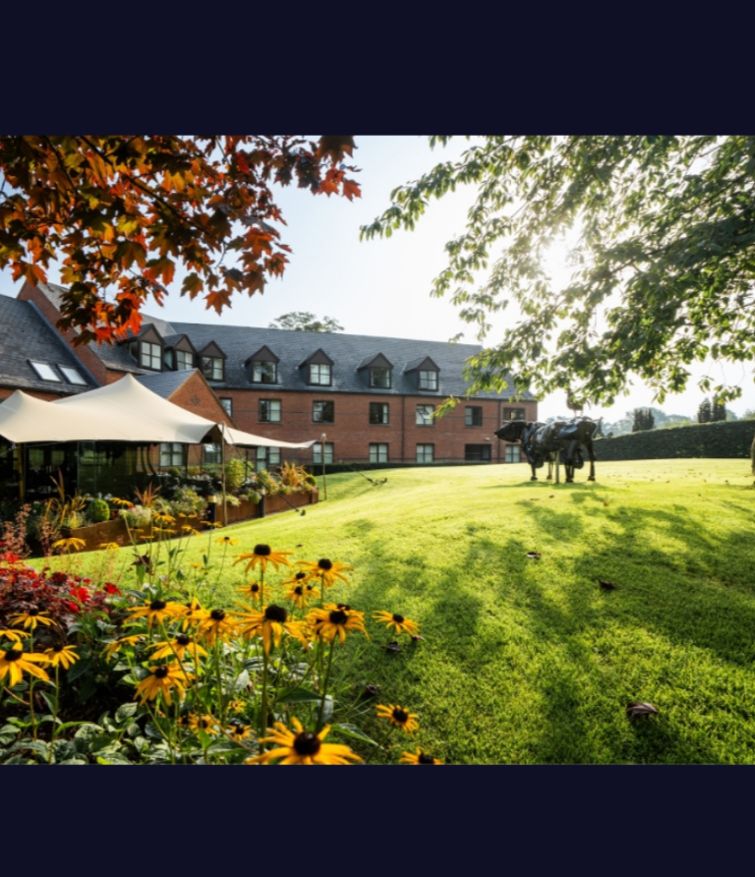
scroll to position [2, 0]
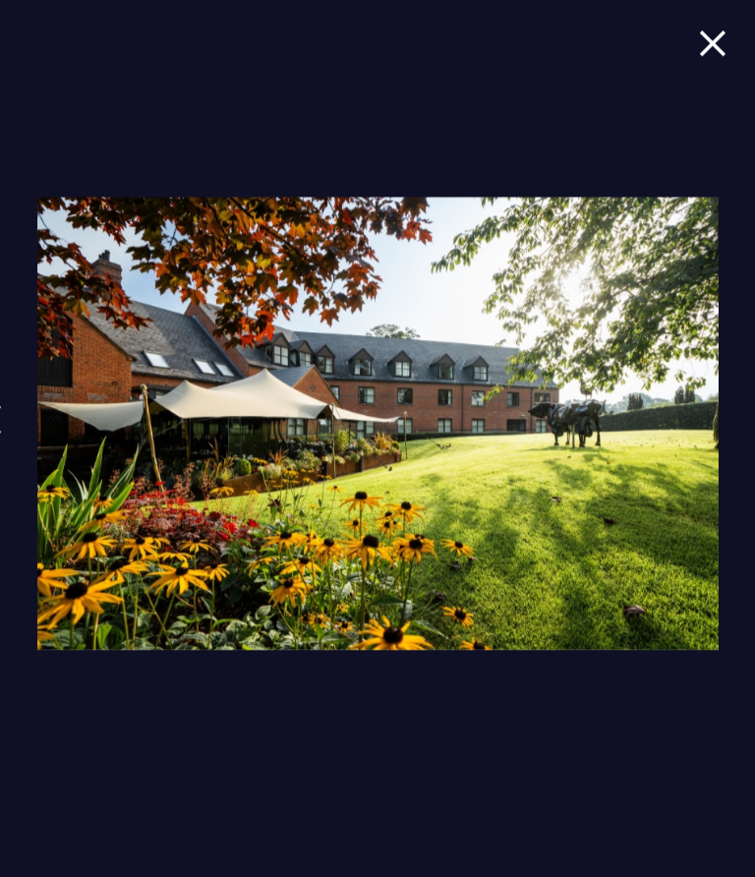
click at [751, 418] on link at bounding box center [761, 434] width 49 height 90
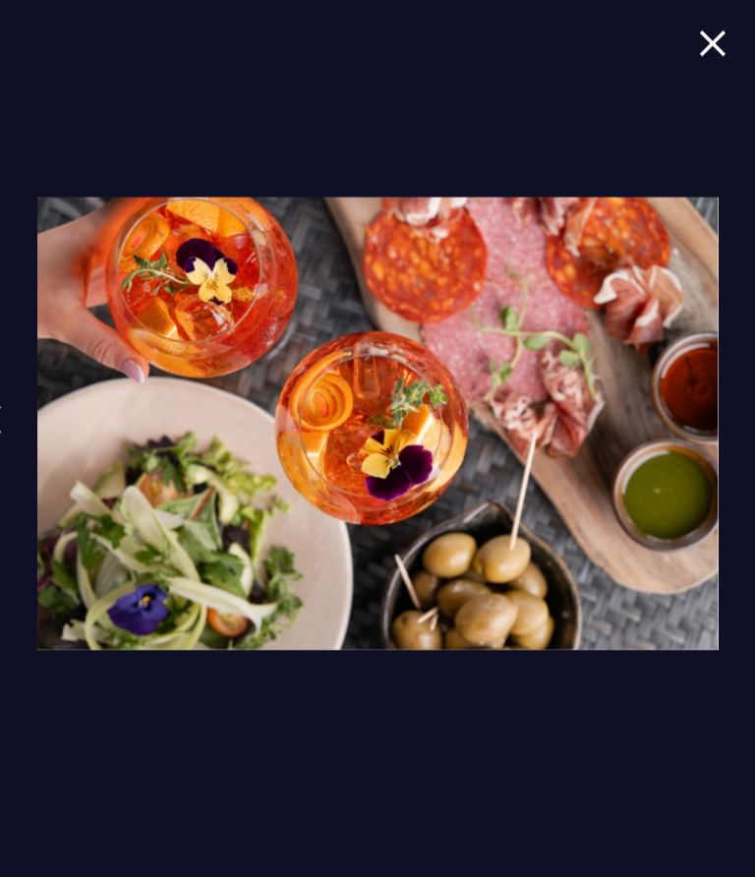
click at [746, 409] on link at bounding box center [761, 434] width 49 height 90
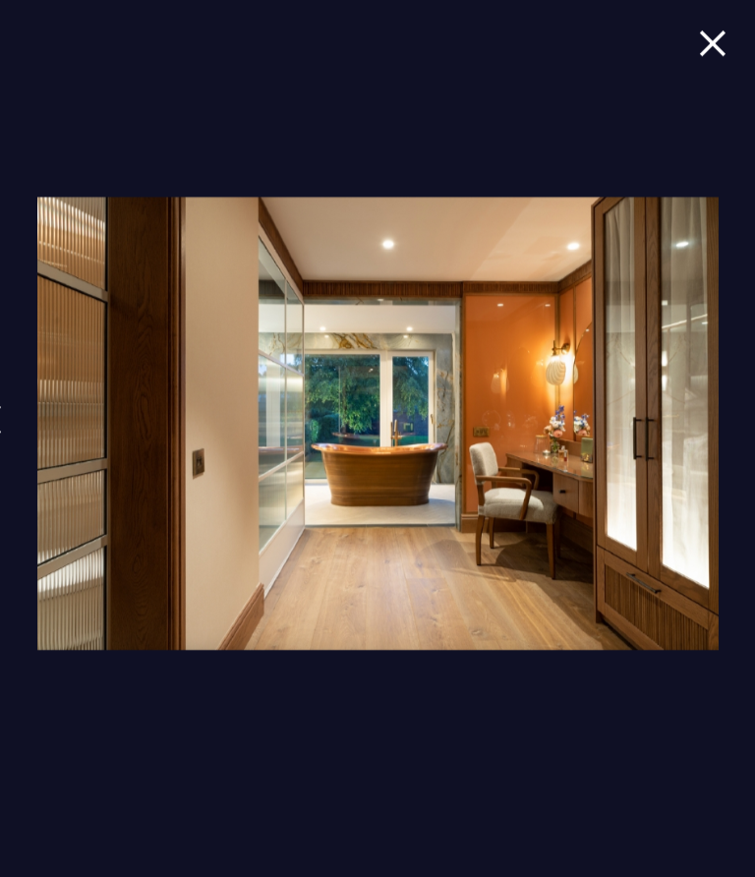
click at [751, 405] on link at bounding box center [761, 434] width 49 height 90
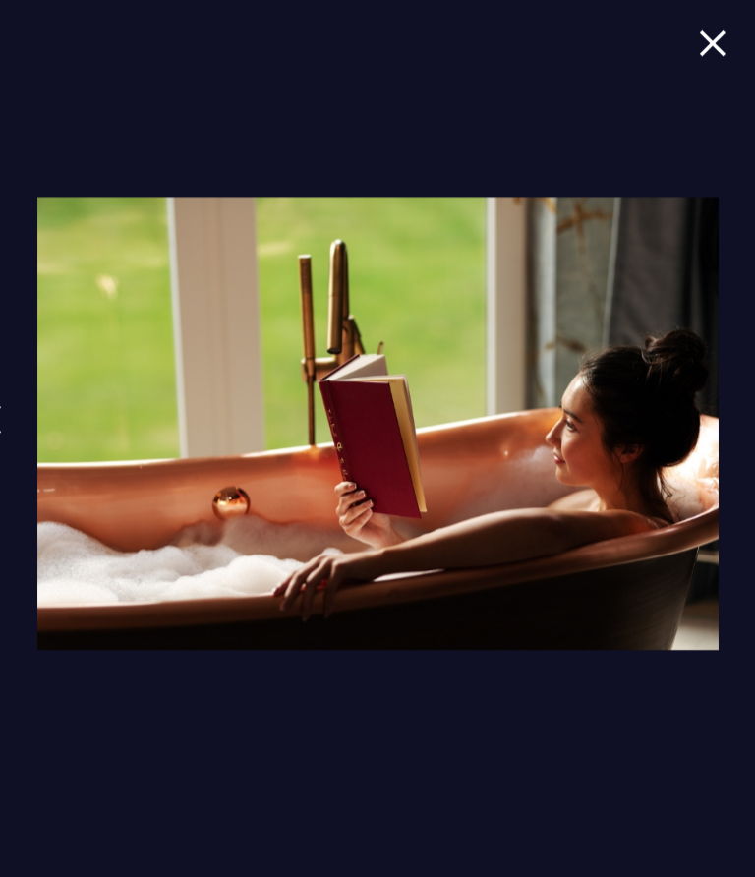
click at [751, 409] on link at bounding box center [761, 434] width 49 height 90
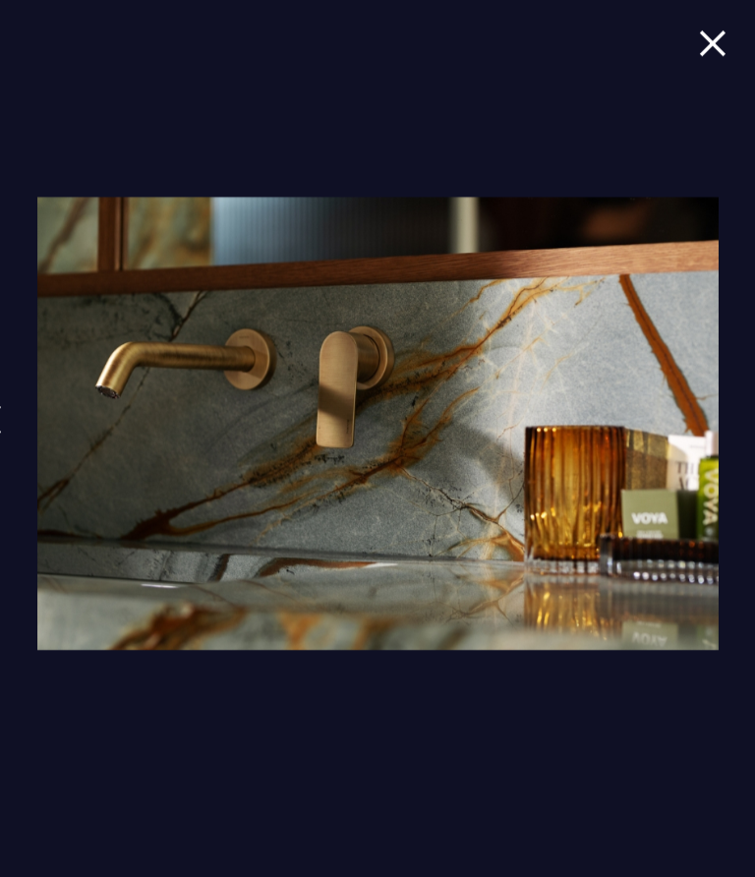
click at [751, 417] on link at bounding box center [761, 434] width 49 height 90
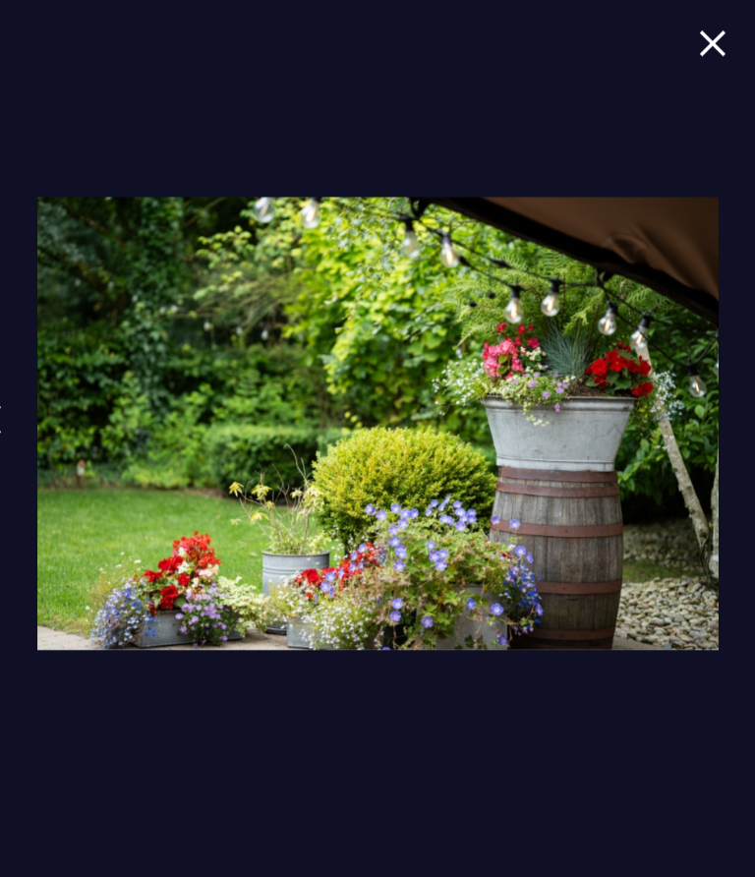
click at [751, 414] on link at bounding box center [761, 434] width 49 height 90
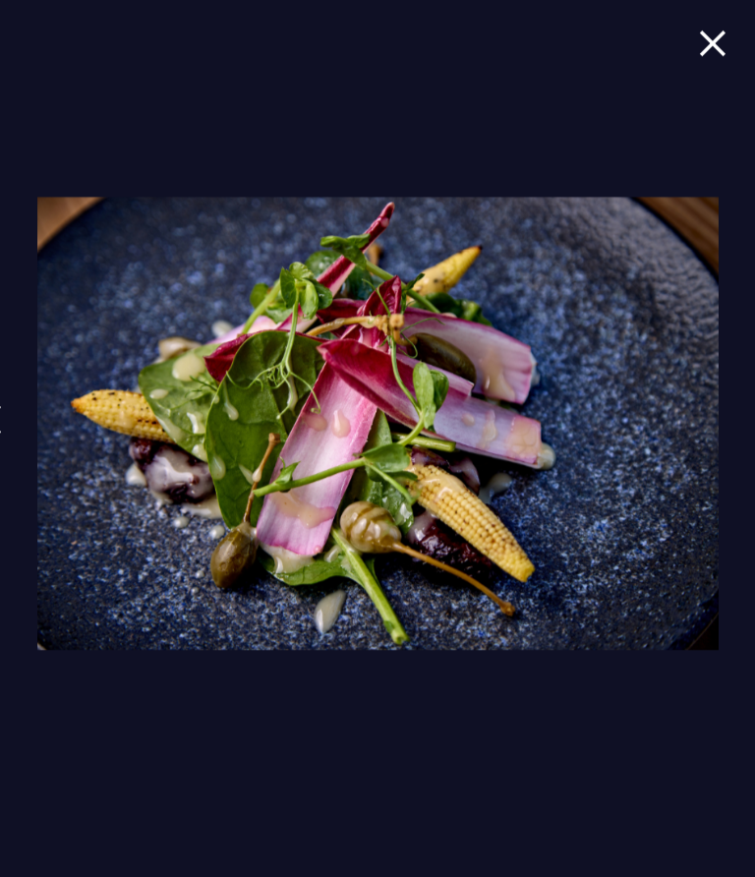
click at [751, 414] on link at bounding box center [761, 434] width 49 height 90
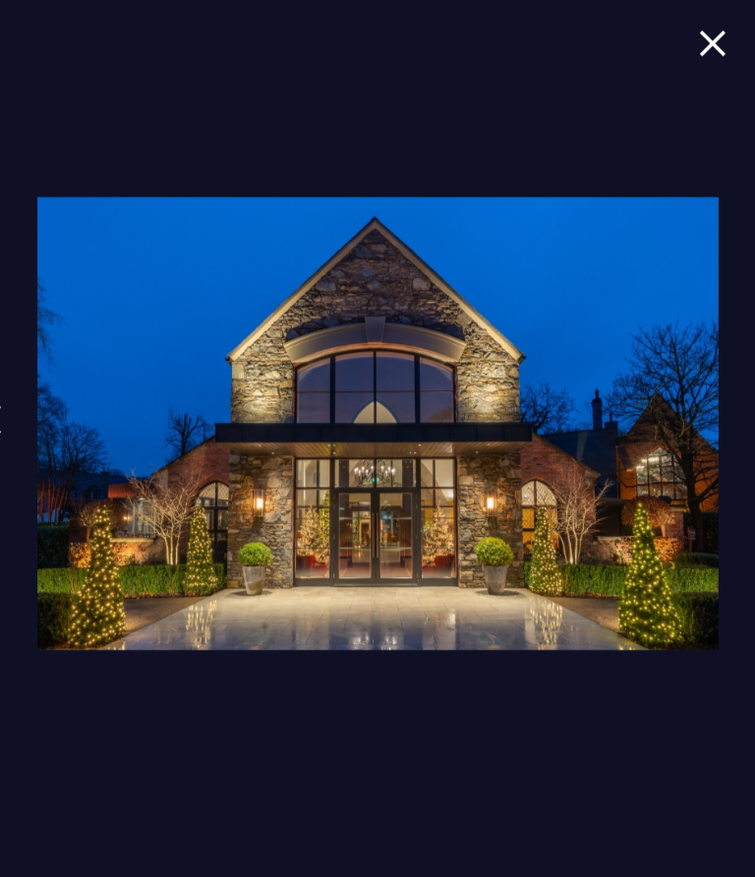
click at [753, 424] on img at bounding box center [762, 419] width 18 height 29
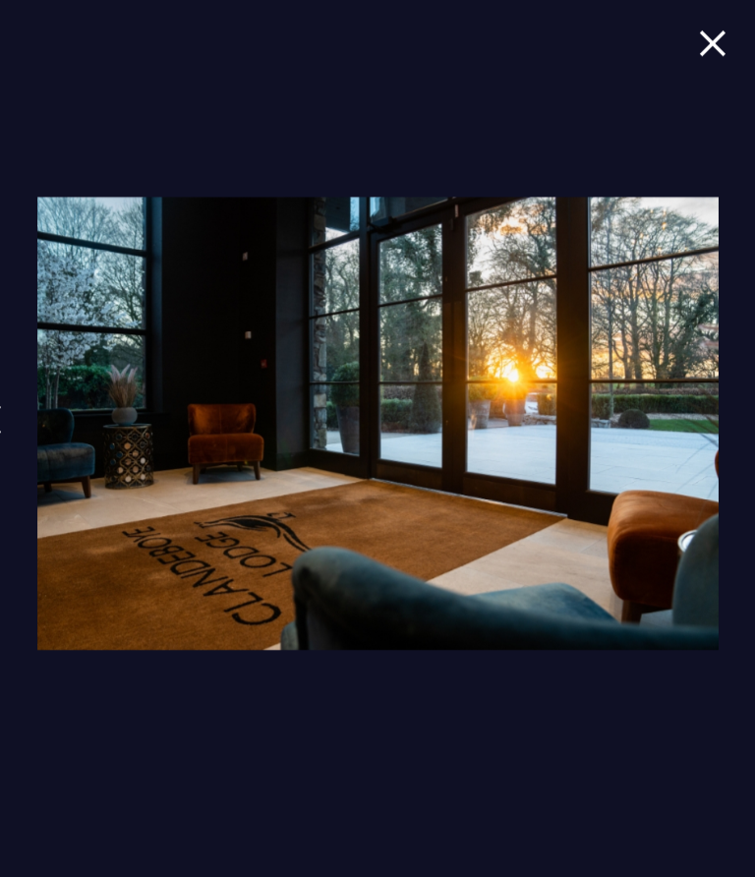
click at [751, 406] on link at bounding box center [761, 434] width 49 height 90
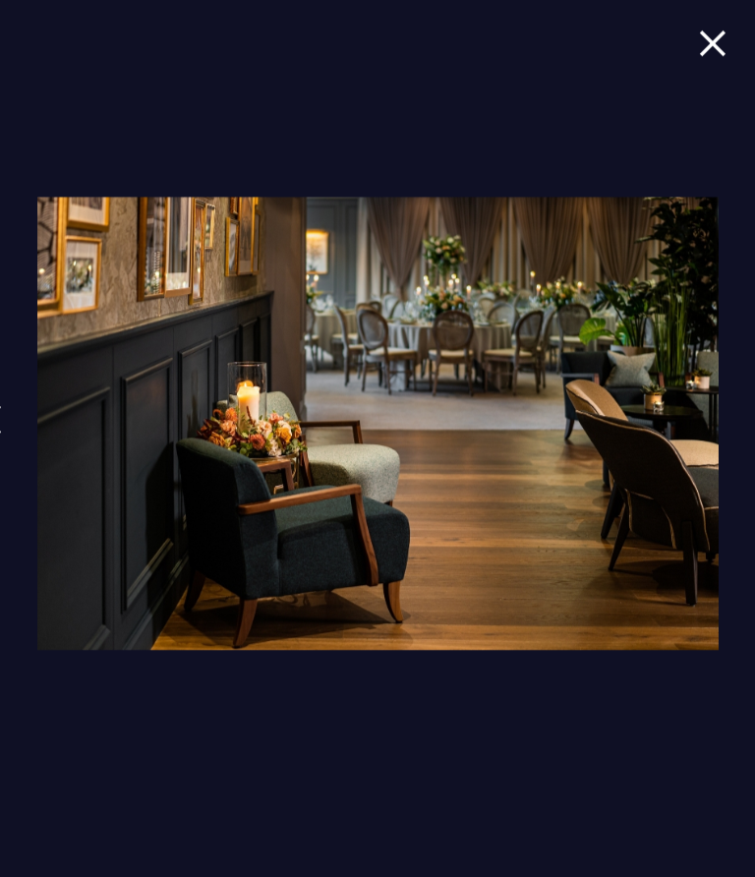
click at [751, 406] on link at bounding box center [761, 434] width 49 height 90
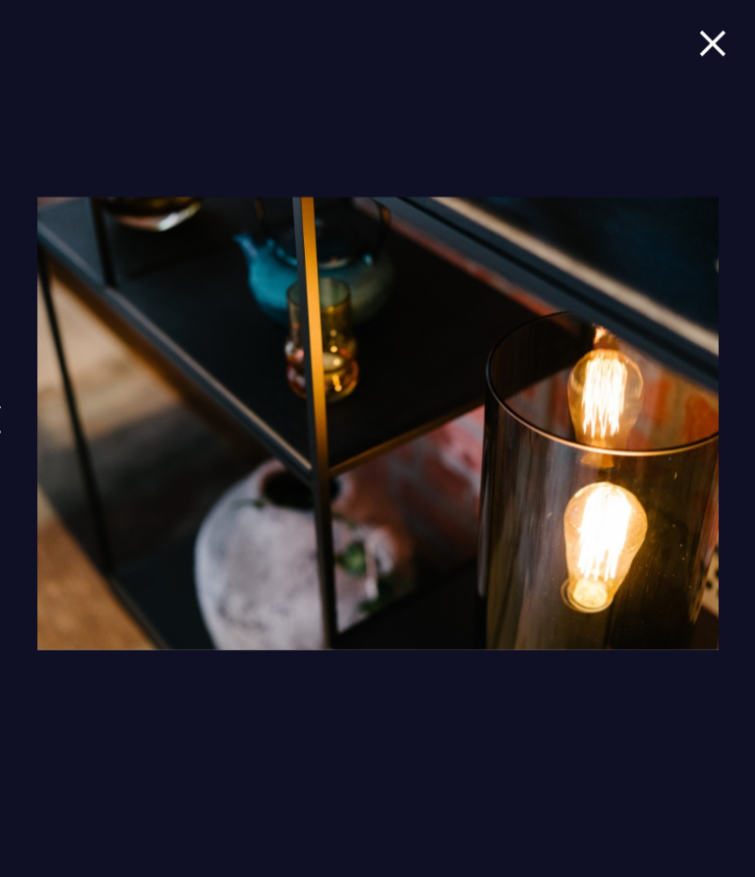
click at [753, 417] on img at bounding box center [762, 419] width 18 height 29
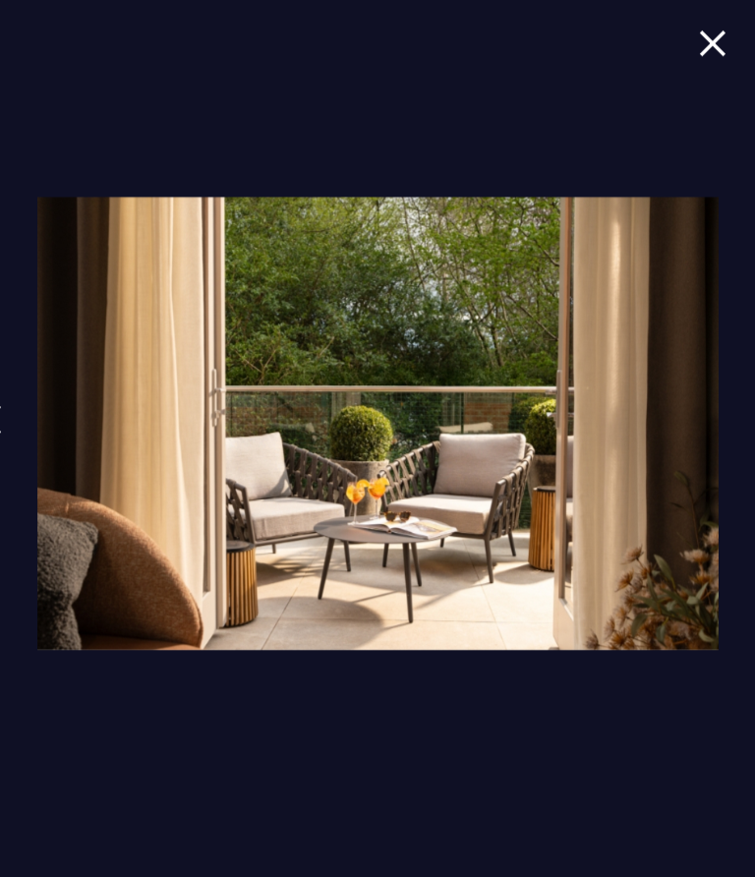
click at [751, 423] on link at bounding box center [761, 434] width 49 height 90
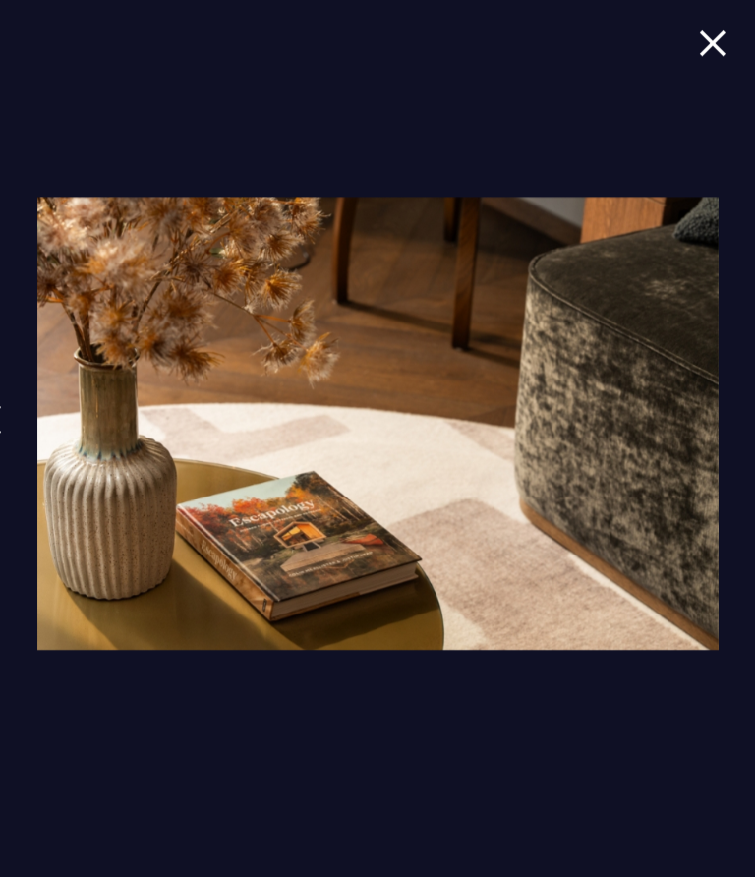
click at [748, 424] on link at bounding box center [761, 434] width 49 height 90
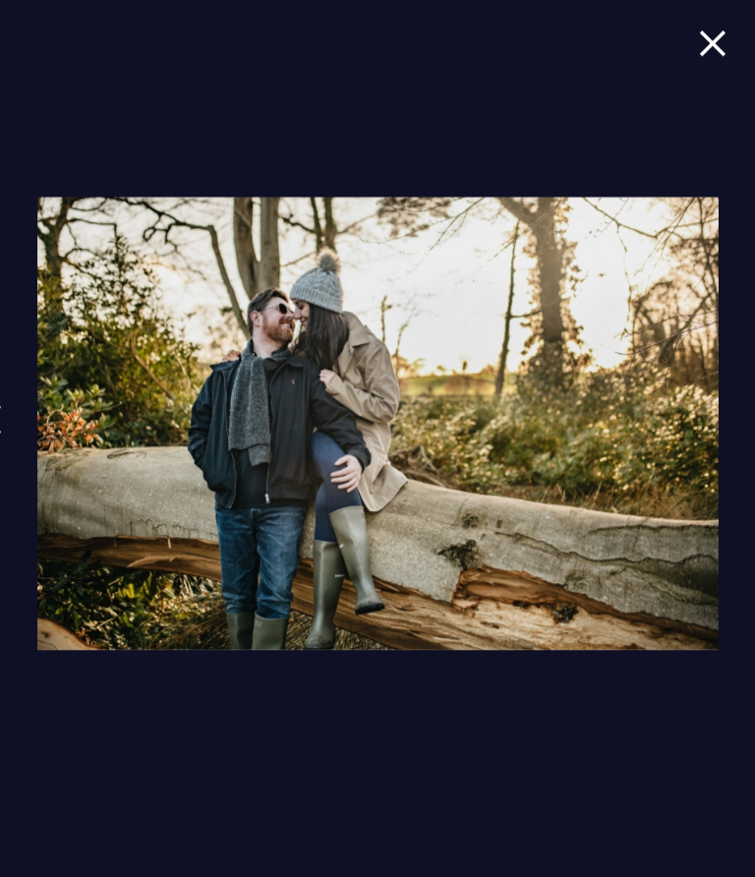
click at [753, 420] on img at bounding box center [762, 419] width 18 height 29
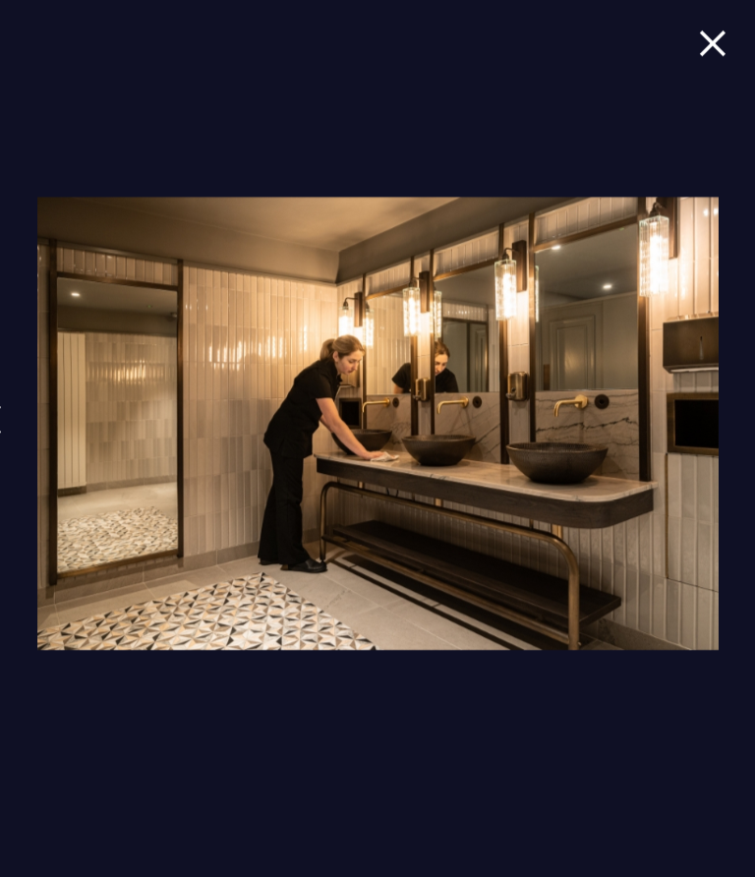
click at [751, 412] on link at bounding box center [761, 434] width 49 height 90
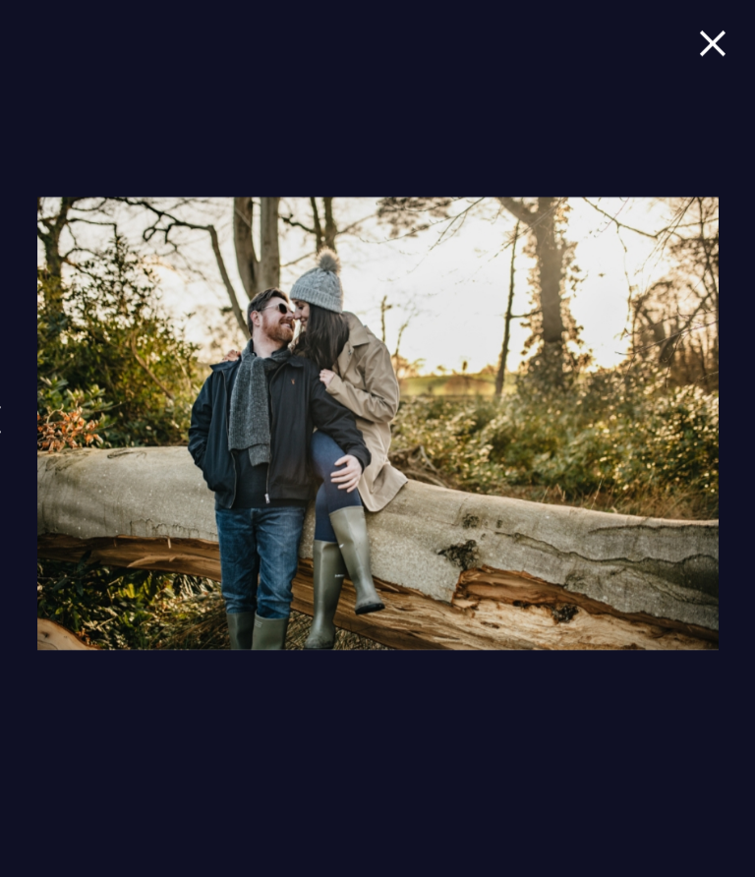
click at [751, 407] on link at bounding box center [761, 434] width 49 height 90
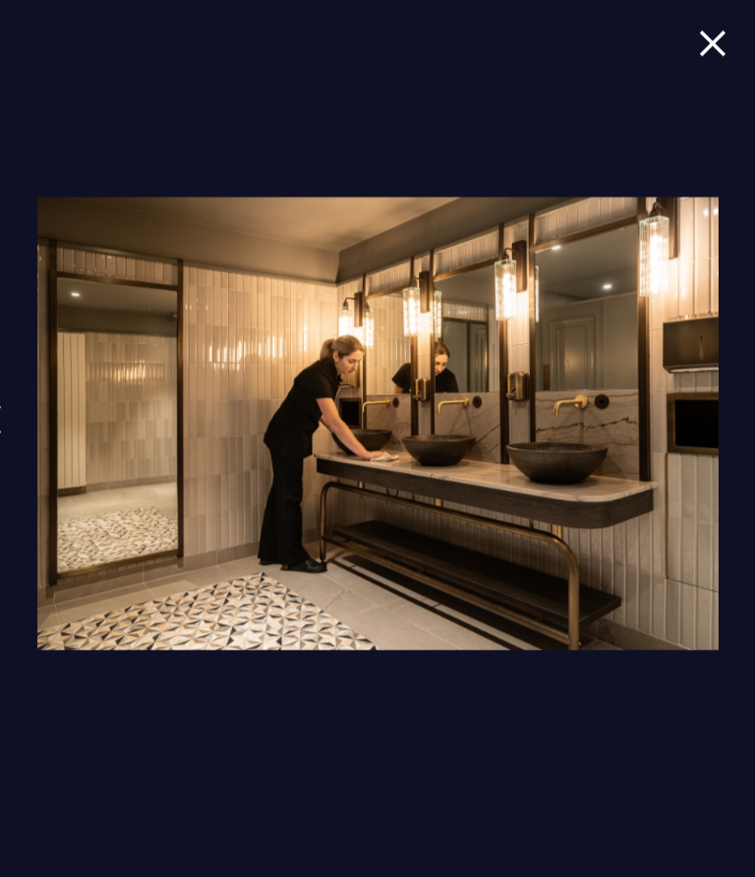
click at [751, 394] on link at bounding box center [761, 434] width 49 height 90
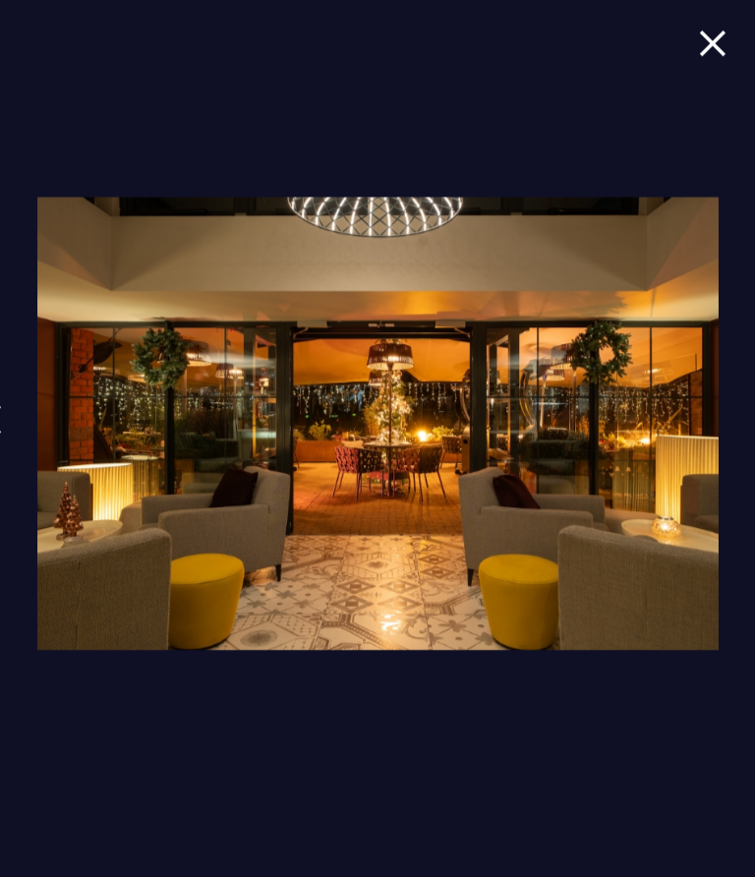
click at [753, 393] on link at bounding box center [761, 434] width 49 height 90
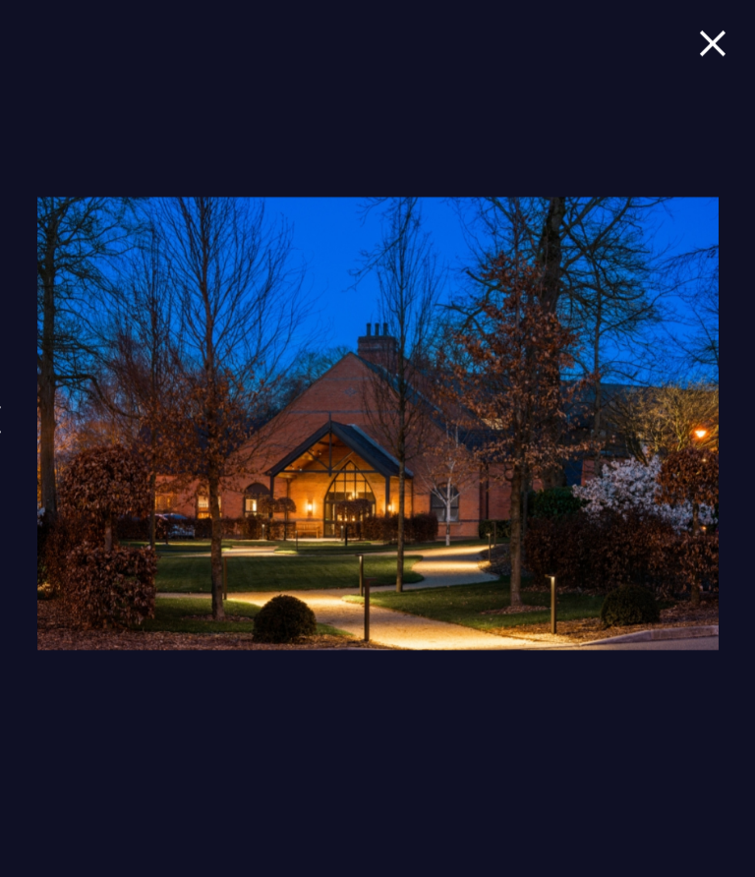
click at [751, 394] on link at bounding box center [761, 434] width 49 height 90
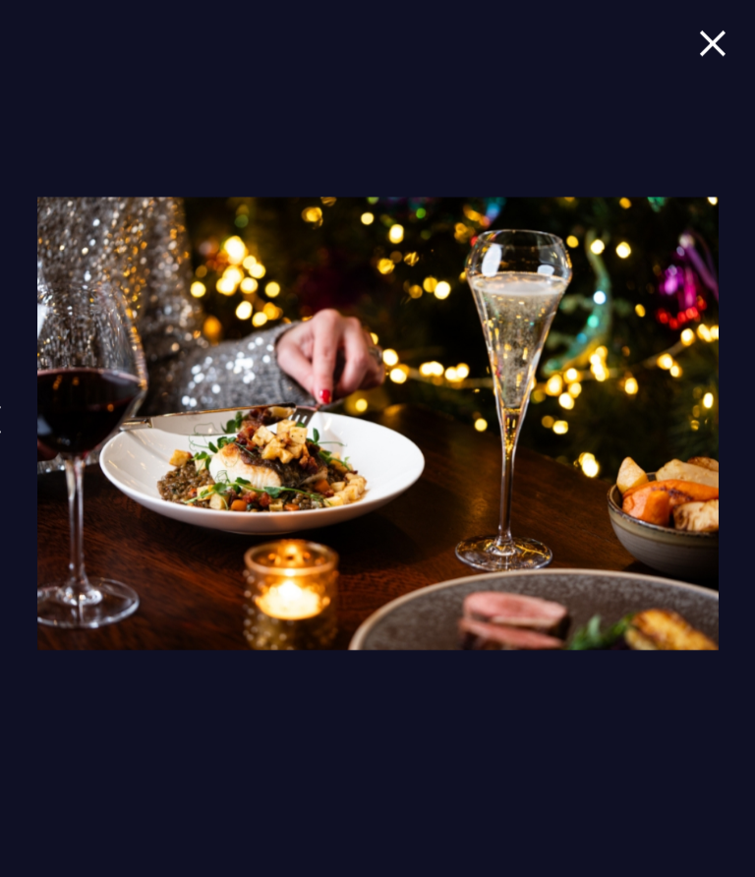
click at [751, 402] on link at bounding box center [761, 434] width 49 height 90
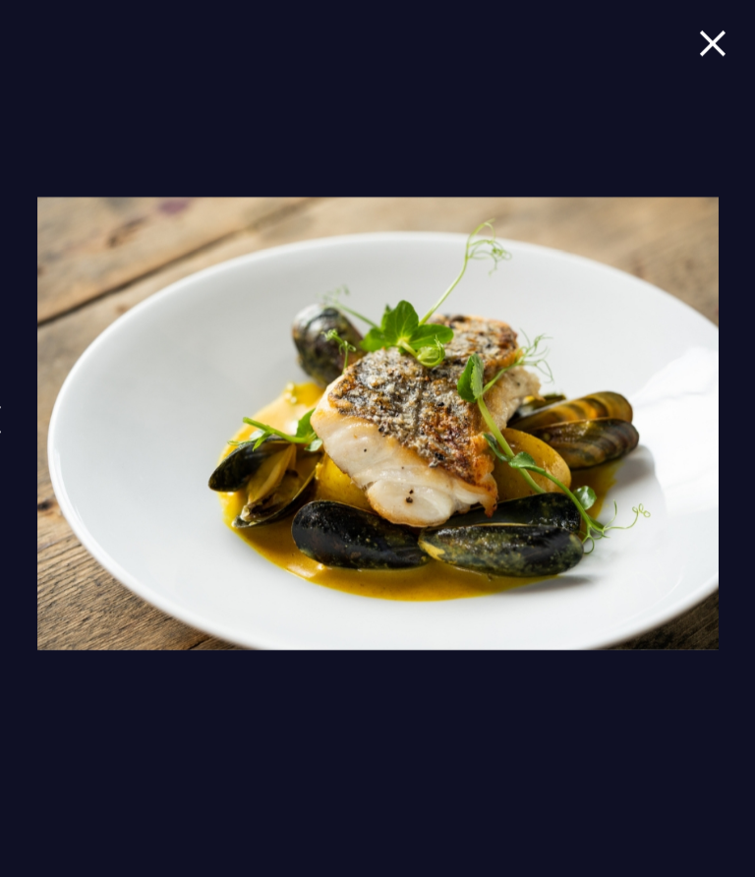
click at [751, 412] on link at bounding box center [761, 434] width 49 height 90
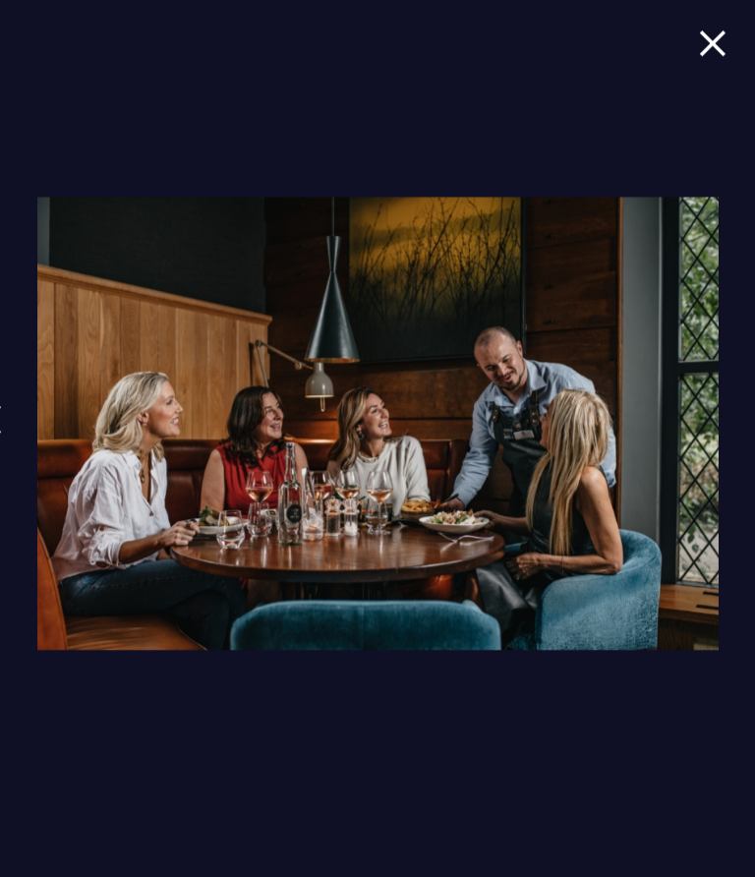
click at [751, 405] on link at bounding box center [761, 434] width 49 height 90
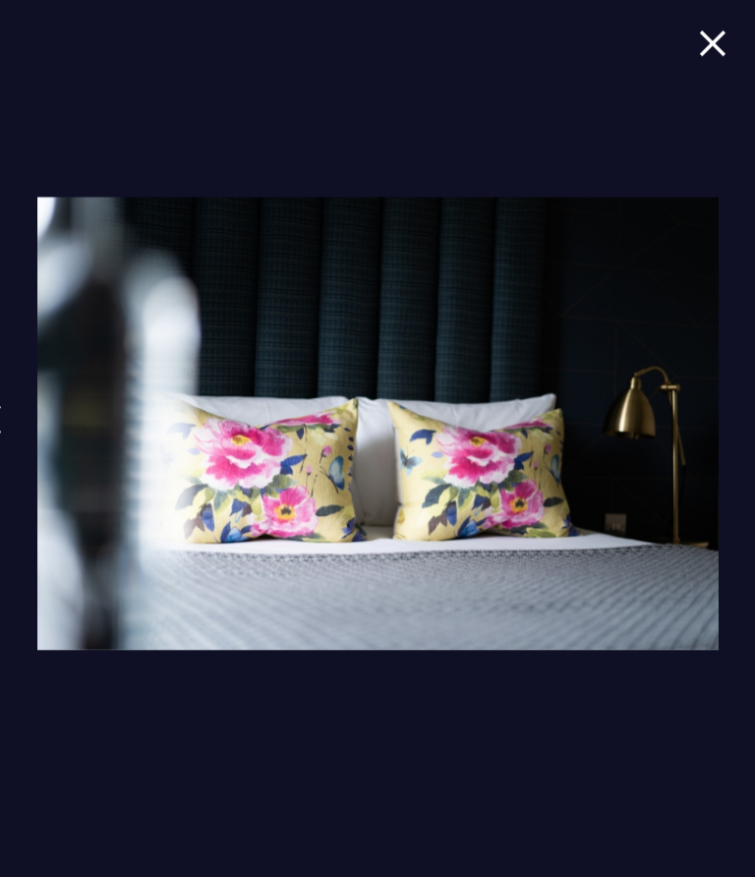
click at [753, 412] on img at bounding box center [762, 419] width 18 height 29
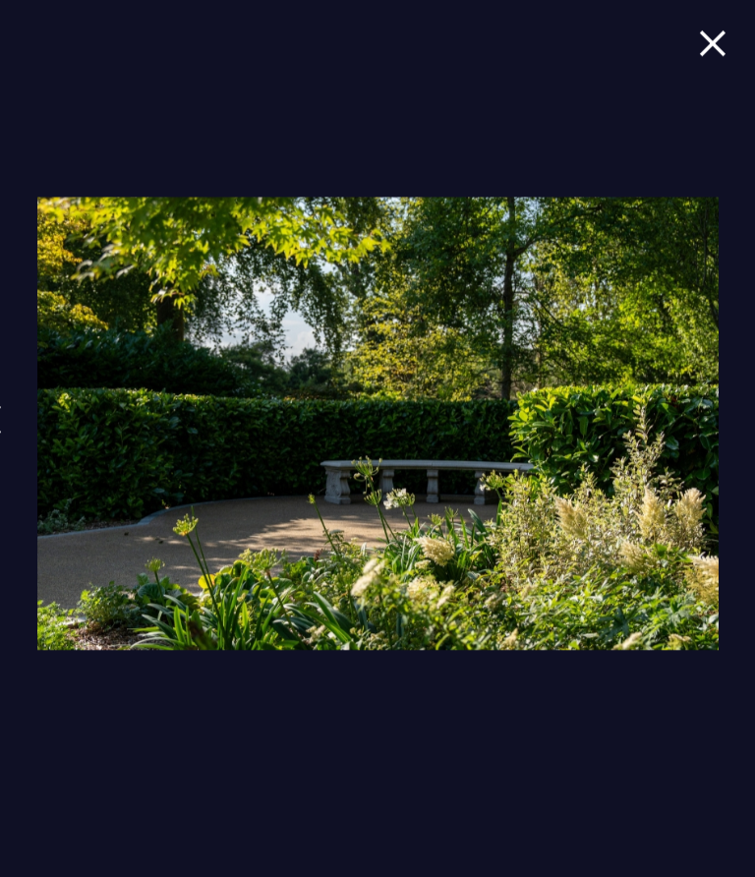
click at [753, 413] on img at bounding box center [762, 419] width 18 height 29
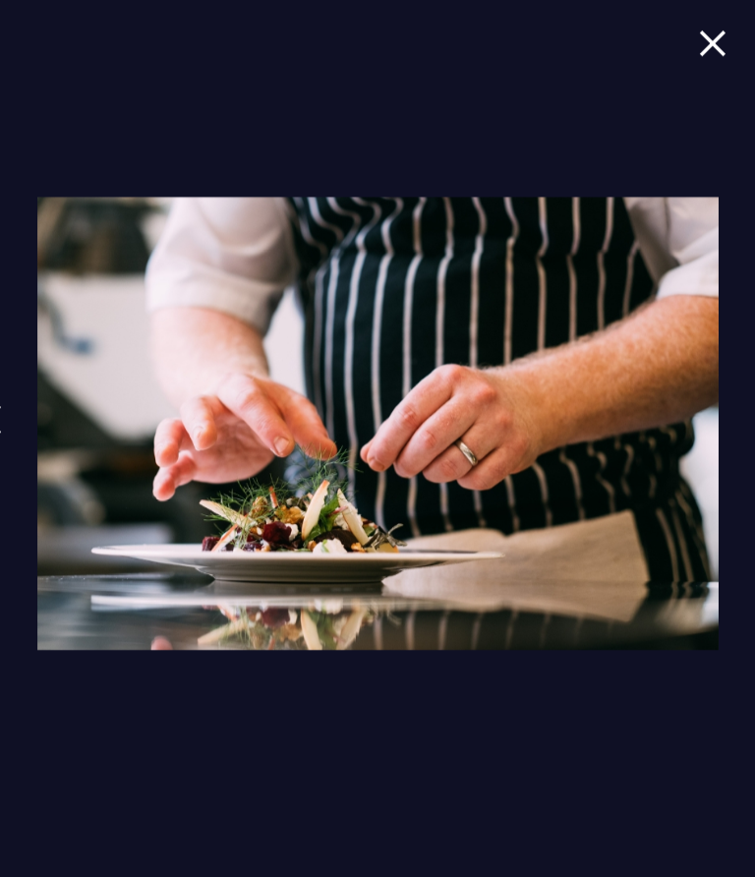
click at [741, 410] on link at bounding box center [761, 434] width 49 height 90
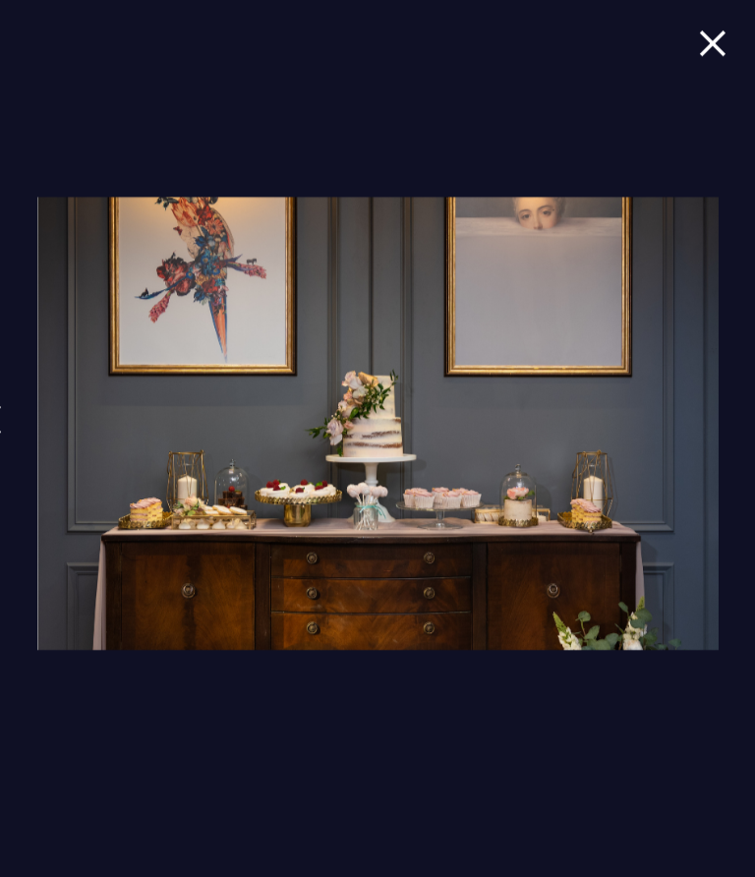
click at [743, 416] on link at bounding box center [761, 434] width 49 height 90
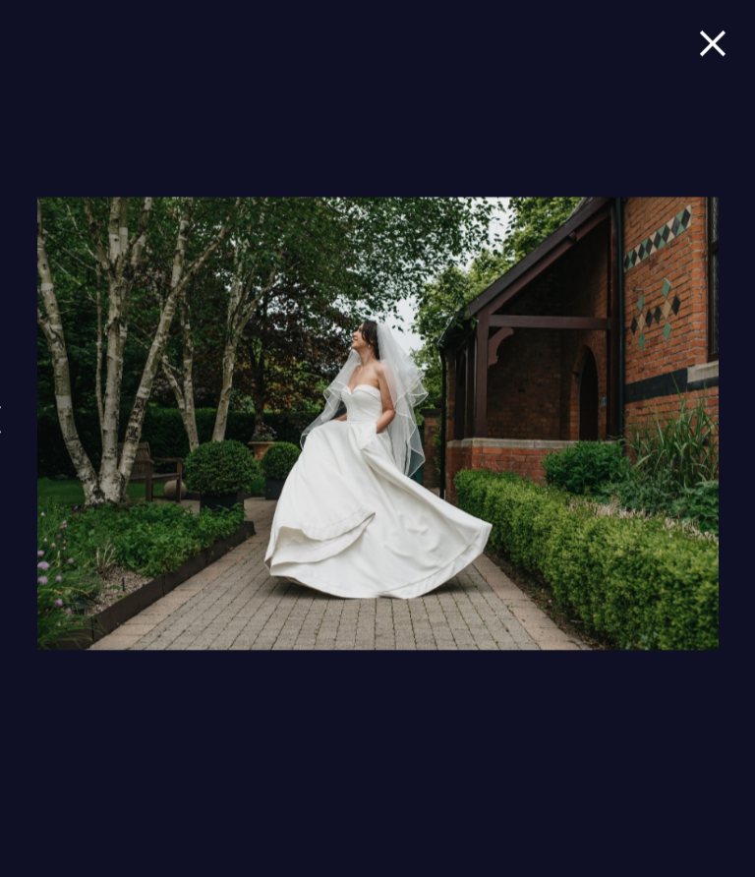
click at [748, 421] on link at bounding box center [761, 434] width 49 height 90
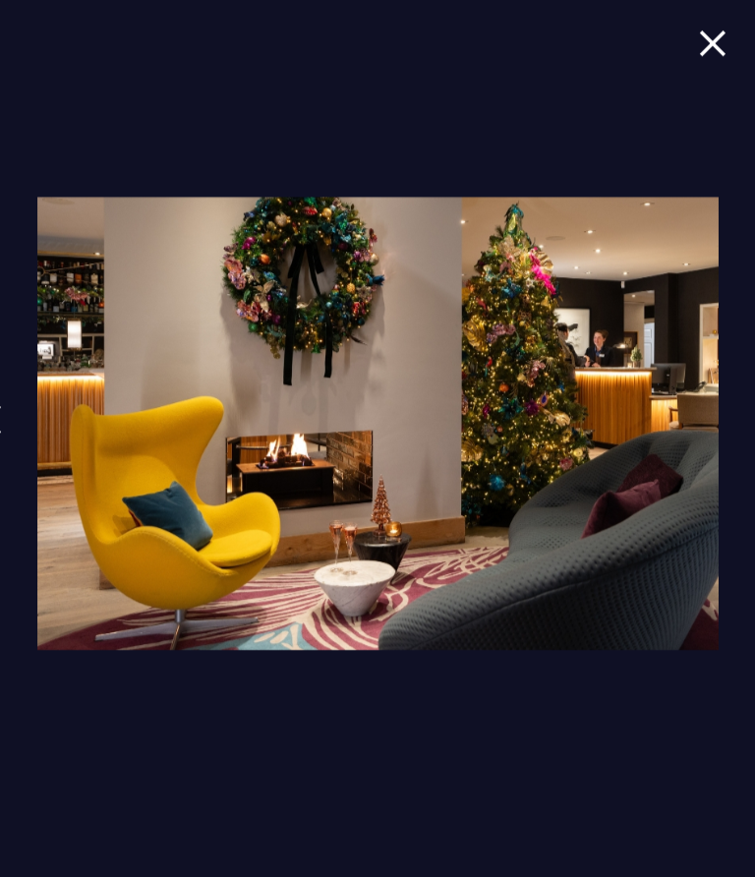
click at [751, 403] on link at bounding box center [761, 434] width 49 height 90
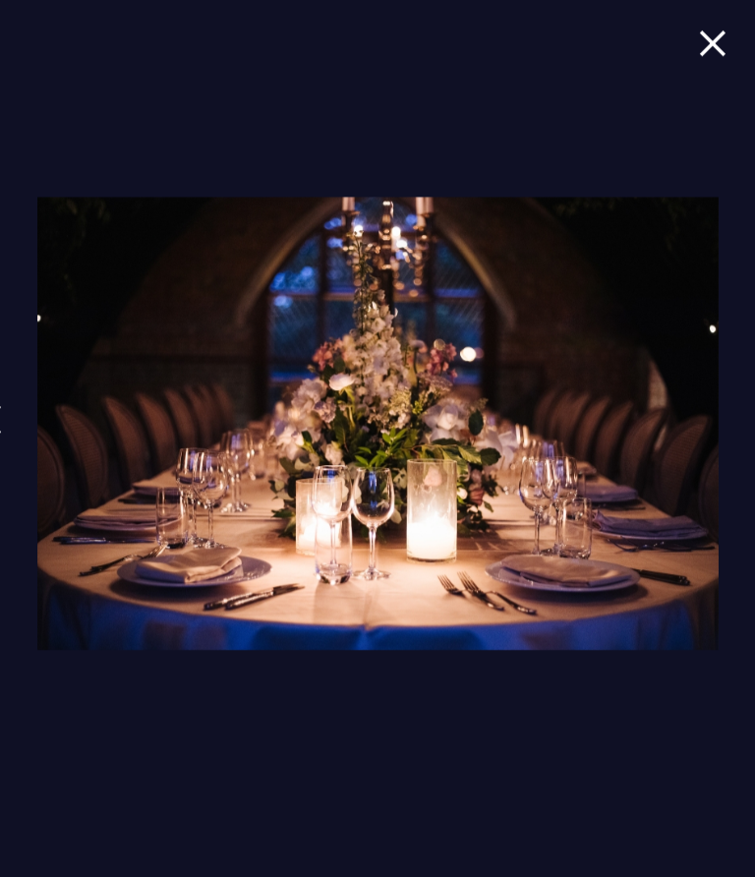
click at [751, 410] on link at bounding box center [761, 434] width 49 height 90
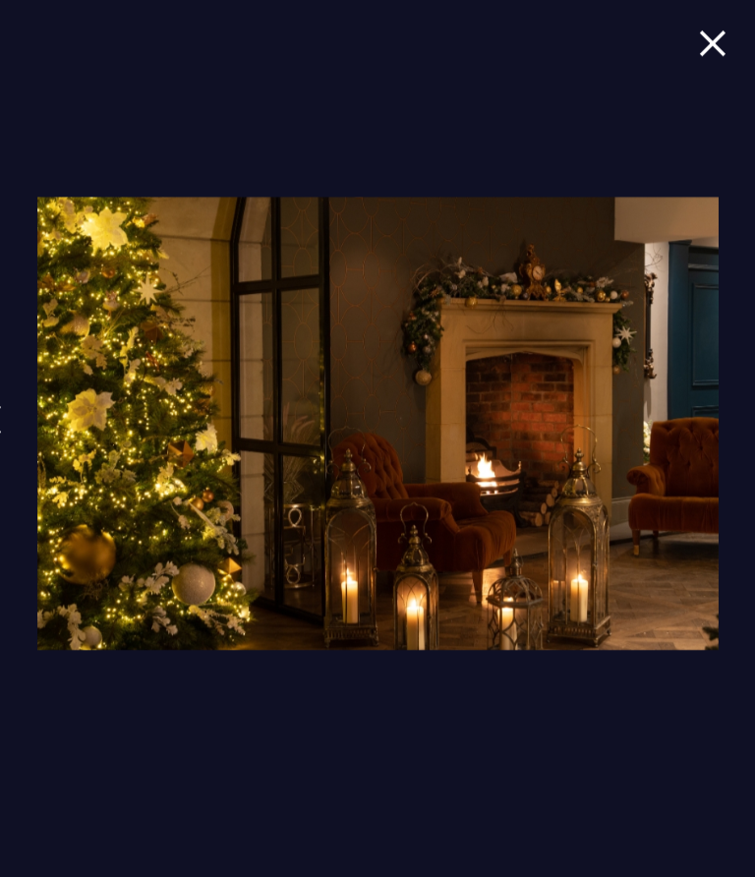
click at [753, 418] on img at bounding box center [762, 419] width 18 height 29
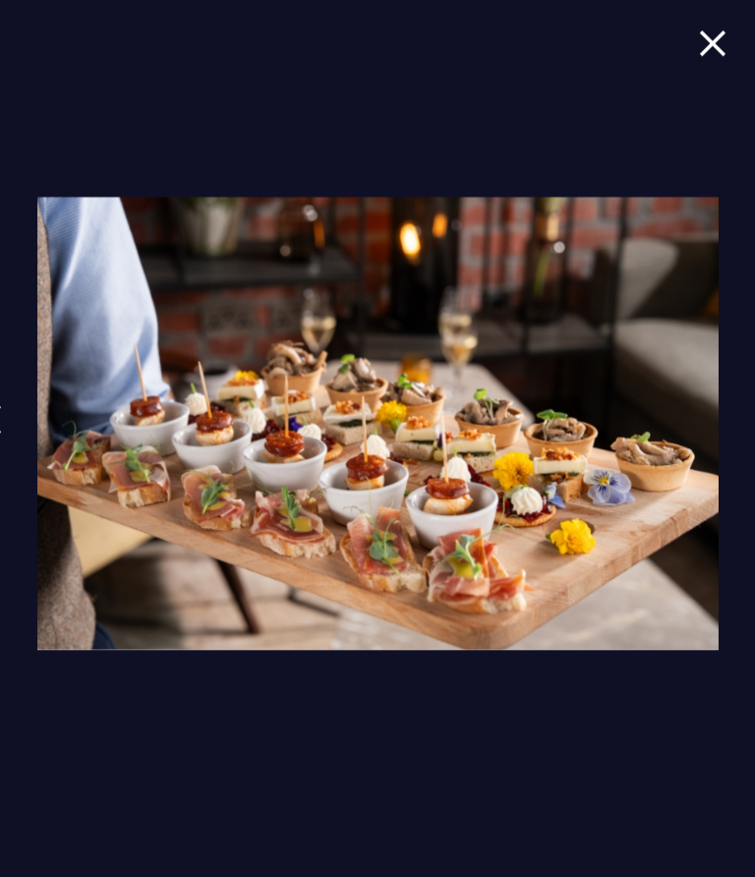
click at [753, 419] on img at bounding box center [762, 419] width 18 height 29
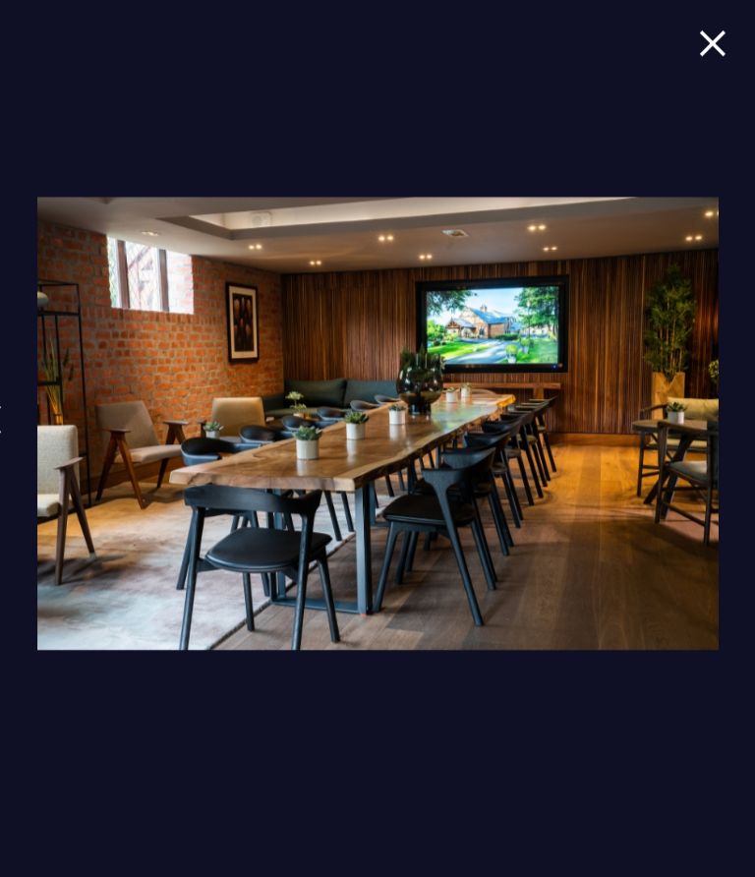
click at [751, 405] on link at bounding box center [761, 434] width 49 height 90
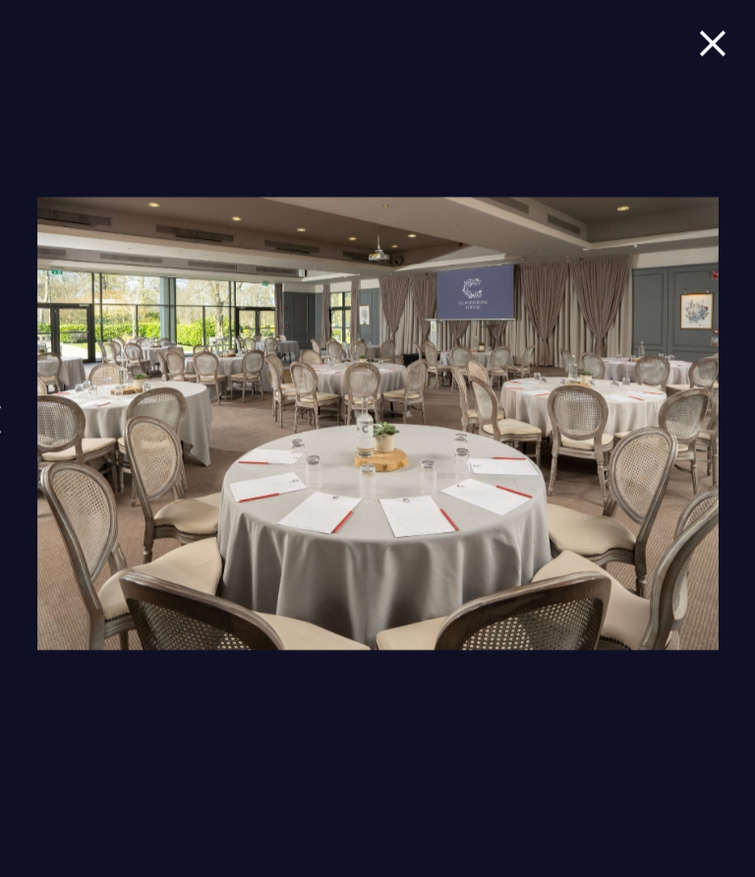
click at [751, 410] on link at bounding box center [761, 434] width 49 height 90
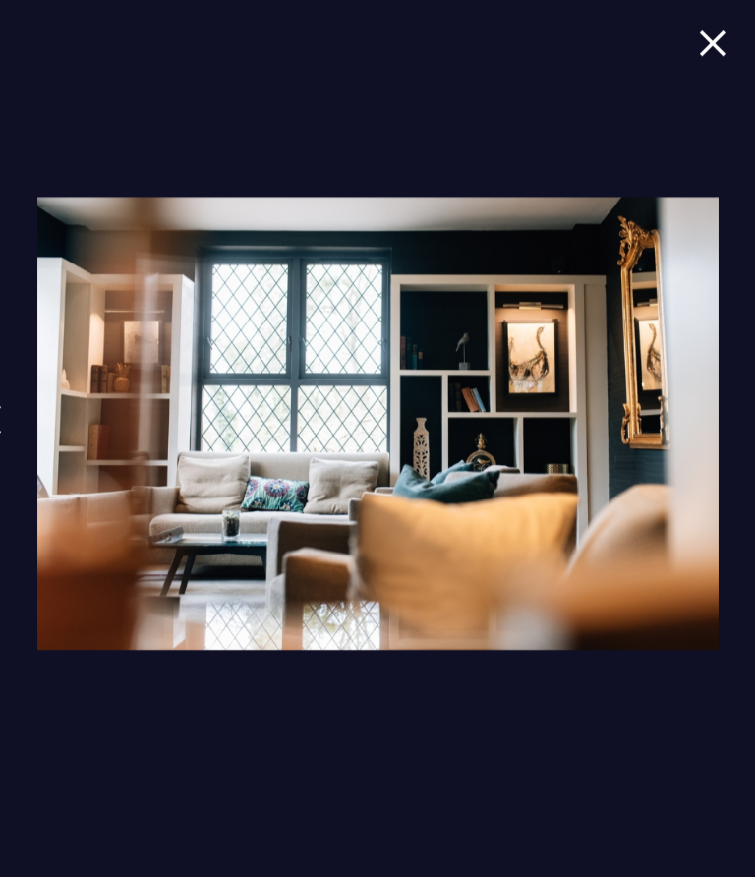
click at [751, 404] on link at bounding box center [761, 434] width 49 height 90
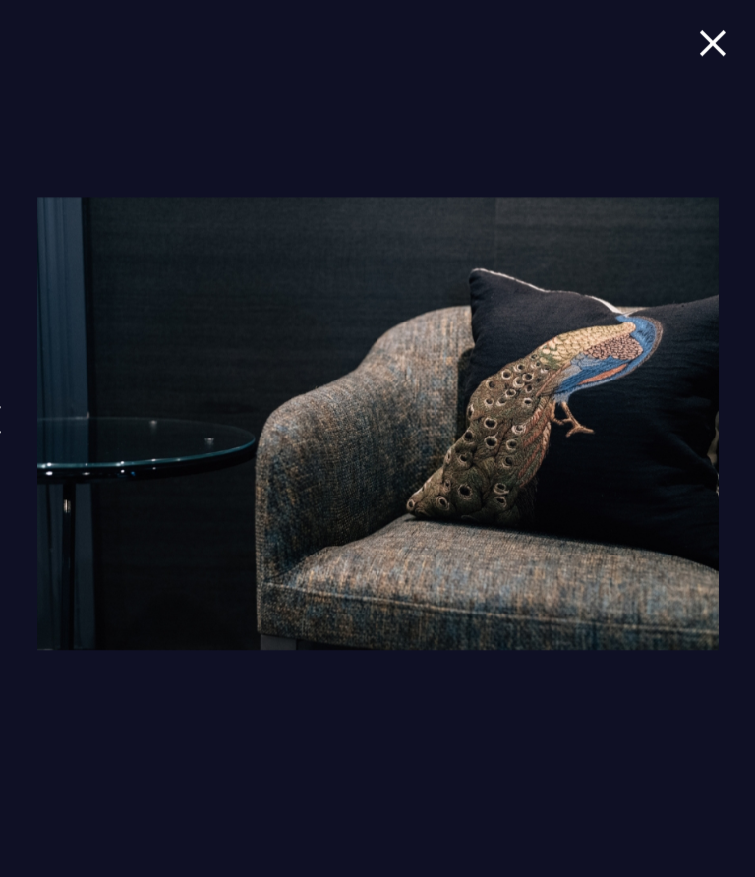
click at [751, 393] on link at bounding box center [761, 434] width 49 height 90
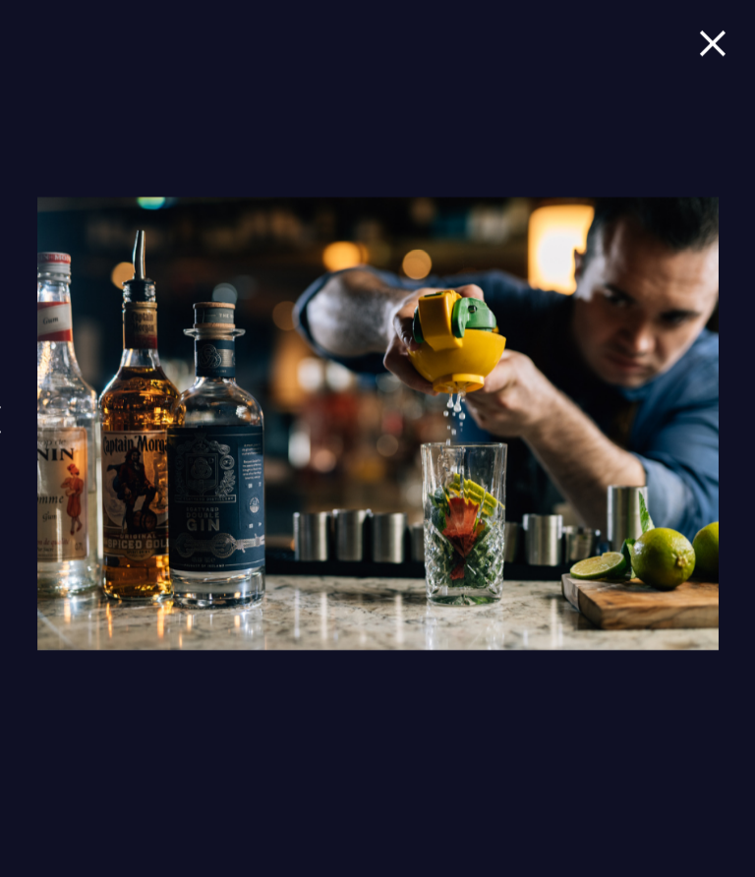
click at [746, 405] on link at bounding box center [761, 434] width 49 height 90
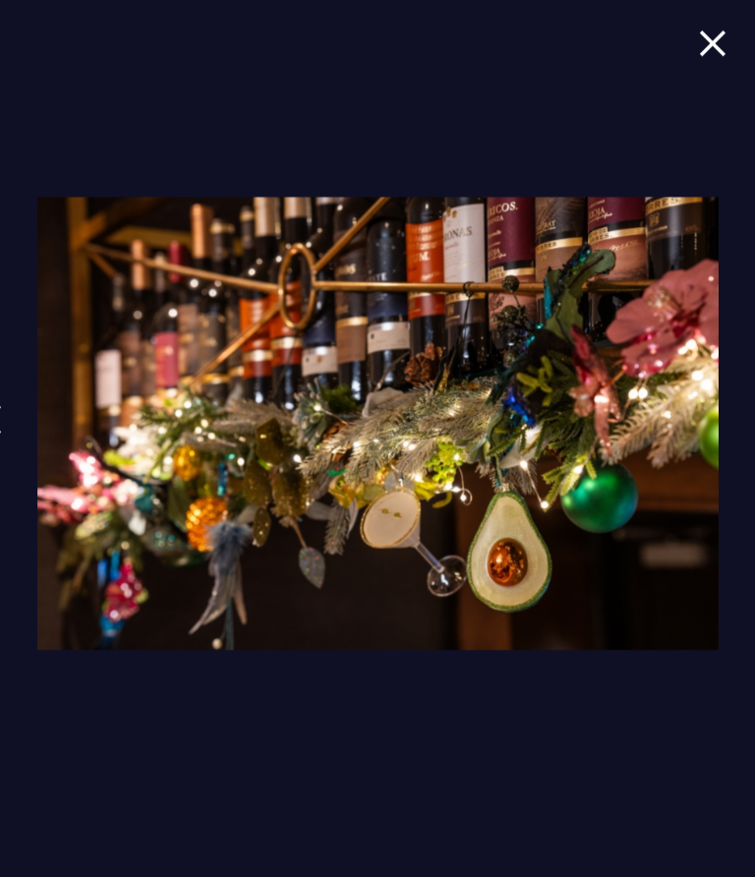
click at [742, 420] on link at bounding box center [761, 434] width 49 height 90
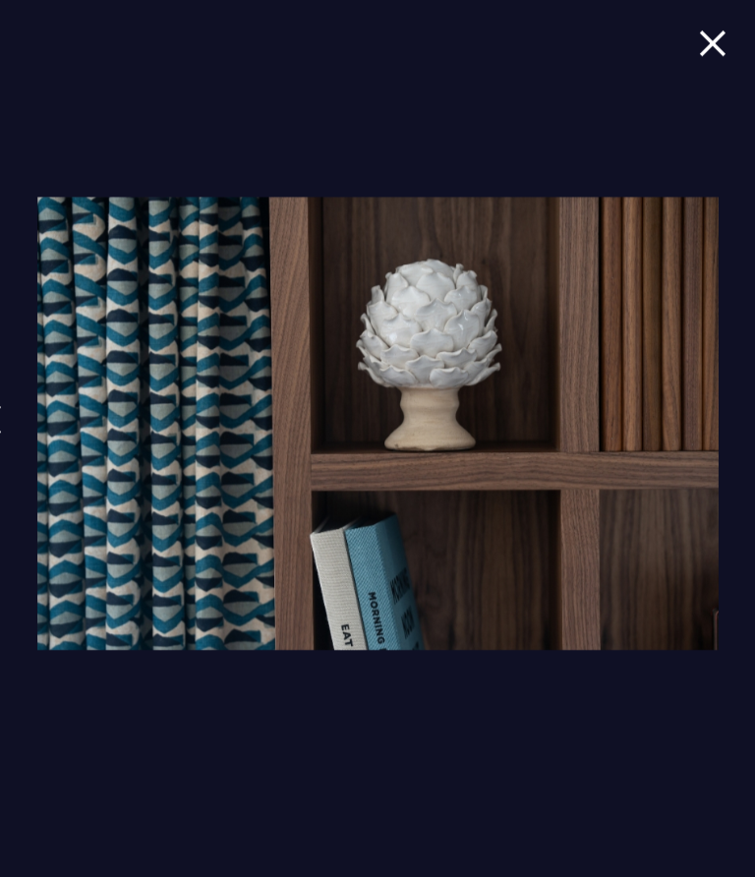
click at [753, 414] on img at bounding box center [762, 419] width 18 height 29
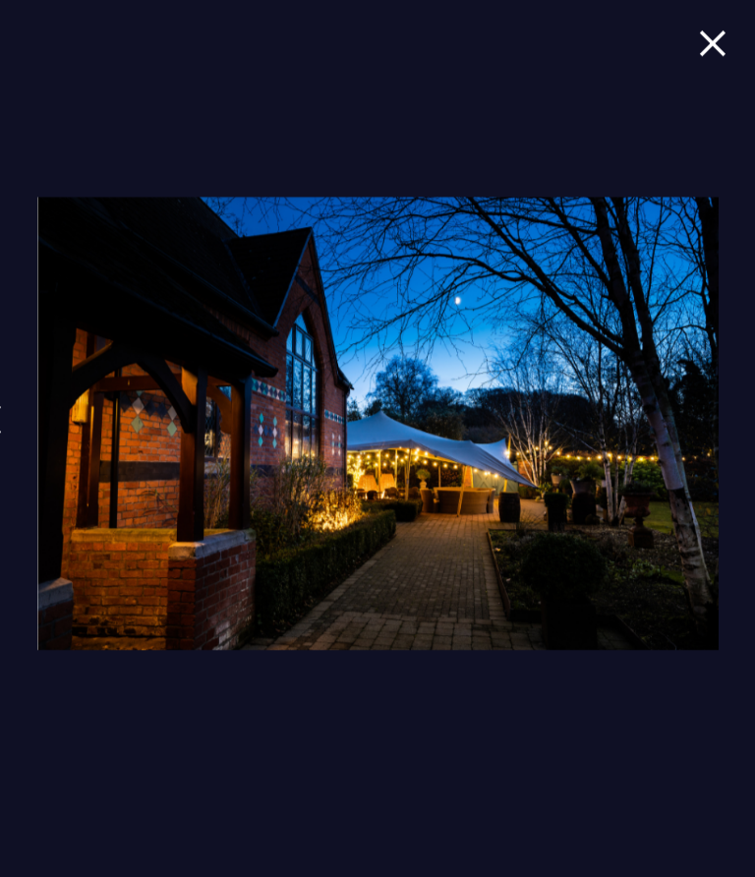
click at [751, 412] on link at bounding box center [761, 434] width 49 height 90
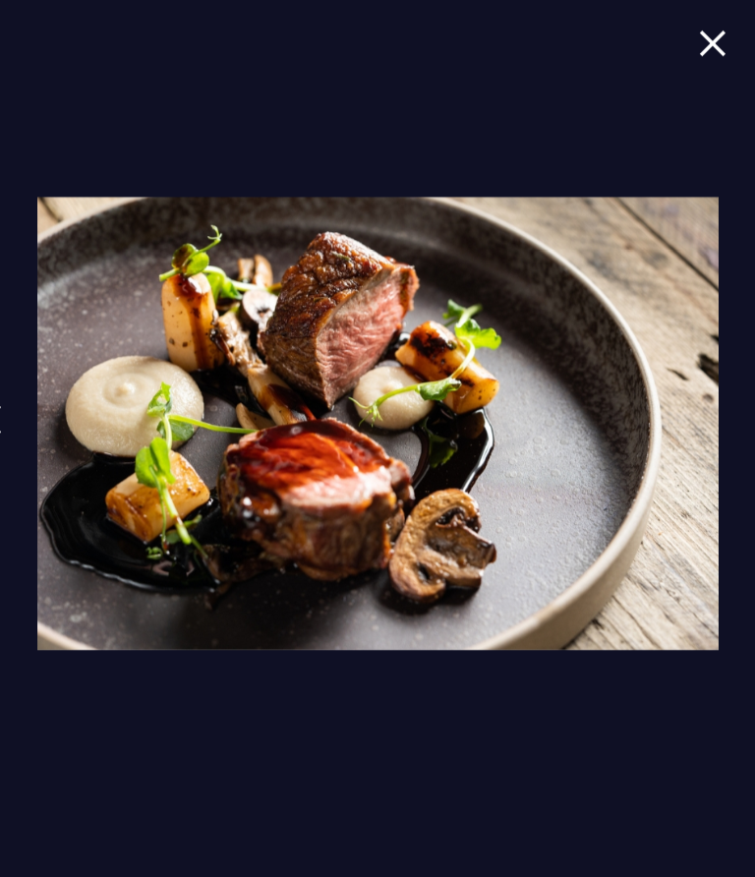
click at [751, 407] on link at bounding box center [761, 434] width 49 height 90
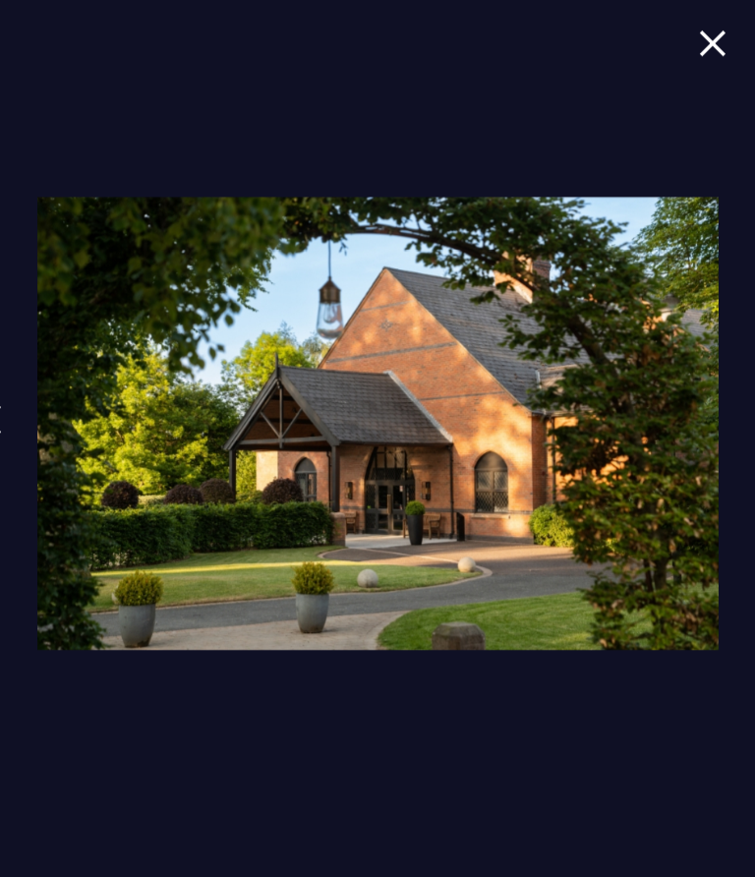
click at [712, 41] on img at bounding box center [712, 43] width 28 height 27
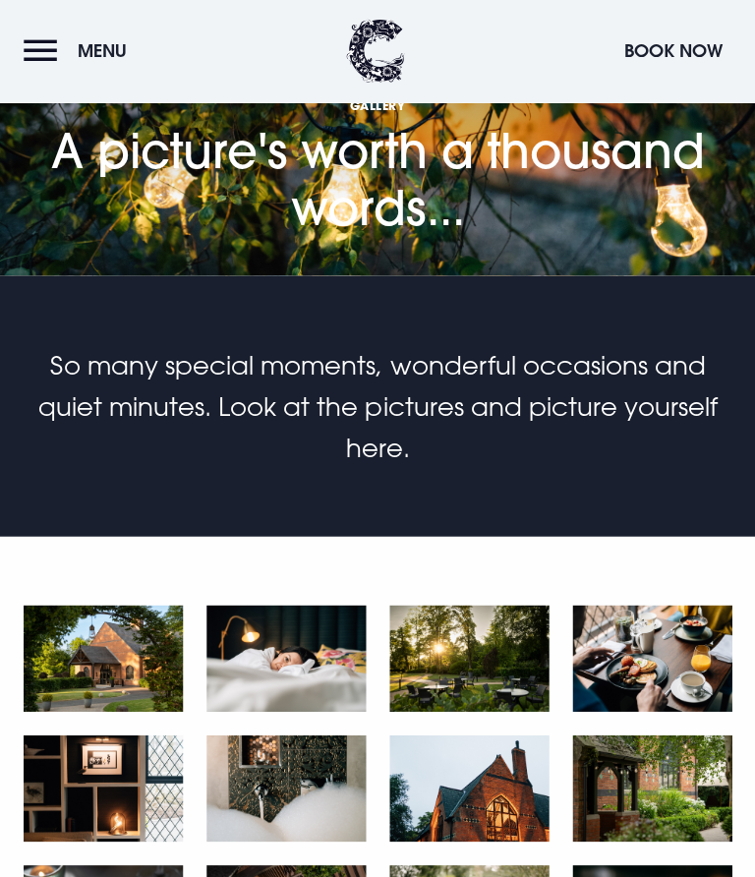
click at [48, 60] on button "Menu" at bounding box center [80, 51] width 113 height 42
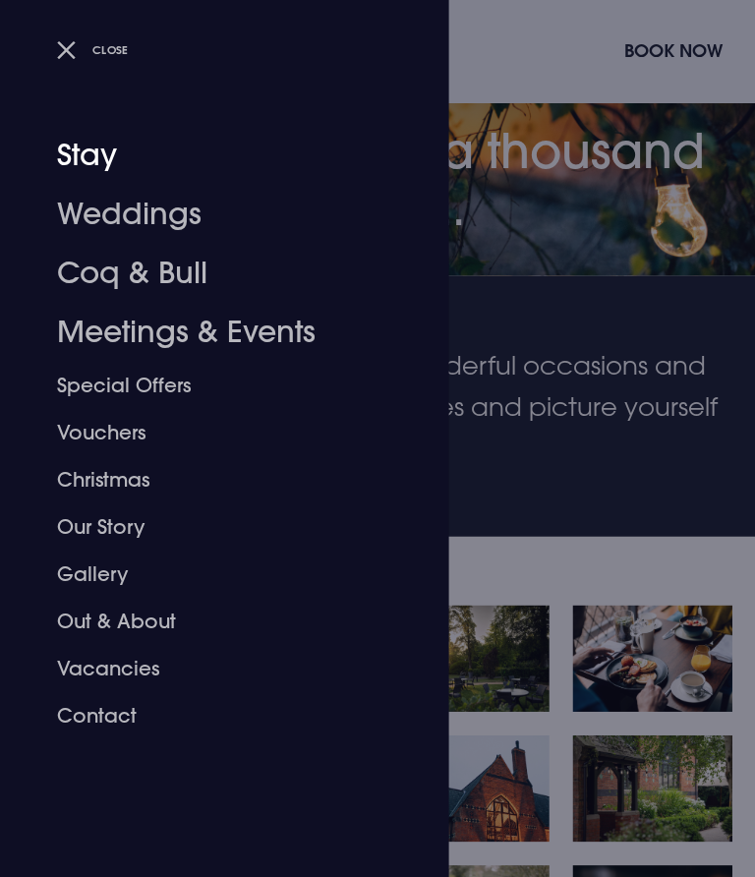
click at [108, 162] on link "Stay" at bounding box center [212, 155] width 311 height 59
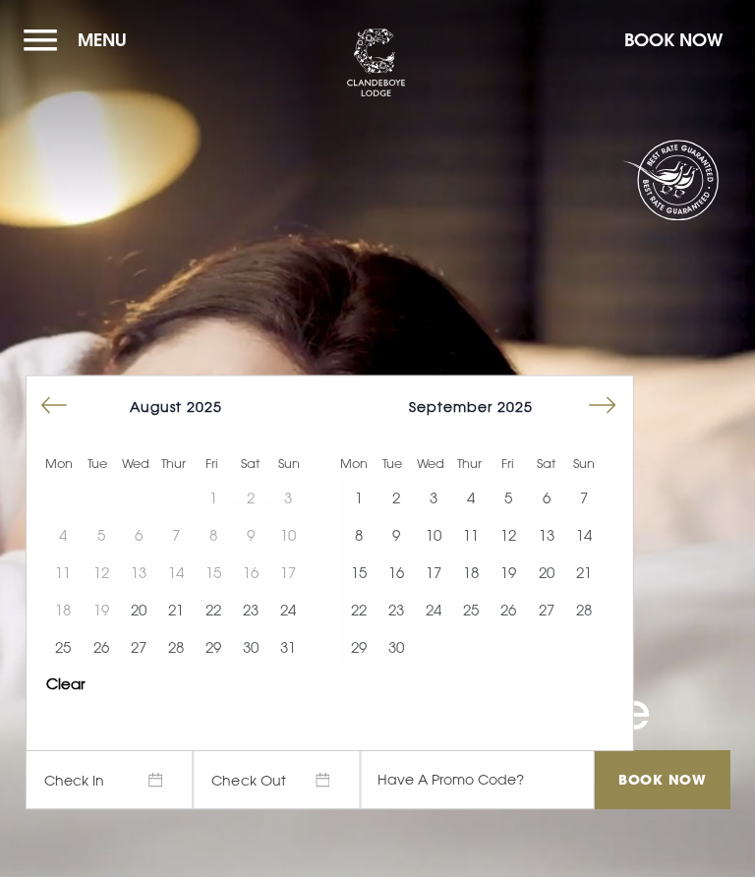
click at [608, 416] on button "Move forward to switch to the next month." at bounding box center [601, 404] width 37 height 37
click at [603, 418] on button "Move forward to switch to the next month." at bounding box center [601, 404] width 37 height 37
click at [600, 405] on button "Move forward to switch to the next month." at bounding box center [601, 404] width 37 height 37
click at [616, 403] on button "Move forward to switch to the next month." at bounding box center [601, 404] width 37 height 37
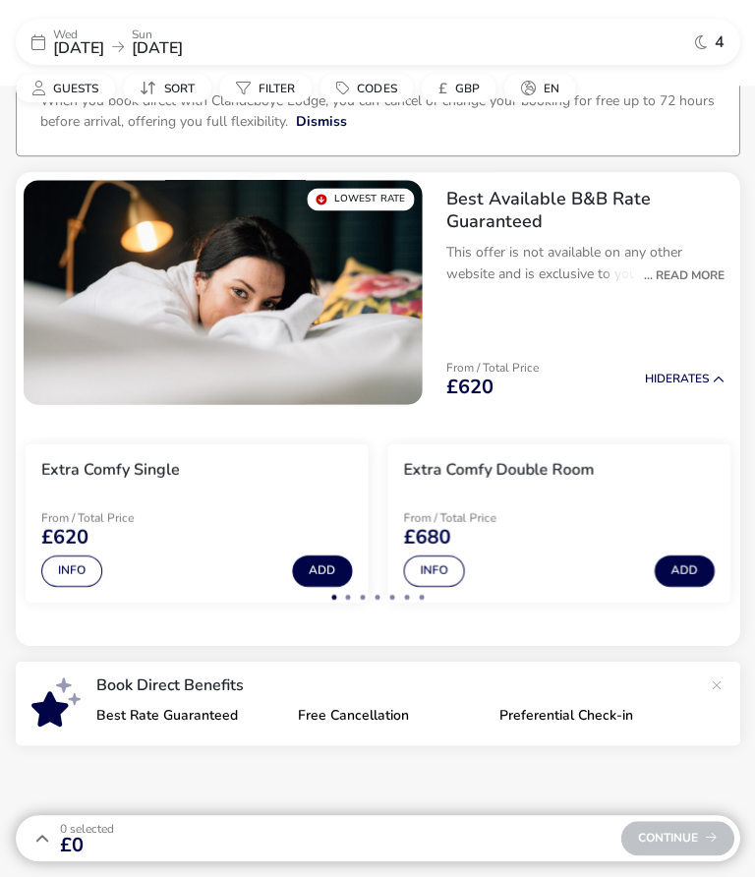
scroll to position [124, 0]
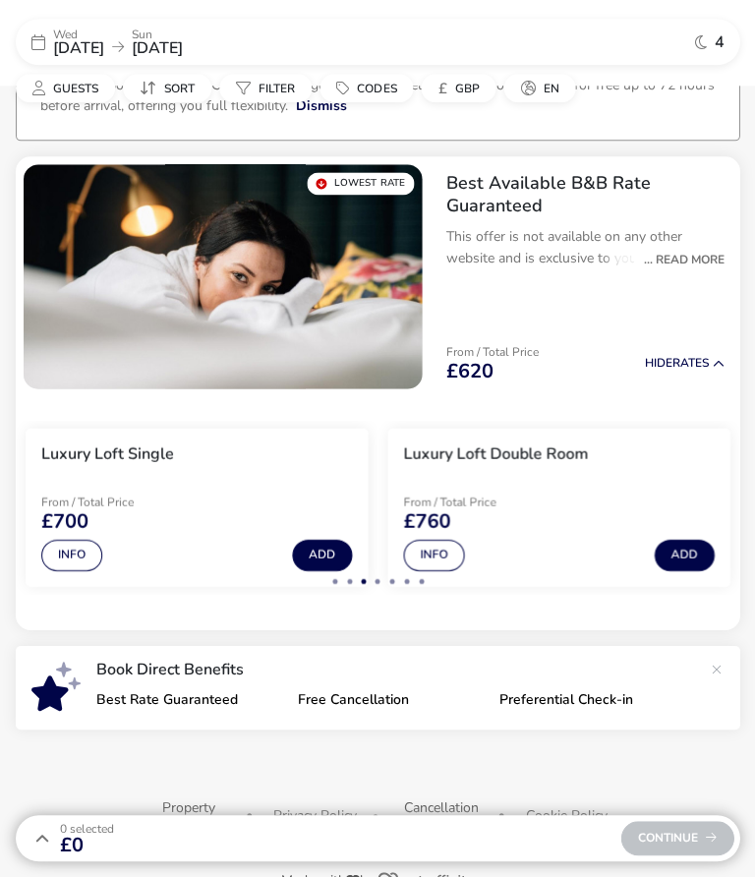
click at [445, 559] on button "Info" at bounding box center [433, 555] width 61 height 31
